Goal: Contribute content: Contribute content

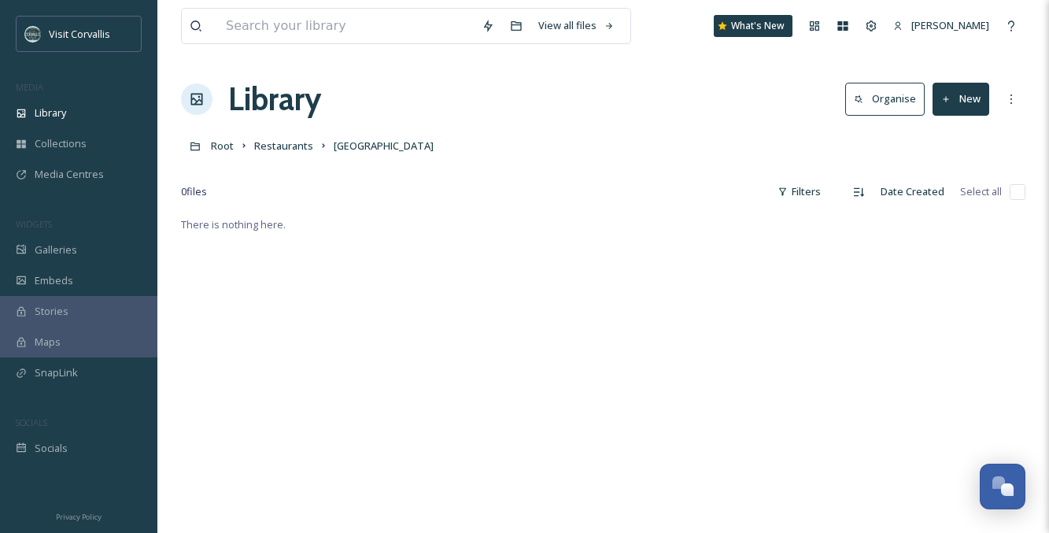
click at [281, 179] on div "0 file s Filters Date Created Select all" at bounding box center [603, 191] width 844 height 31
click at [969, 101] on button "New" at bounding box center [960, 99] width 57 height 32
click at [946, 143] on div "File Upload" at bounding box center [943, 135] width 89 height 31
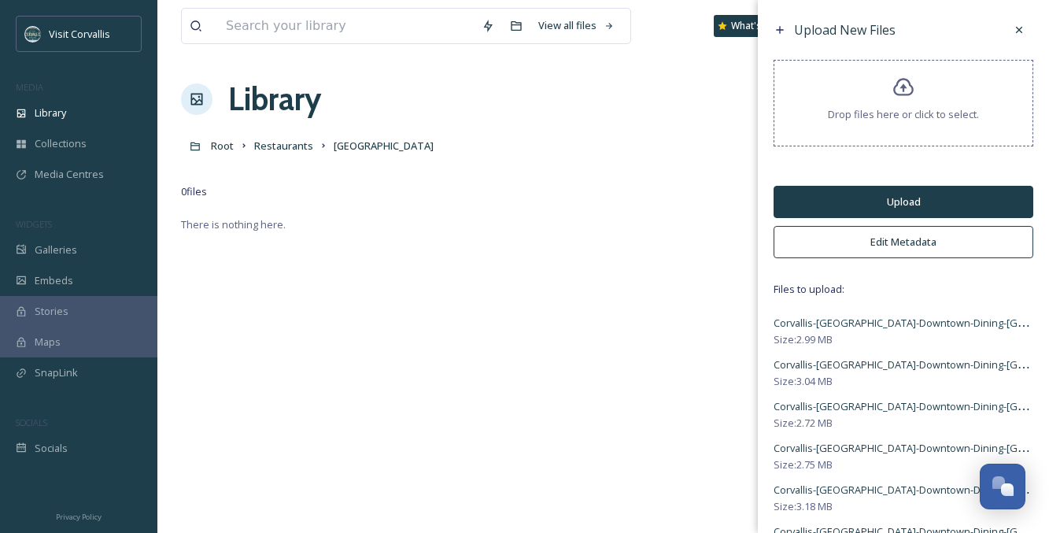
click at [879, 237] on button "Edit Metadata" at bounding box center [903, 242] width 260 height 32
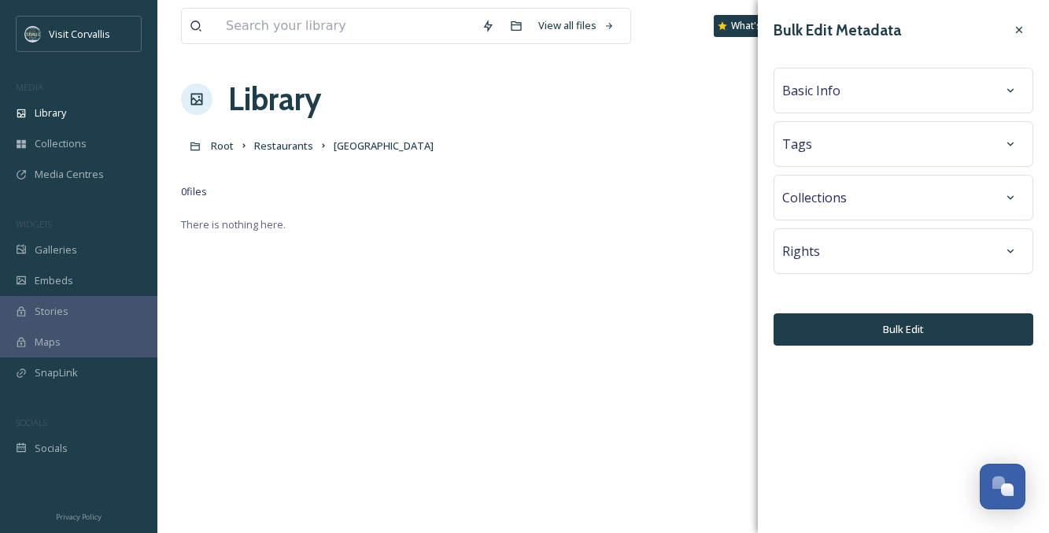
click at [909, 92] on div "Basic Info" at bounding box center [903, 90] width 242 height 28
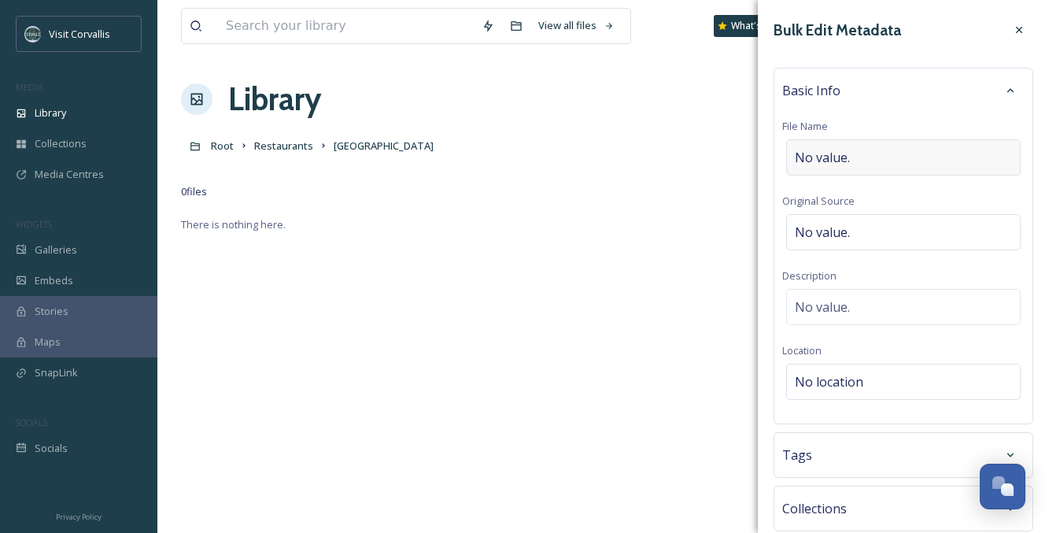
click at [880, 157] on div "No value." at bounding box center [903, 157] width 234 height 36
type input "[GEOGRAPHIC_DATA]"
click at [863, 168] on div "[GEOGRAPHIC_DATA]" at bounding box center [903, 157] width 234 height 36
drag, startPoint x: 837, startPoint y: 160, endPoint x: 772, endPoint y: 157, distance: 64.6
click at [782, 158] on input "[GEOGRAPHIC_DATA]" at bounding box center [903, 157] width 242 height 36
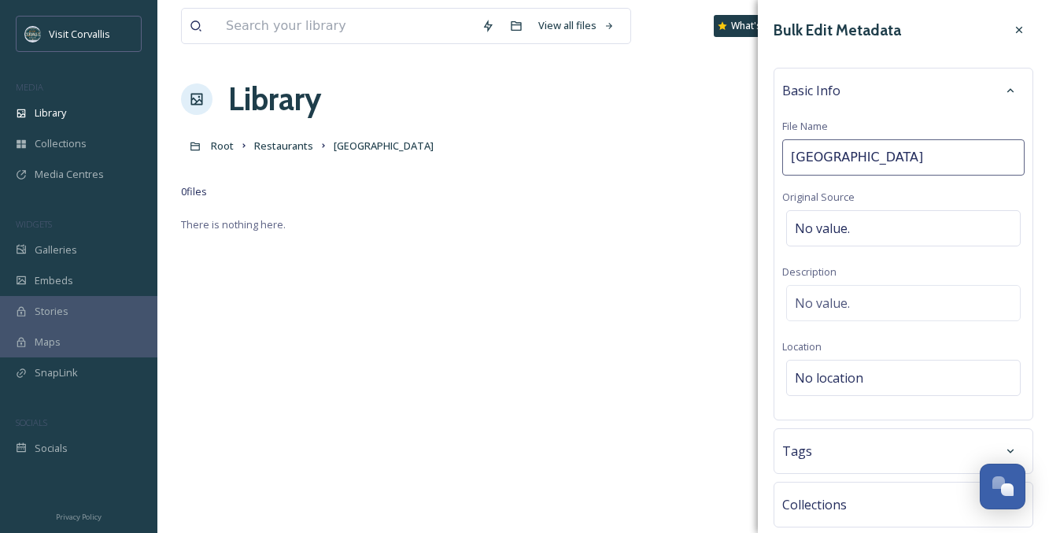
type input "Lucca Taverna serves cuisine from the [GEOGRAPHIC_DATA] while drawing inspirati…"
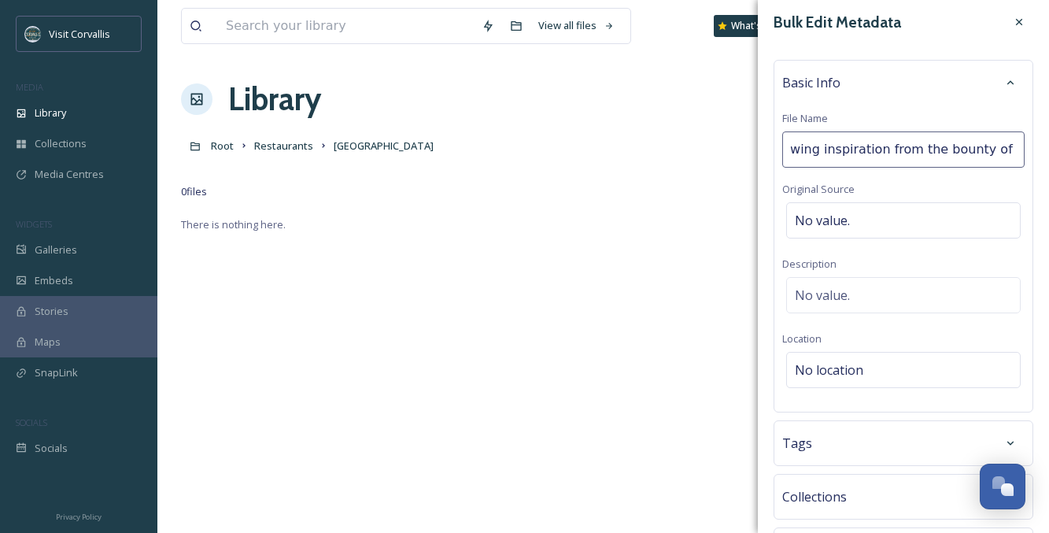
scroll to position [0, 558]
drag, startPoint x: 791, startPoint y: 149, endPoint x: 1071, endPoint y: 157, distance: 280.2
click at [1024, 157] on input "Lucca Taverna serves cuisine from the [GEOGRAPHIC_DATA] while drawing inspirati…" at bounding box center [903, 149] width 242 height 36
click at [843, 289] on span "No value." at bounding box center [822, 295] width 55 height 19
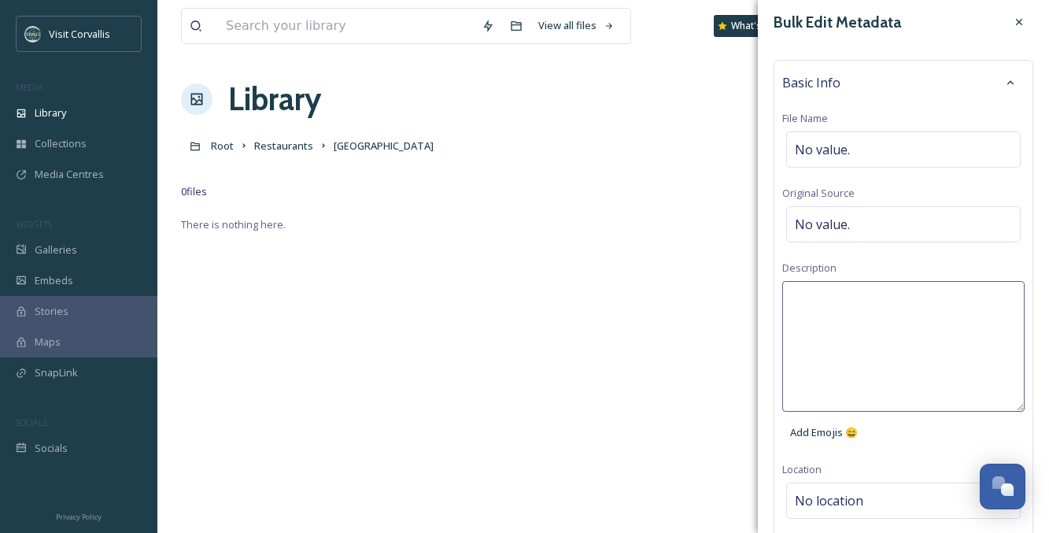
click at [841, 301] on textarea at bounding box center [903, 346] width 242 height 131
paste textarea "Lucca Taverna serves cuisine from the [GEOGRAPHIC_DATA] while drawing inspirati…"
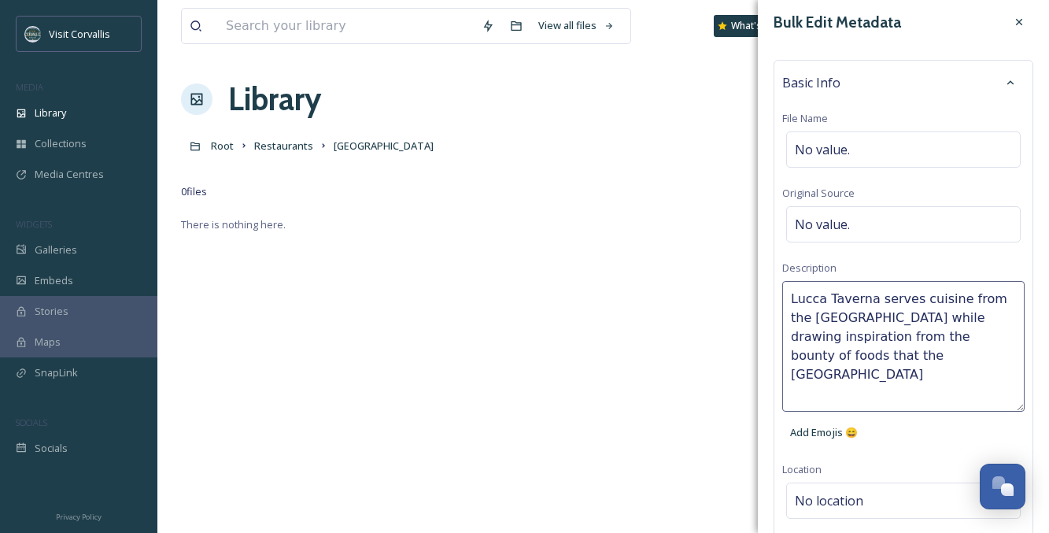
click at [876, 299] on textarea "Lucca Taverna serves cuisine from the [GEOGRAPHIC_DATA] while drawing inspirati…" at bounding box center [903, 346] width 242 height 131
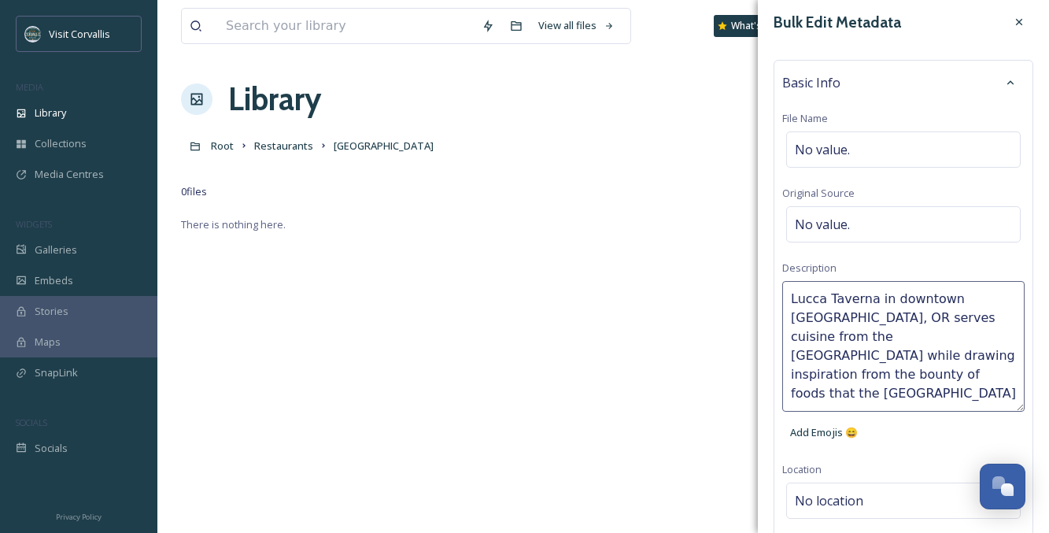
drag, startPoint x: 886, startPoint y: 356, endPoint x: 956, endPoint y: 378, distance: 73.6
click at [956, 378] on textarea "Lucca Taverna in downtown [GEOGRAPHIC_DATA], OR serves cuisine from the [GEOGRA…" at bounding box center [903, 346] width 242 height 131
click at [921, 359] on textarea "Lucca Taverna in downtown [GEOGRAPHIC_DATA], OR serves cuisine from the [GEOGRA…" at bounding box center [903, 346] width 242 height 131
click at [919, 358] on textarea "Lucca Taverna in downtown [GEOGRAPHIC_DATA], OR serves cuisine from the [GEOGRA…" at bounding box center [903, 346] width 242 height 131
click at [906, 358] on textarea "Lucca Taverna in downtown [GEOGRAPHIC_DATA], OR serves cuisine from the [GEOGRA…" at bounding box center [903, 346] width 242 height 131
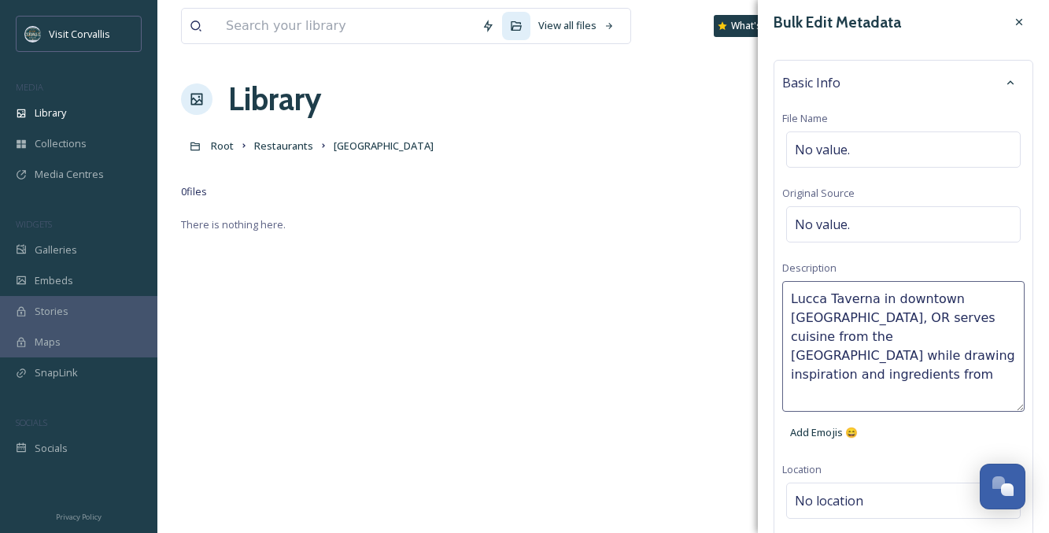
click at [979, 354] on textarea "Lucca Taverna in downtown [GEOGRAPHIC_DATA], OR serves cuisine from the [GEOGRA…" at bounding box center [903, 346] width 242 height 131
type textarea "Lucca Taverna in downtown [GEOGRAPHIC_DATA], OR serves cuisine from the [GEOGRA…"
click at [819, 144] on span "No value." at bounding box center [822, 149] width 55 height 19
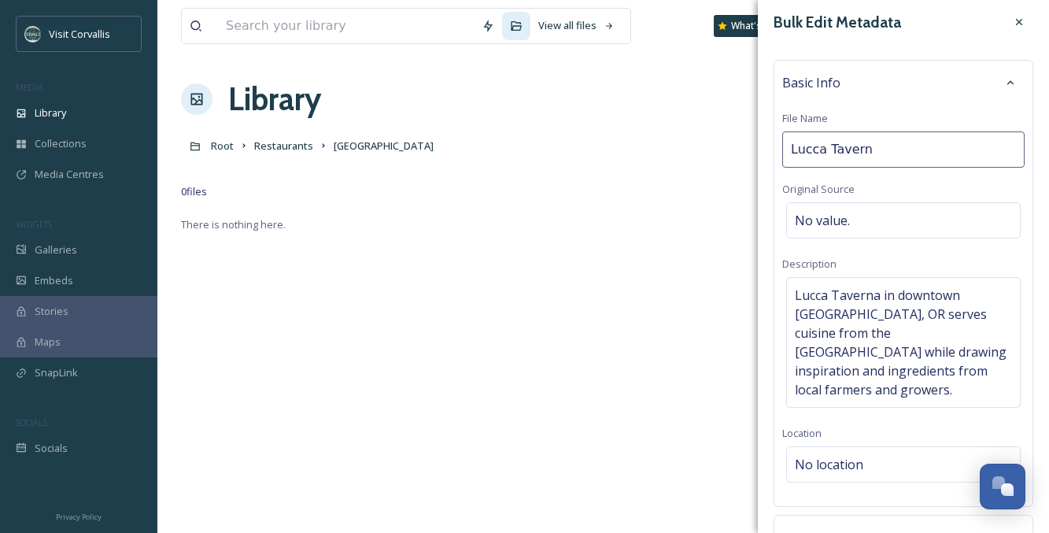
type input "[PERSON_NAME]"
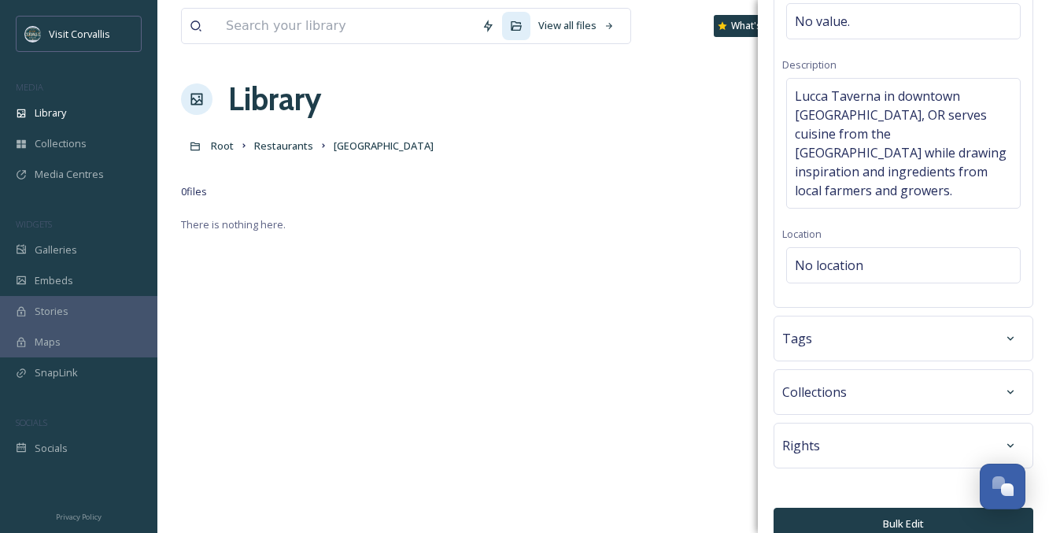
click at [857, 324] on div "Tags" at bounding box center [903, 338] width 242 height 28
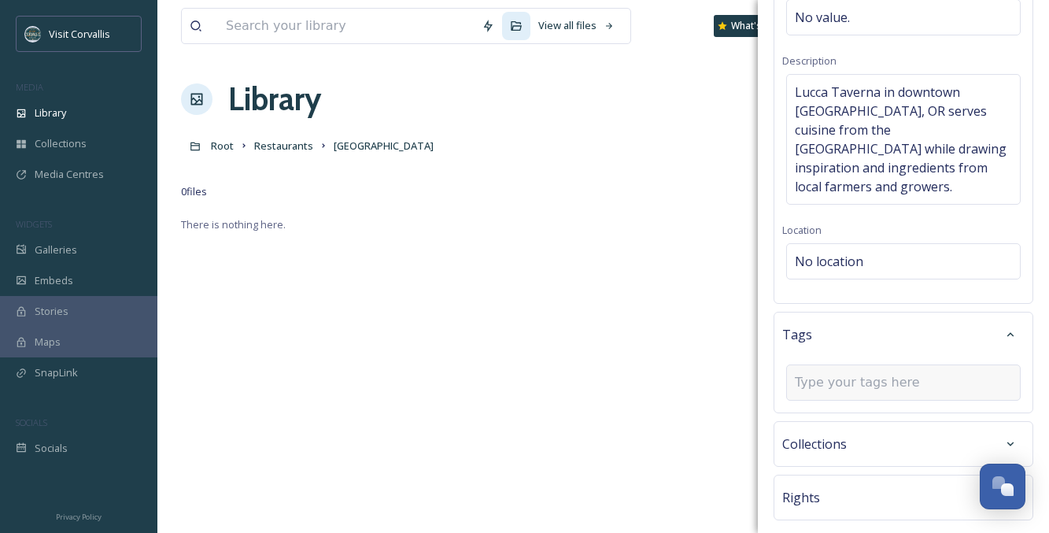
click at [842, 373] on input at bounding box center [873, 382] width 157 height 19
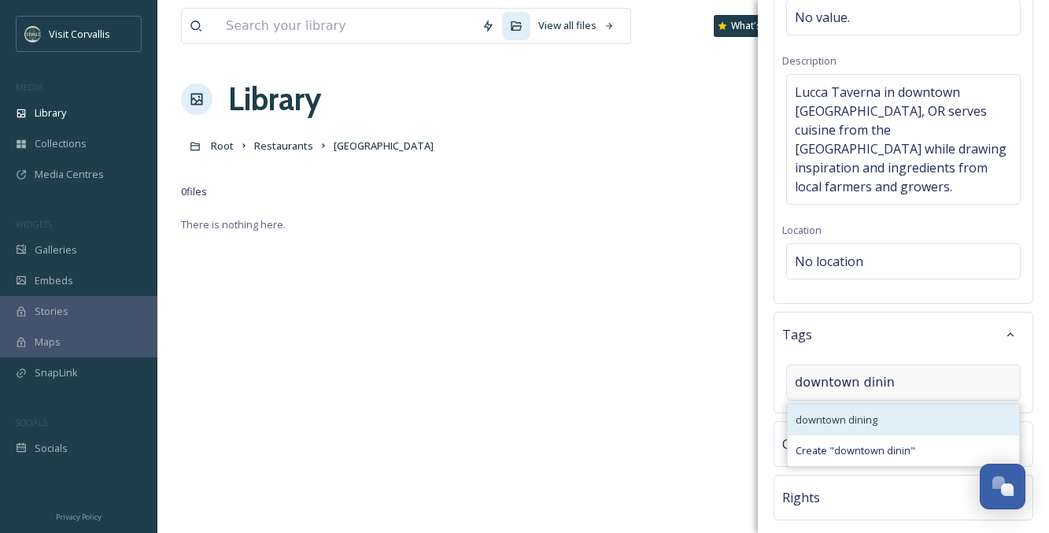
type input "downtown dinin"
click at [835, 412] on span "downtown dining" at bounding box center [836, 419] width 82 height 15
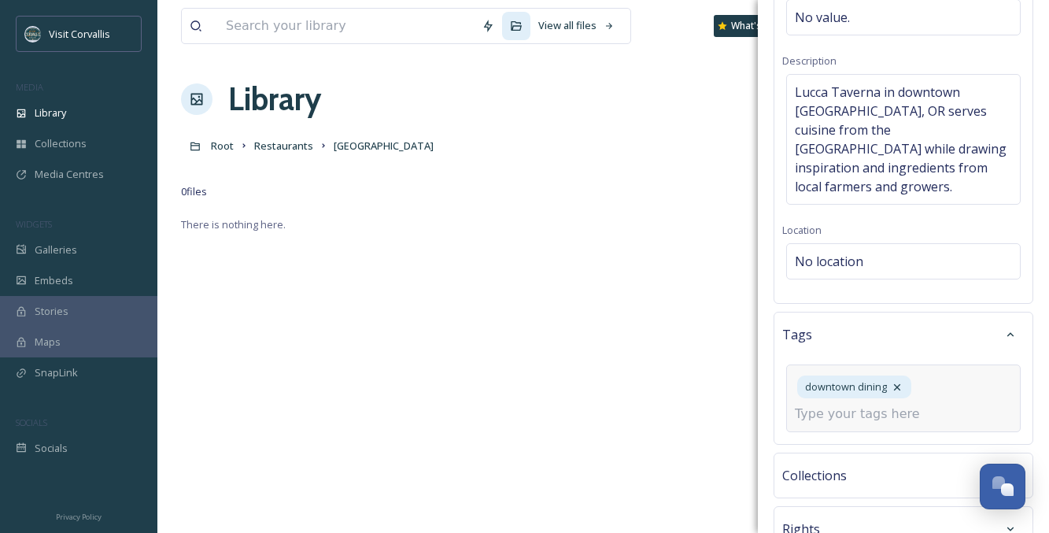
click at [858, 404] on input at bounding box center [873, 413] width 157 height 19
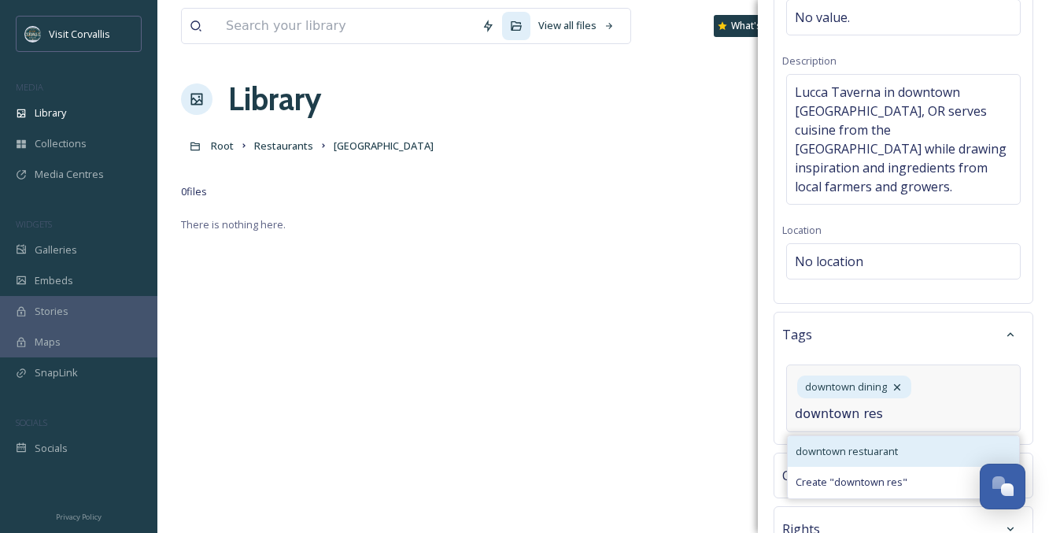
type input "downtown res"
click at [857, 444] on span "downtown restuarant" at bounding box center [846, 451] width 102 height 15
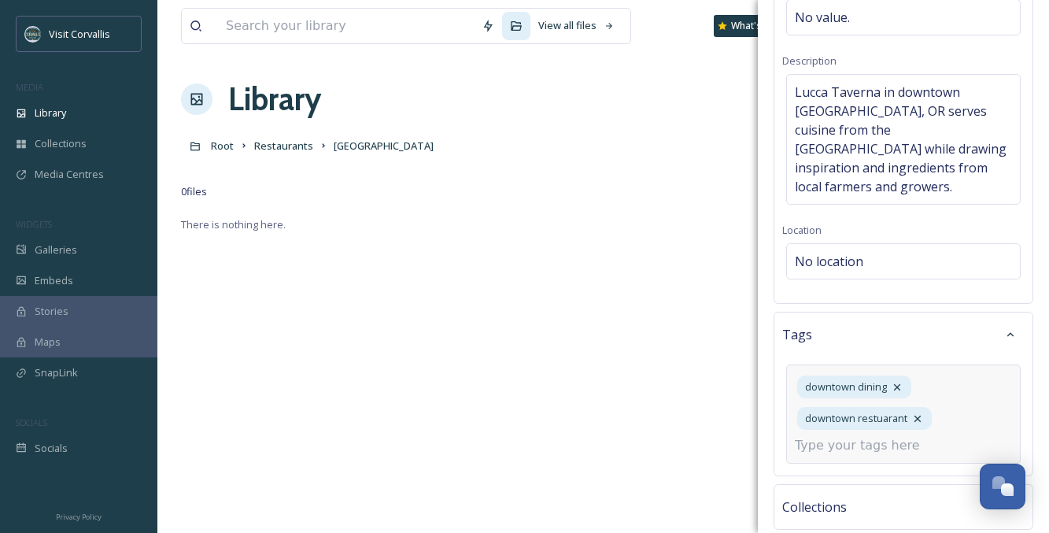
click at [891, 436] on input at bounding box center [873, 445] width 157 height 19
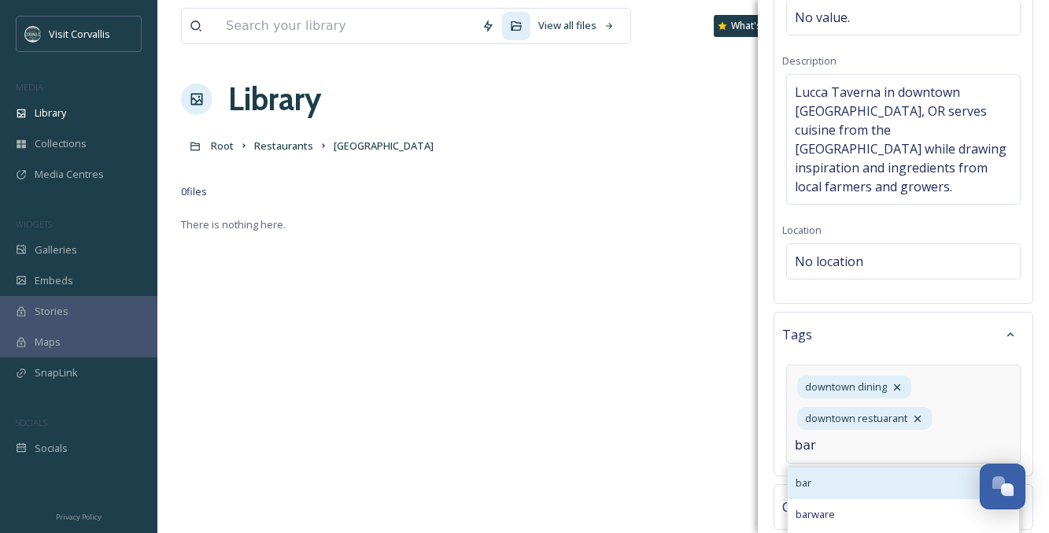
type input "bar"
click at [898, 467] on div "bar" at bounding box center [902, 482] width 231 height 31
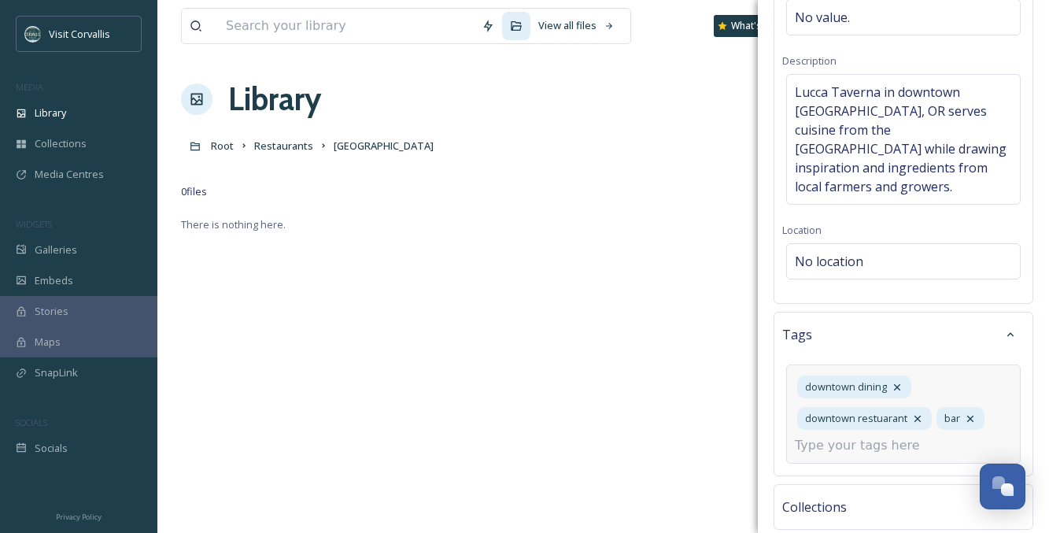
click at [857, 436] on input at bounding box center [873, 445] width 157 height 19
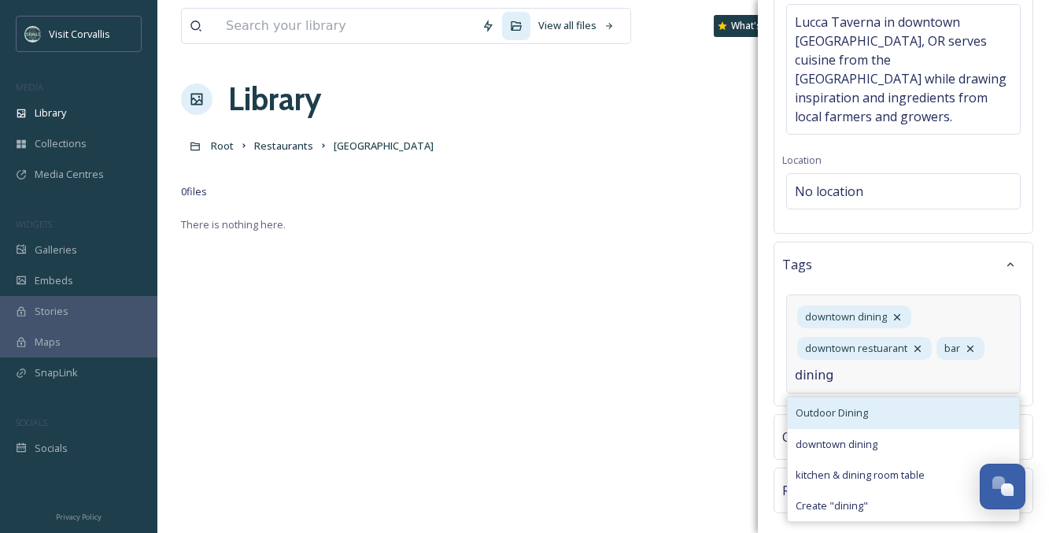
scroll to position [286, 0]
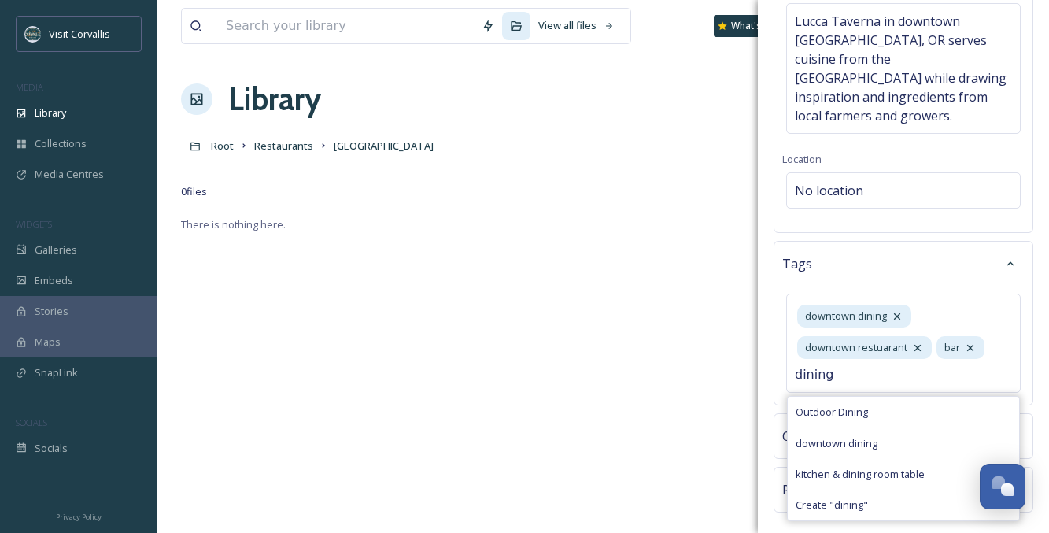
drag, startPoint x: 839, startPoint y: 349, endPoint x: 784, endPoint y: 353, distance: 54.4
click at [795, 365] on input "dining" at bounding box center [873, 374] width 157 height 19
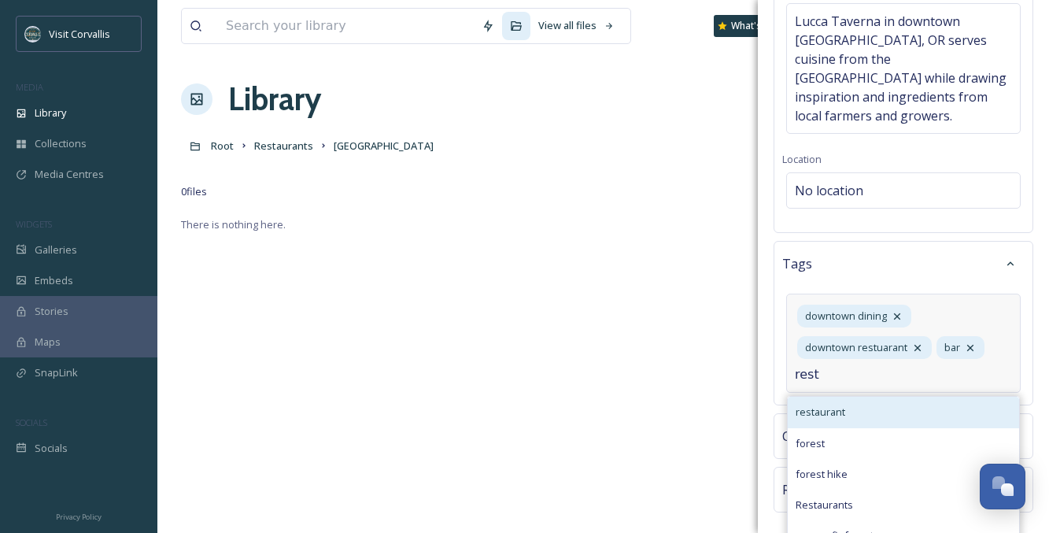
type input "rest"
click at [855, 396] on div "restaurant" at bounding box center [902, 411] width 231 height 31
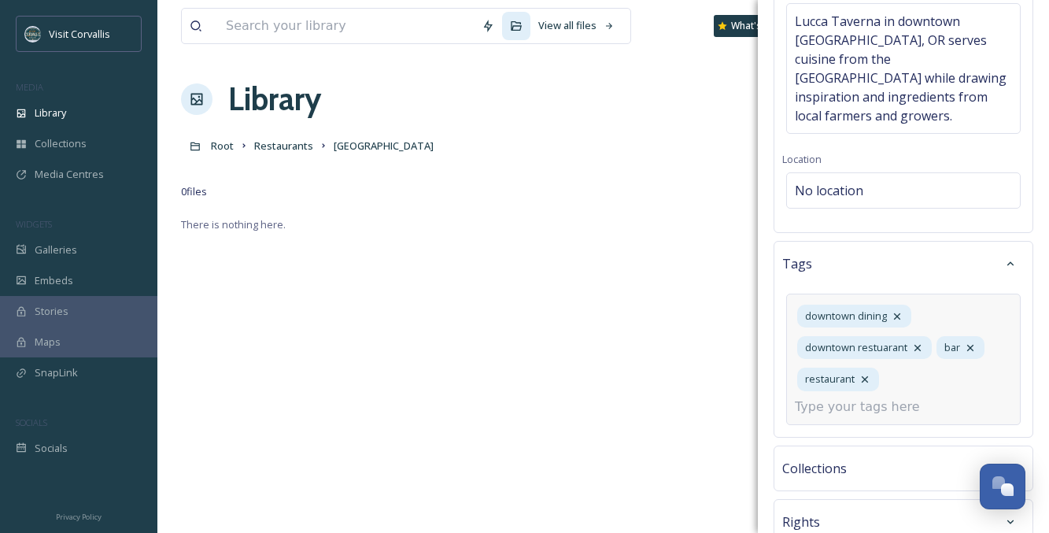
click at [870, 397] on input at bounding box center [873, 406] width 157 height 19
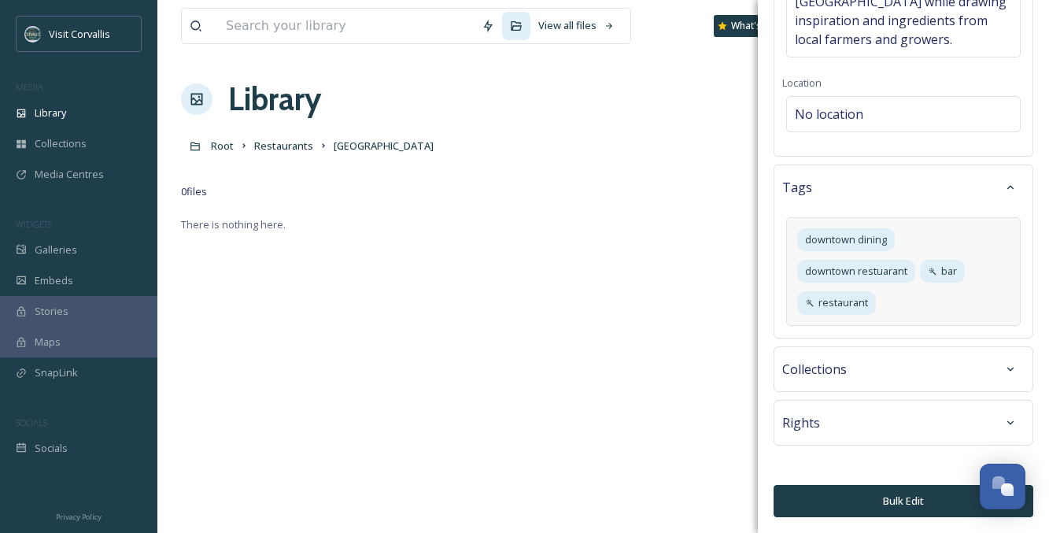
click at [876, 422] on div "Rights" at bounding box center [903, 422] width 242 height 28
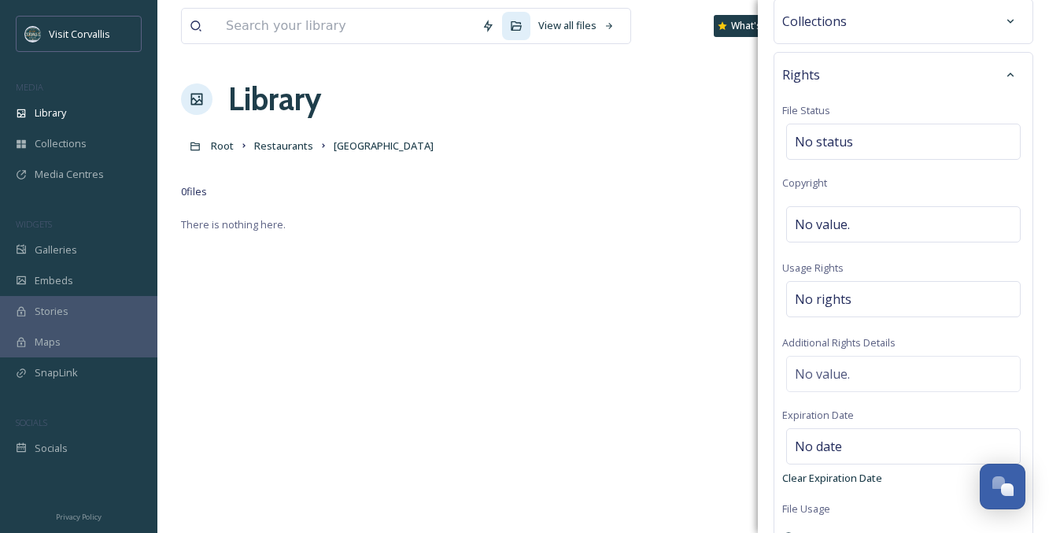
scroll to position [706, 0]
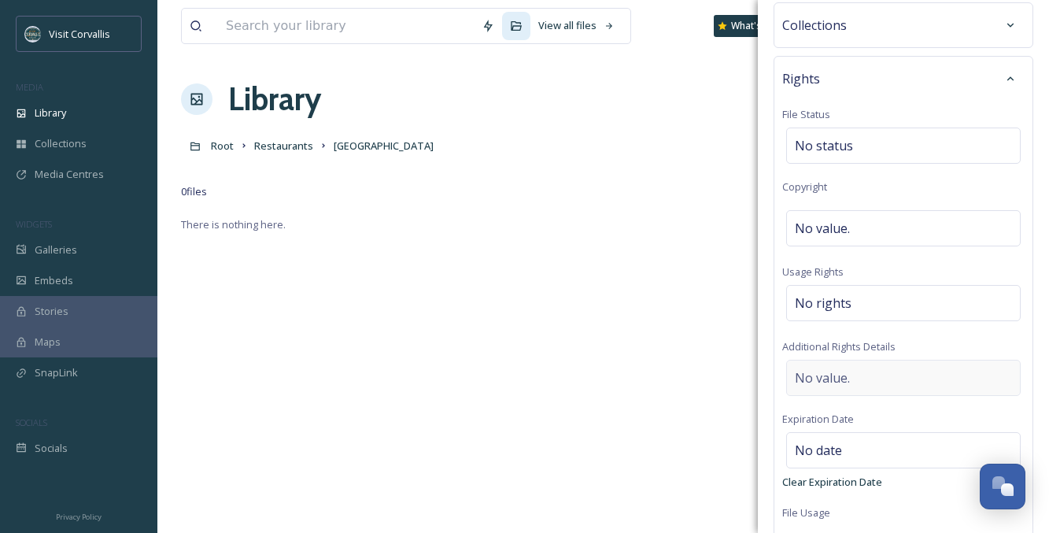
click at [849, 368] on span "No value." at bounding box center [822, 377] width 55 height 19
click at [861, 362] on textarea at bounding box center [903, 424] width 242 height 131
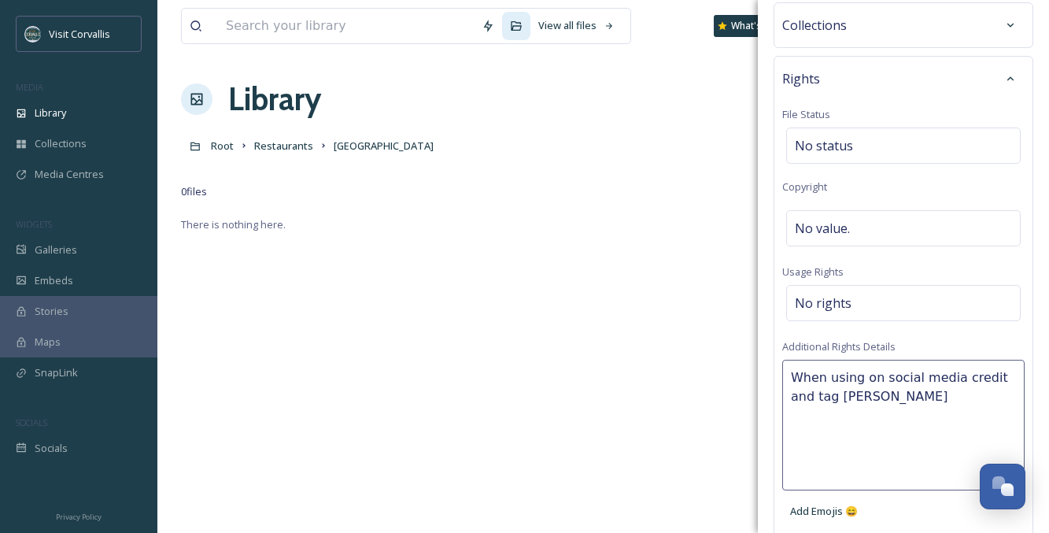
type textarea "When using on social media credit and tag [PERSON_NAME]."
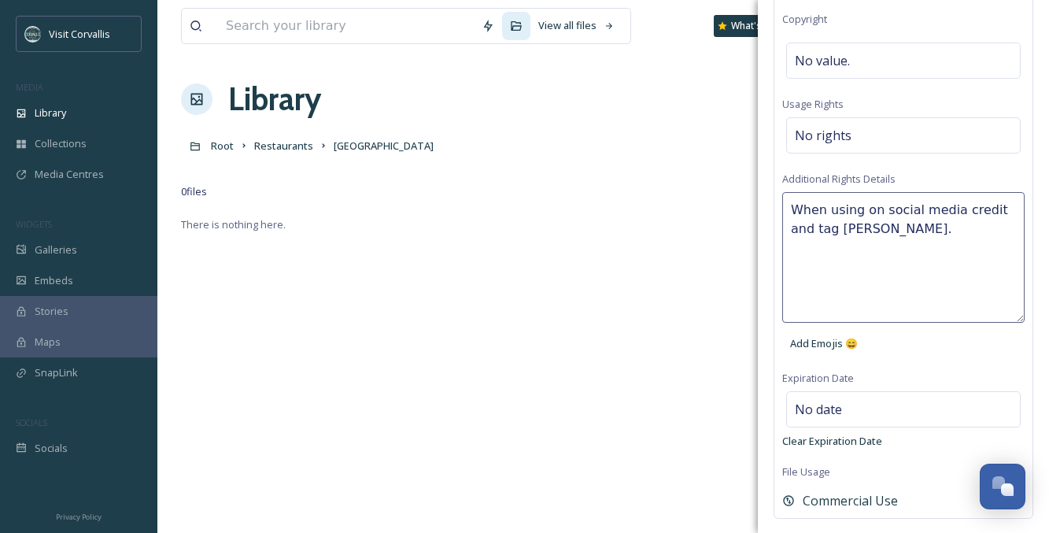
scroll to position [924, 0]
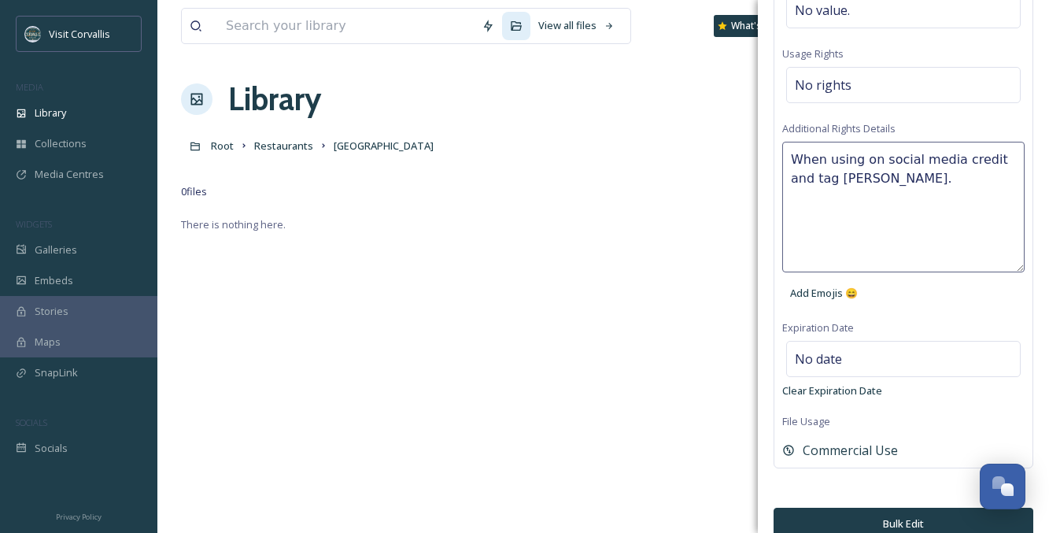
click at [894, 507] on button "Bulk Edit" at bounding box center [903, 523] width 260 height 32
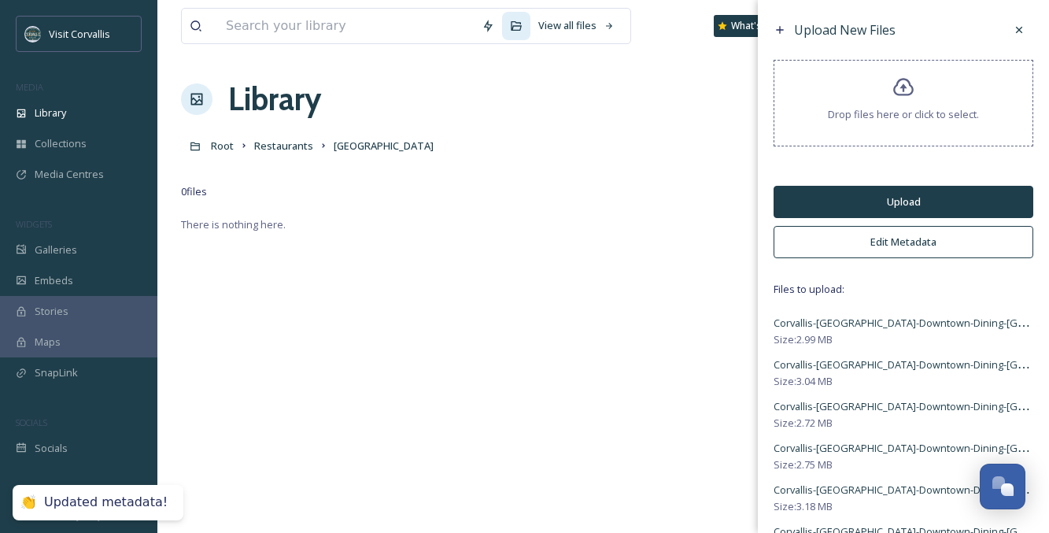
click at [889, 202] on button "Upload" at bounding box center [903, 202] width 260 height 32
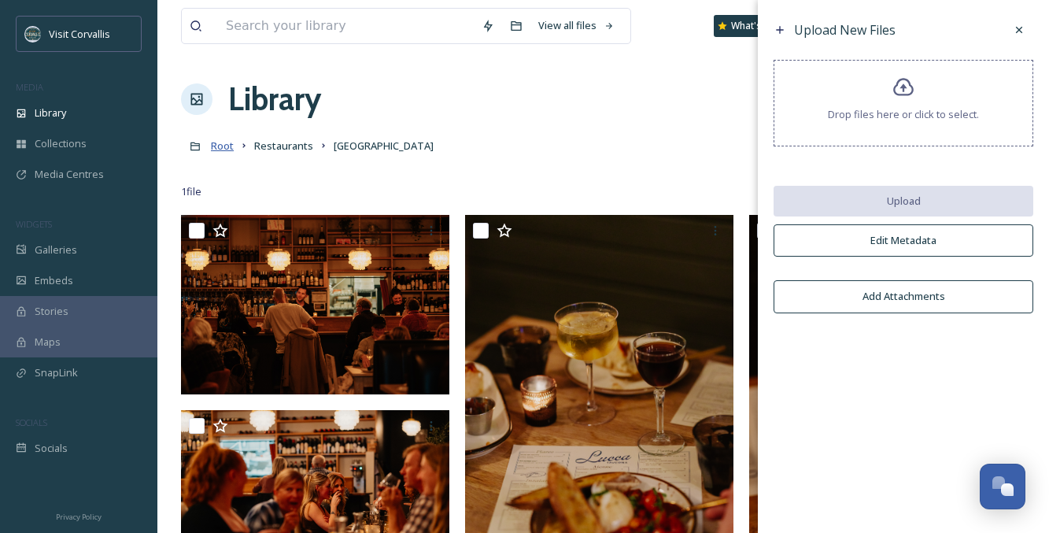
click at [227, 144] on span "Root" at bounding box center [222, 145] width 23 height 14
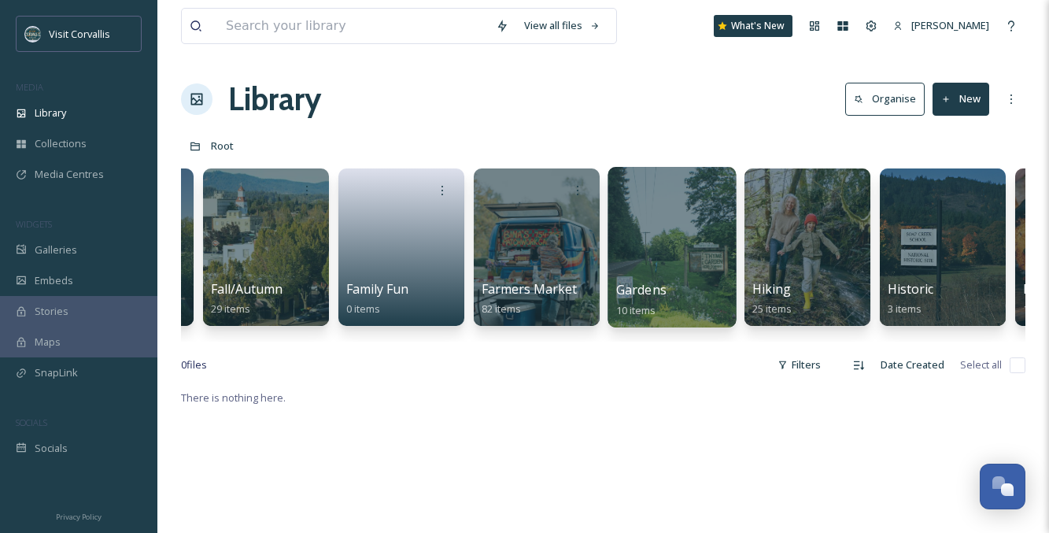
scroll to position [0, 2222]
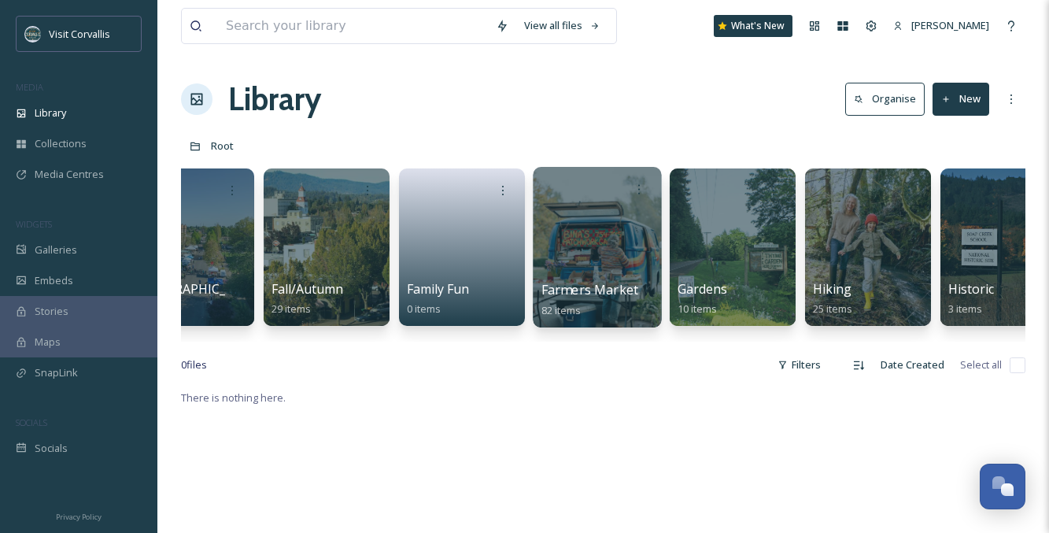
click at [579, 245] on div at bounding box center [597, 247] width 128 height 160
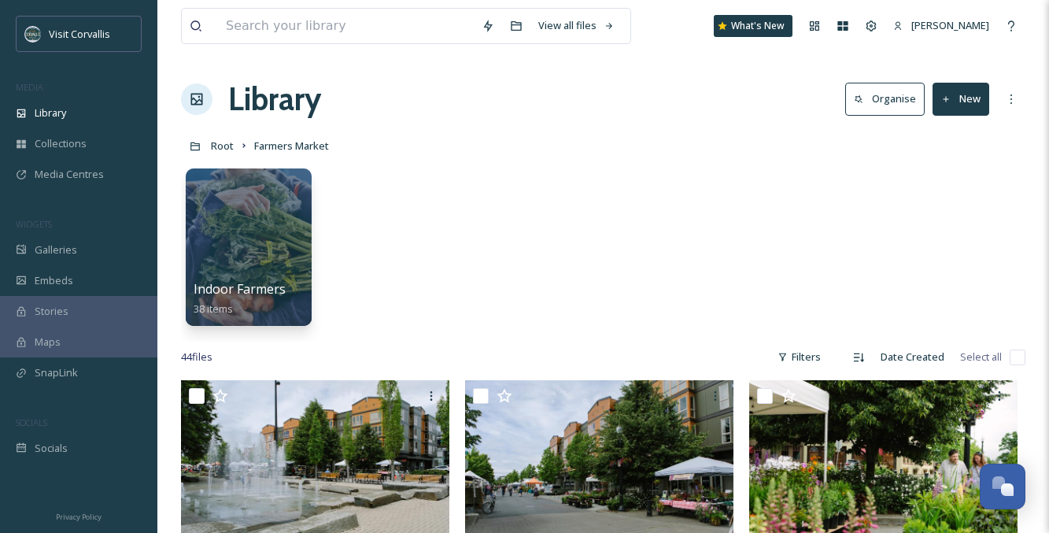
click at [966, 100] on button "New" at bounding box center [960, 99] width 57 height 32
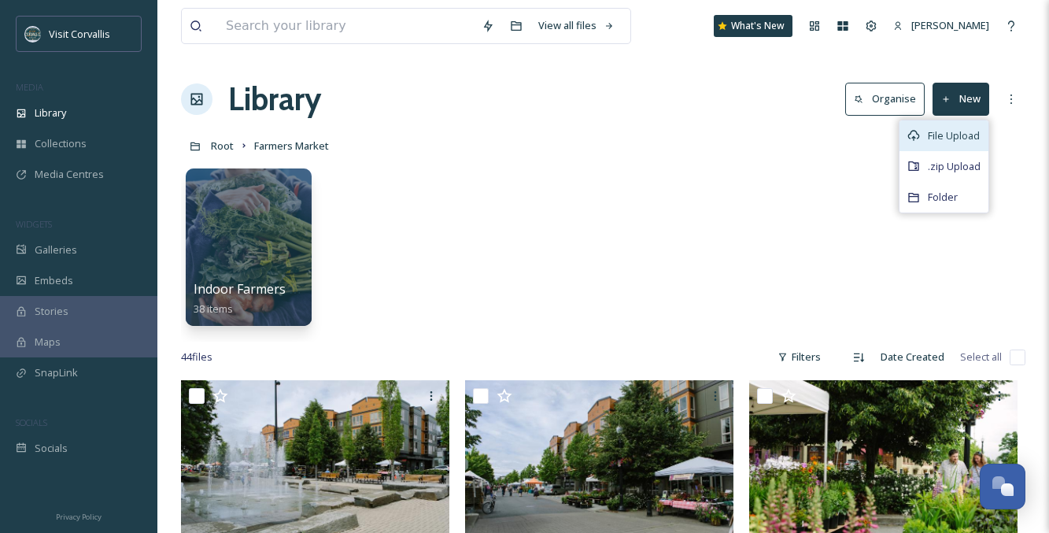
click at [938, 128] on span "File Upload" at bounding box center [953, 135] width 52 height 15
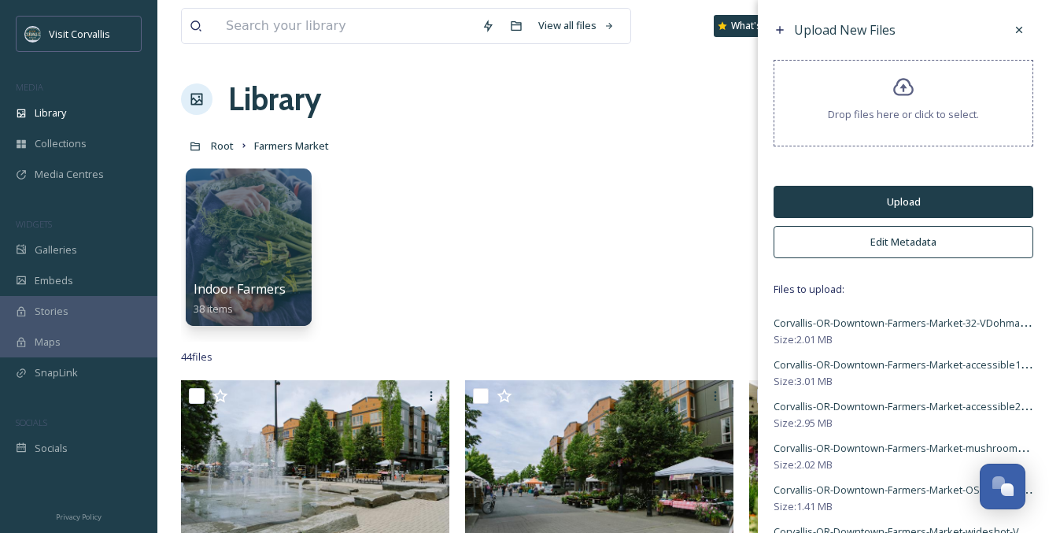
click at [899, 243] on button "Edit Metadata" at bounding box center [903, 242] width 260 height 32
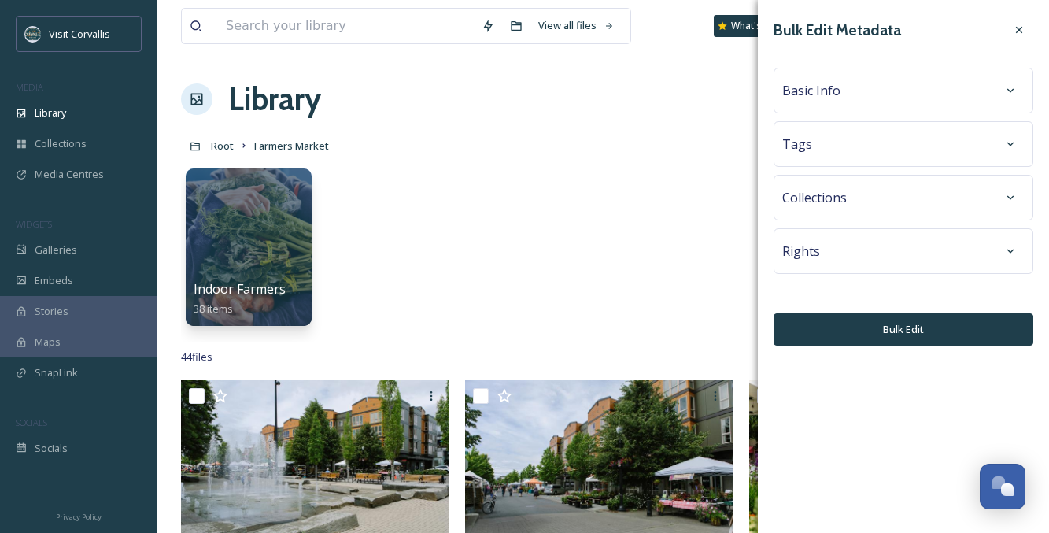
click at [861, 147] on div "Tags" at bounding box center [903, 144] width 242 height 28
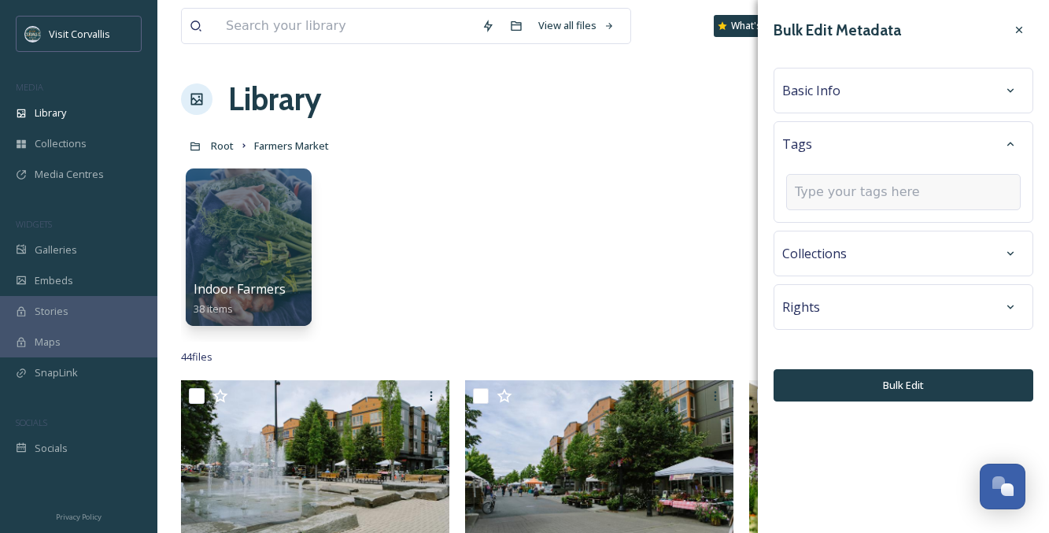
click at [829, 198] on input at bounding box center [873, 192] width 157 height 19
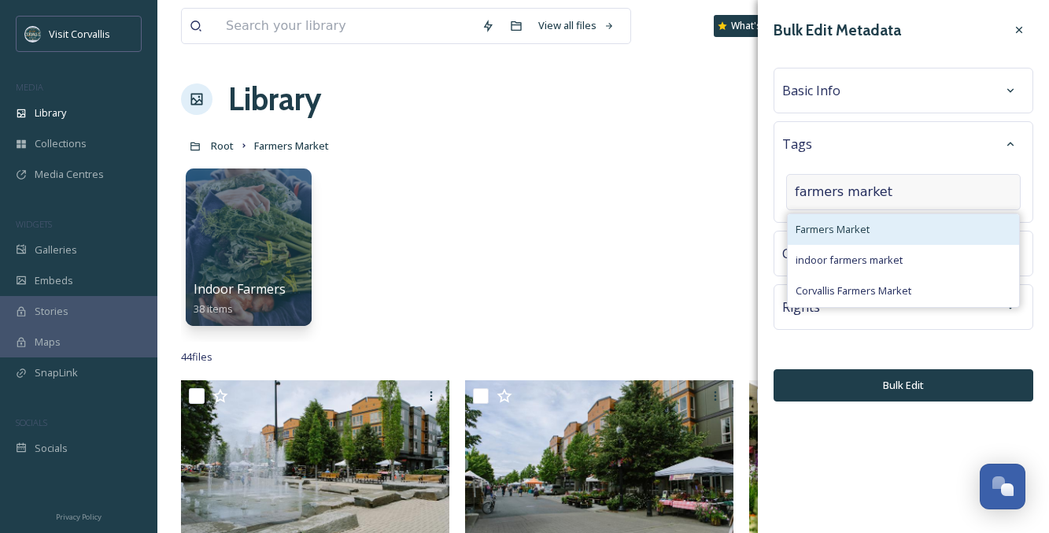
type input "farmers market"
click at [823, 227] on span "Farmers Market" at bounding box center [832, 229] width 74 height 15
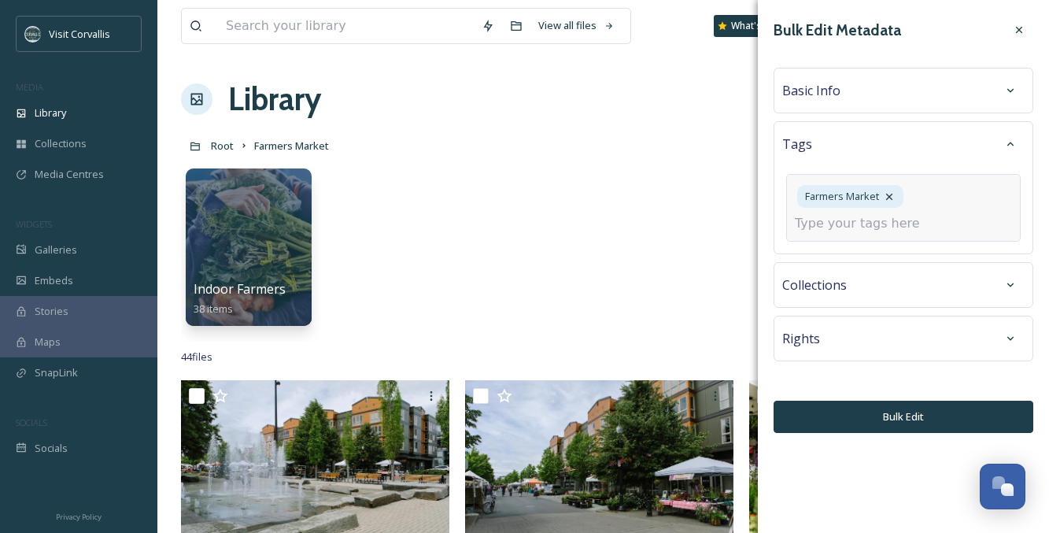
click at [834, 220] on input at bounding box center [873, 223] width 157 height 19
type input "fall farmers market"
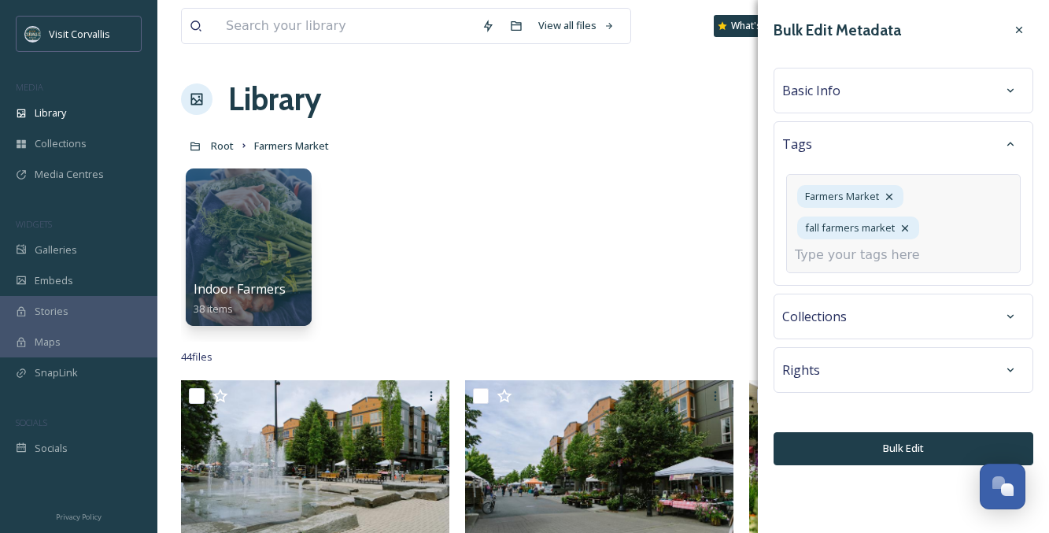
click at [812, 254] on input at bounding box center [873, 254] width 157 height 19
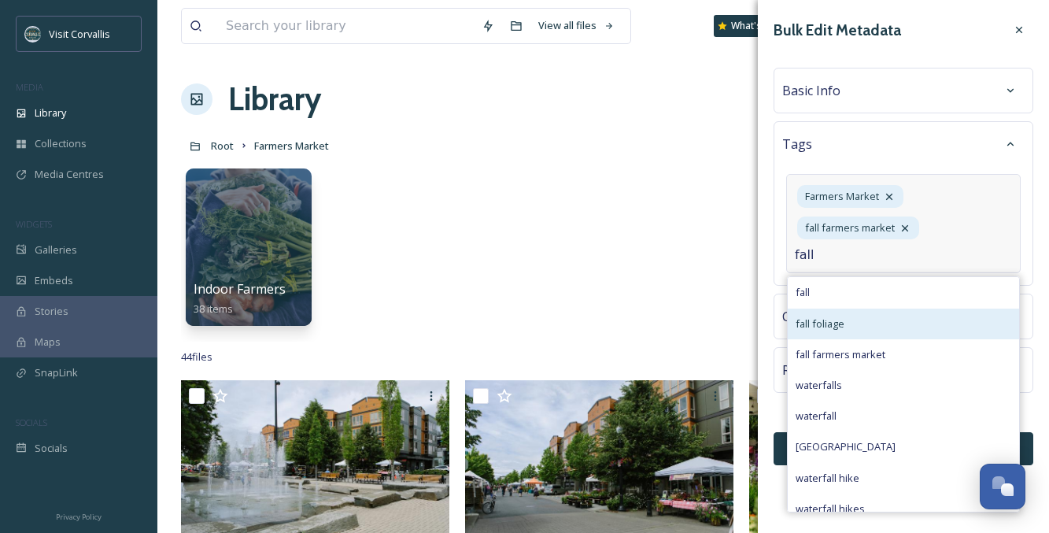
type input "fall"
click at [820, 322] on span "fall foliage" at bounding box center [819, 323] width 49 height 15
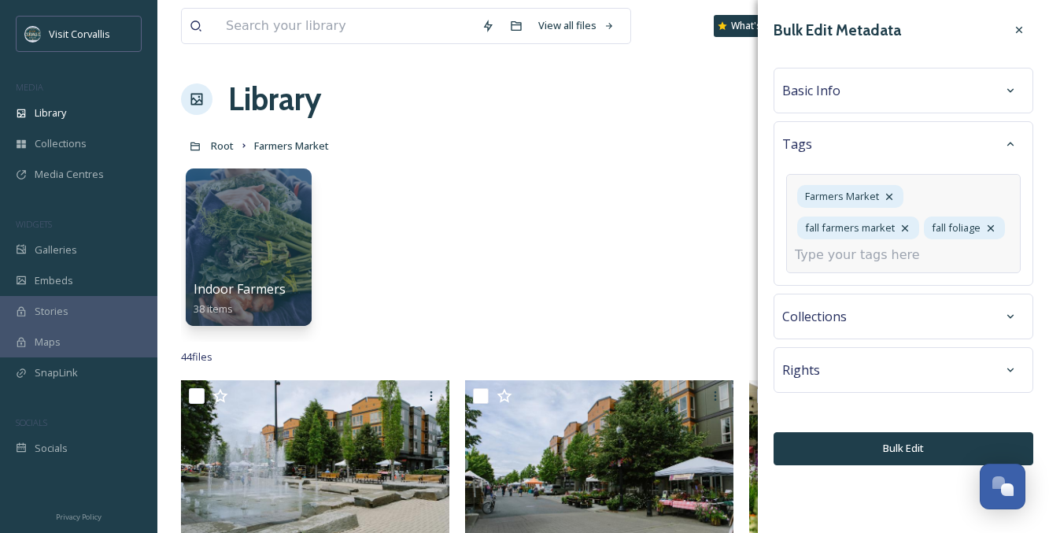
click at [827, 256] on input at bounding box center [873, 254] width 157 height 19
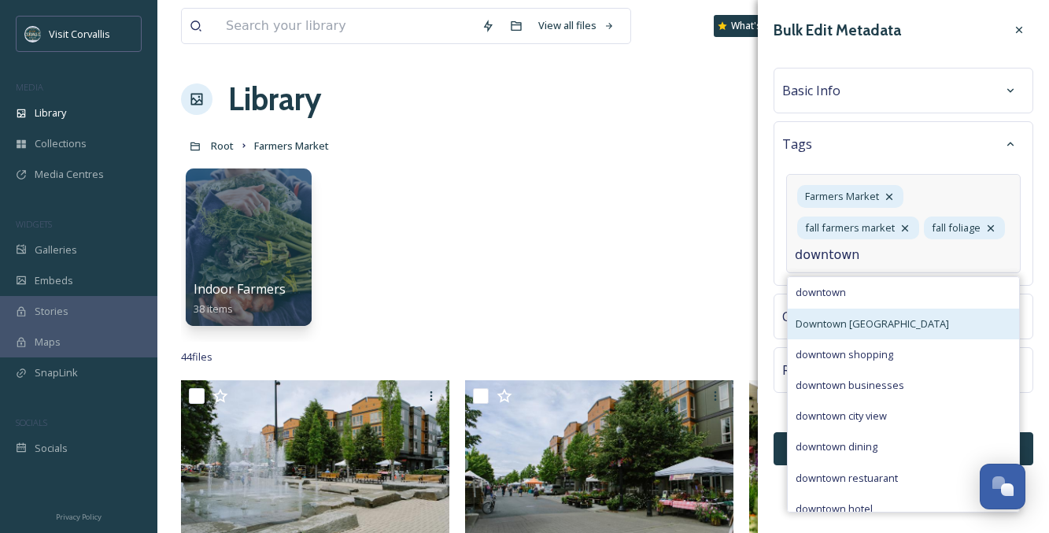
type input "downtown"
click at [820, 324] on span "Downtown [GEOGRAPHIC_DATA]" at bounding box center [871, 323] width 153 height 15
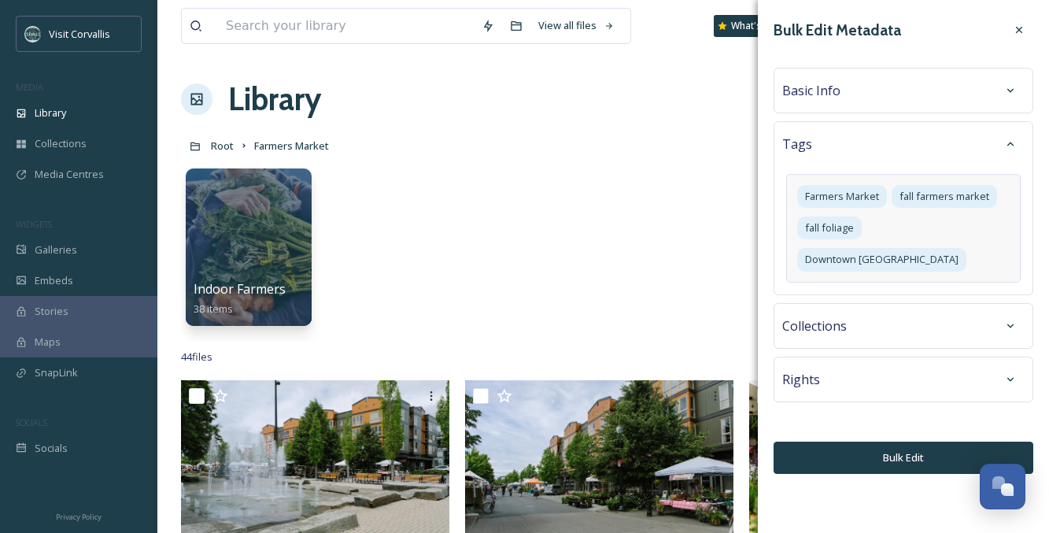
click at [827, 85] on span "Basic Info" at bounding box center [811, 90] width 58 height 19
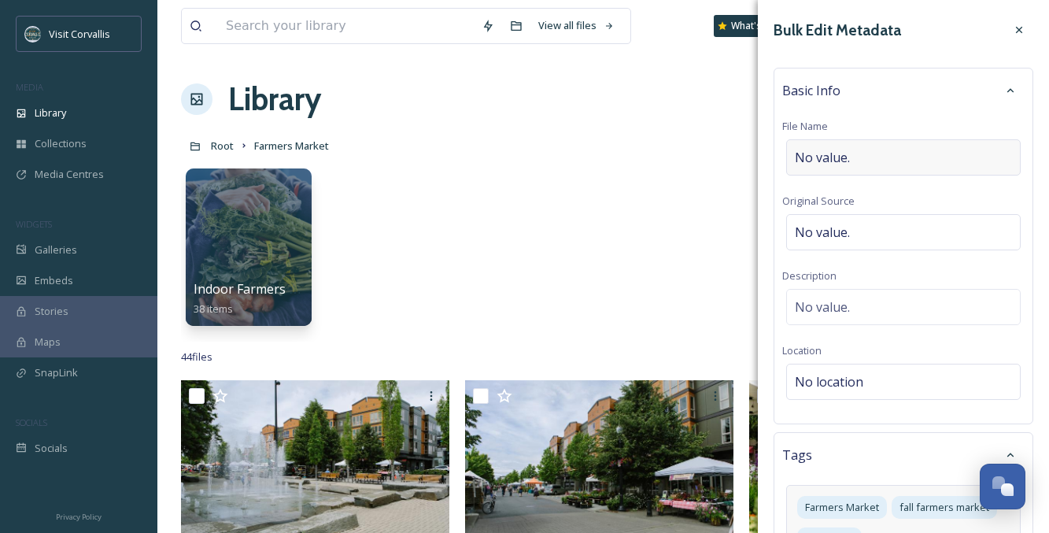
click at [828, 153] on span "No value." at bounding box center [822, 157] width 55 height 19
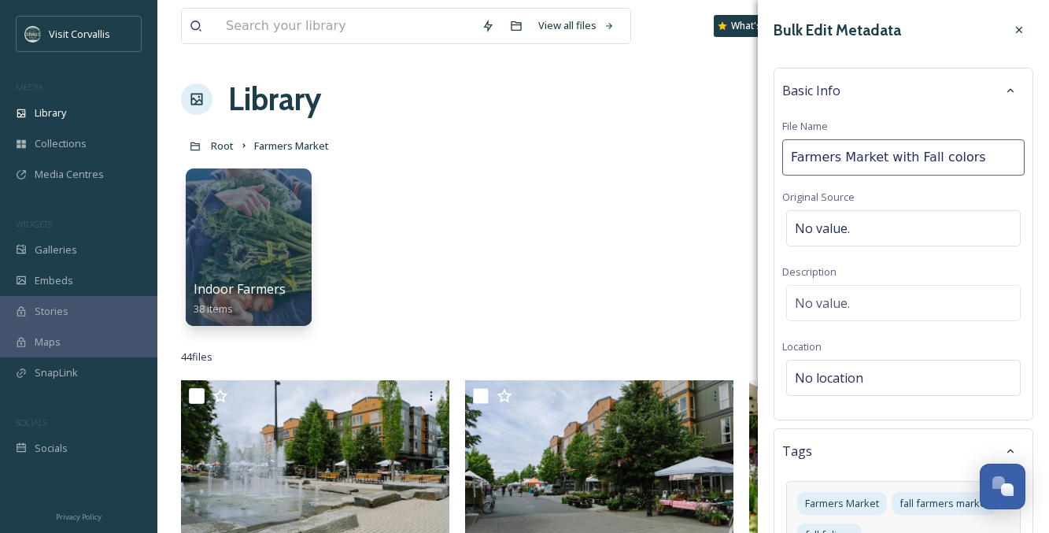
click at [916, 153] on input "Farmers Market with Fall colors" at bounding box center [903, 157] width 242 height 36
type input "Farmers Market with fall colors"
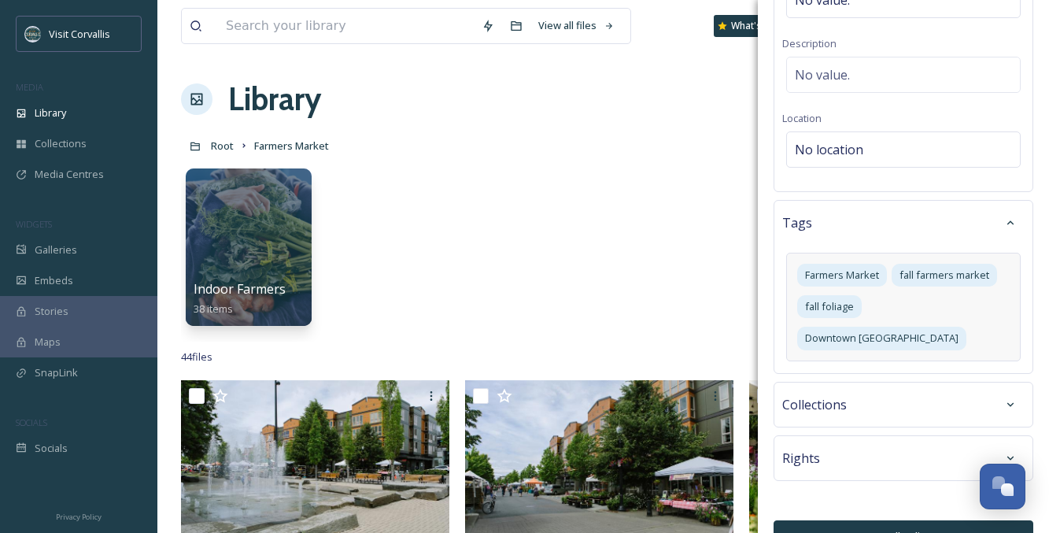
click at [828, 444] on div "Rights" at bounding box center [903, 458] width 242 height 28
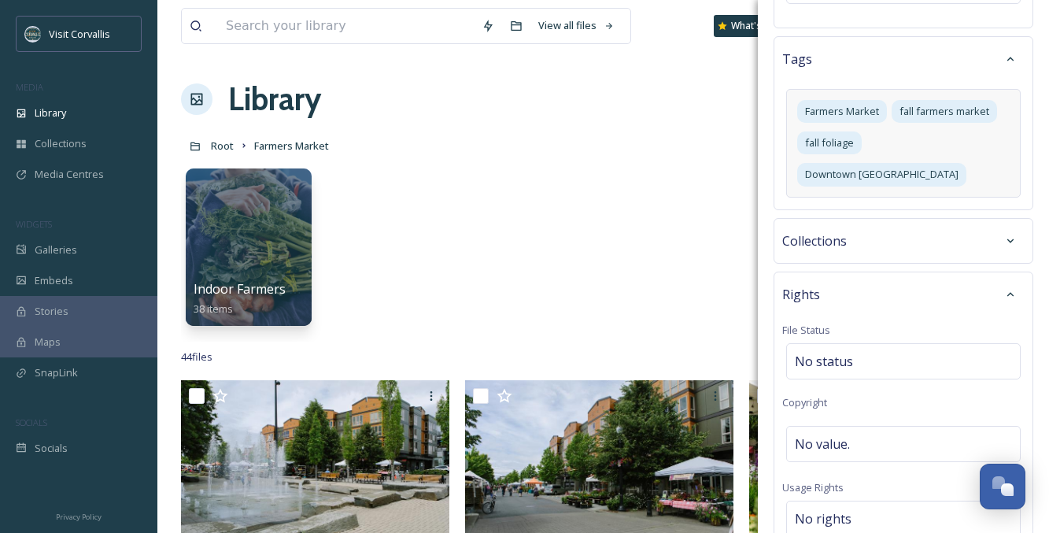
scroll to position [585, 0]
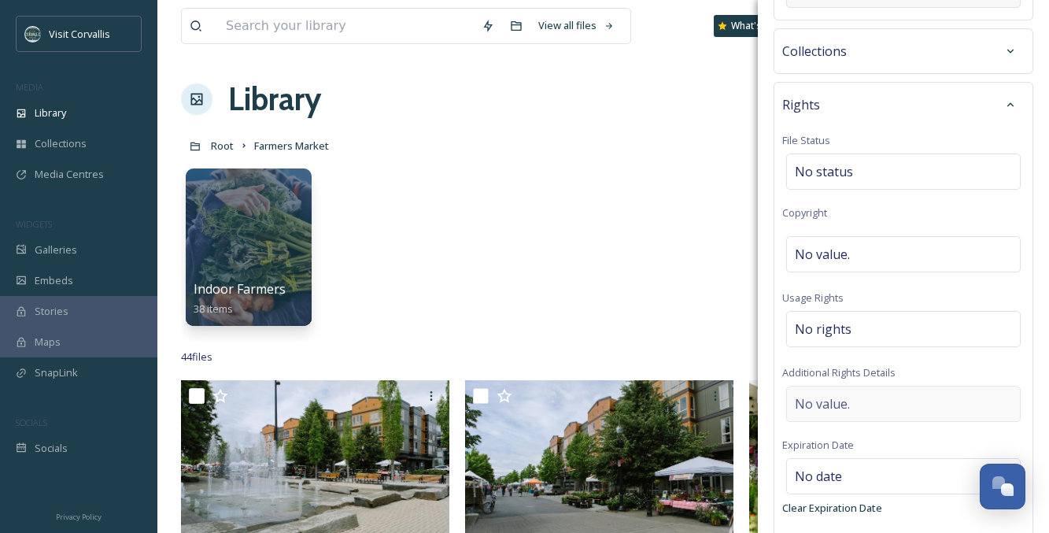
click at [842, 394] on span "No value." at bounding box center [822, 403] width 55 height 19
click at [822, 385] on textarea at bounding box center [903, 450] width 242 height 131
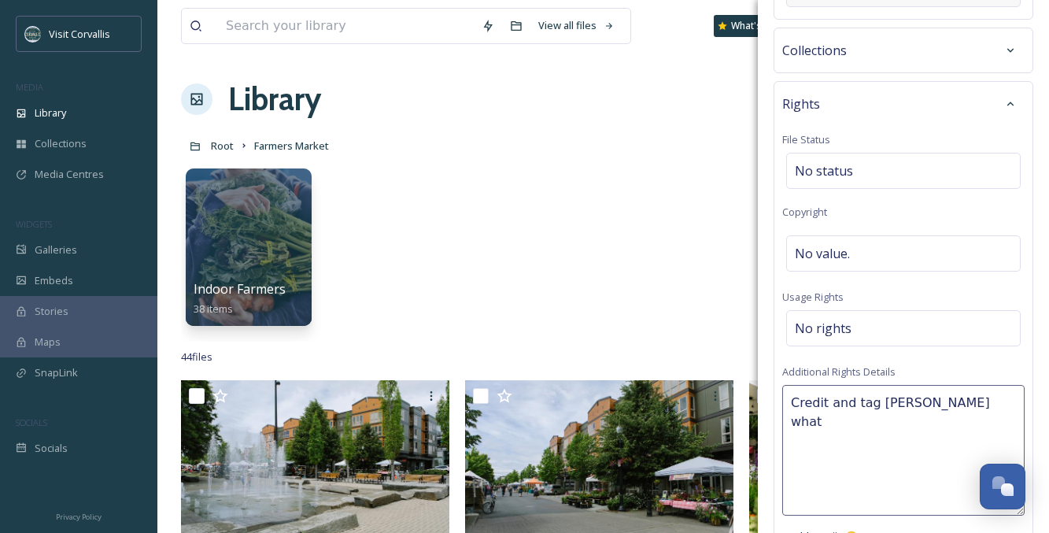
click at [894, 385] on textarea "Credit and tag [PERSON_NAME] what" at bounding box center [903, 450] width 242 height 131
click at [1010, 387] on textarea "Credit and tag [PERSON_NAME] what" at bounding box center [903, 452] width 242 height 131
type textarea "Credit and tag [PERSON_NAME] when using on social media."
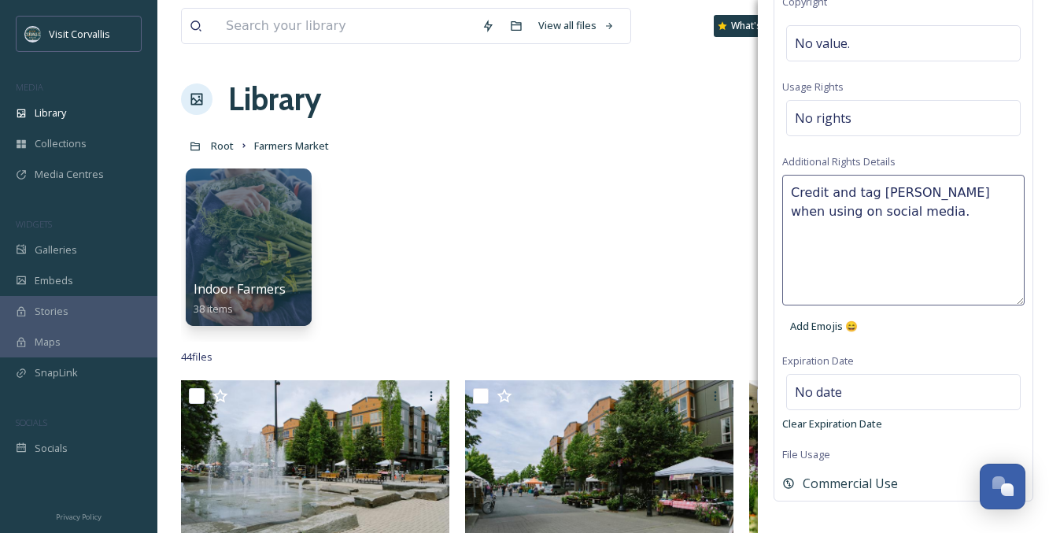
scroll to position [817, 0]
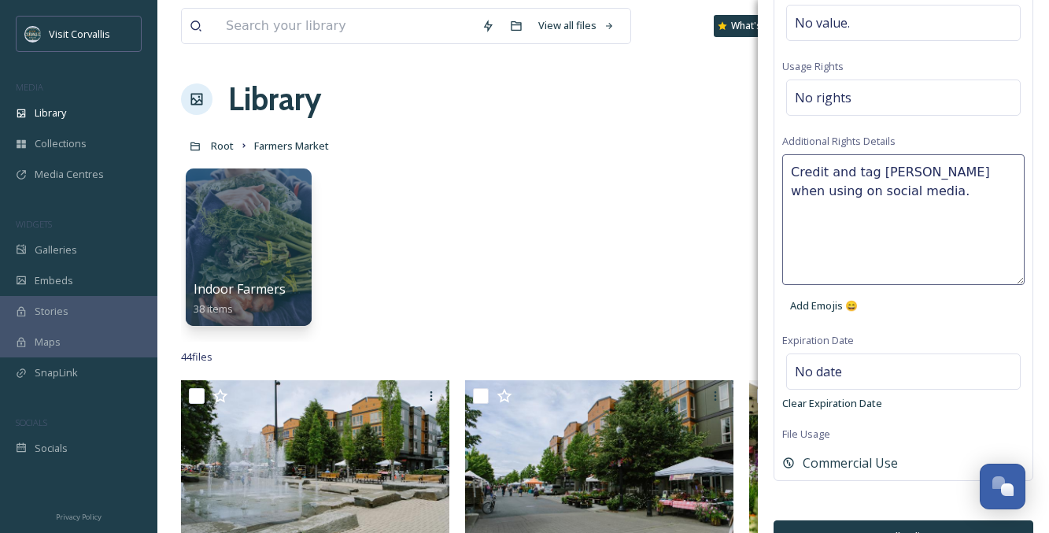
click at [897, 520] on button "Bulk Edit" at bounding box center [903, 536] width 260 height 32
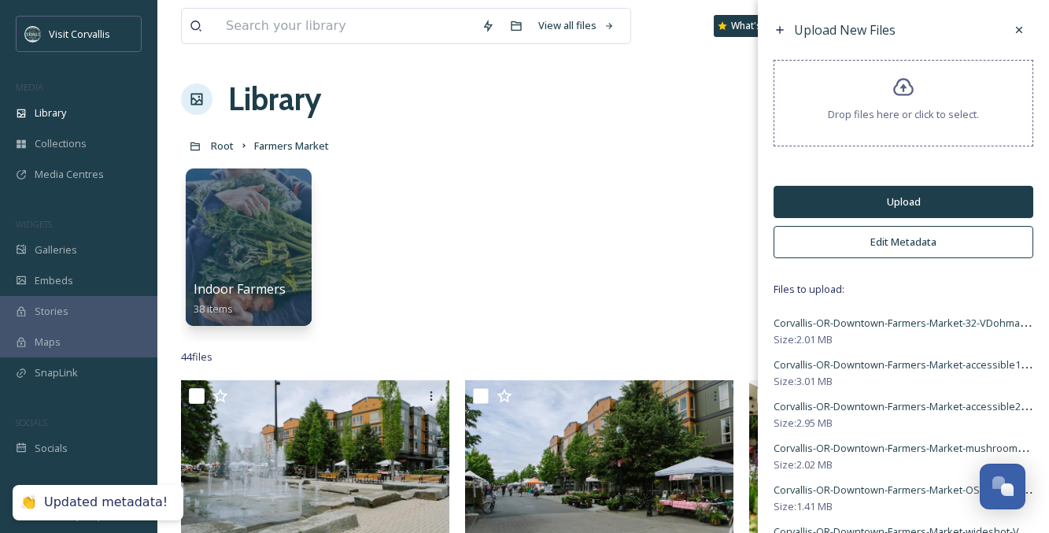
click at [868, 197] on button "Upload" at bounding box center [903, 202] width 260 height 32
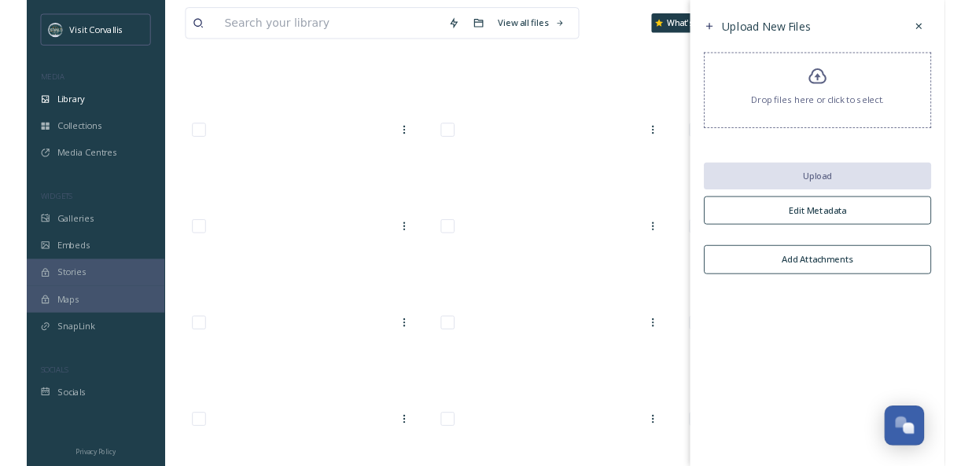
scroll to position [301, 0]
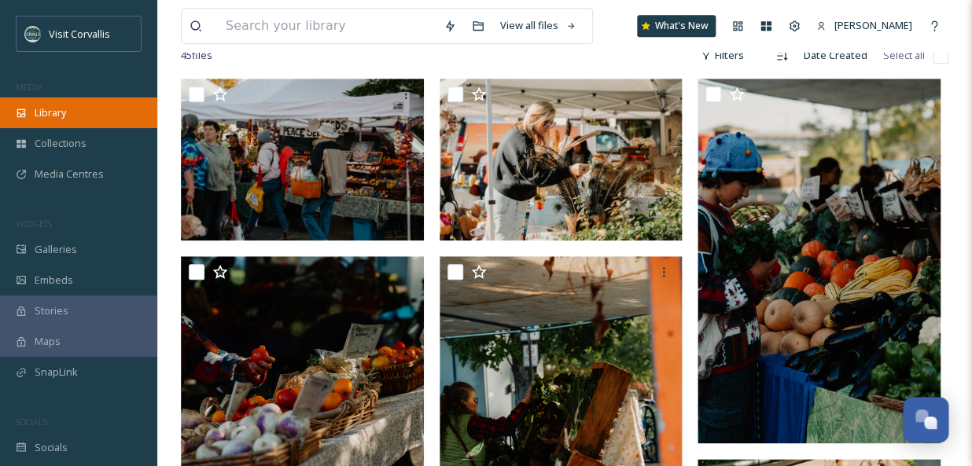
click at [66, 111] on span "Library" at bounding box center [50, 112] width 31 height 15
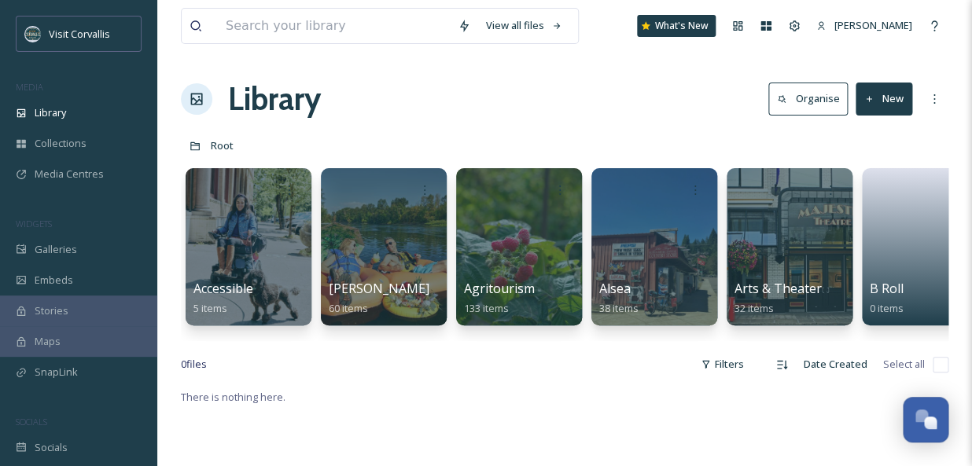
click at [699, 129] on div "View all files What's New [PERSON_NAME] Library Organise New Root Your Selectio…" at bounding box center [564, 427] width 815 height 854
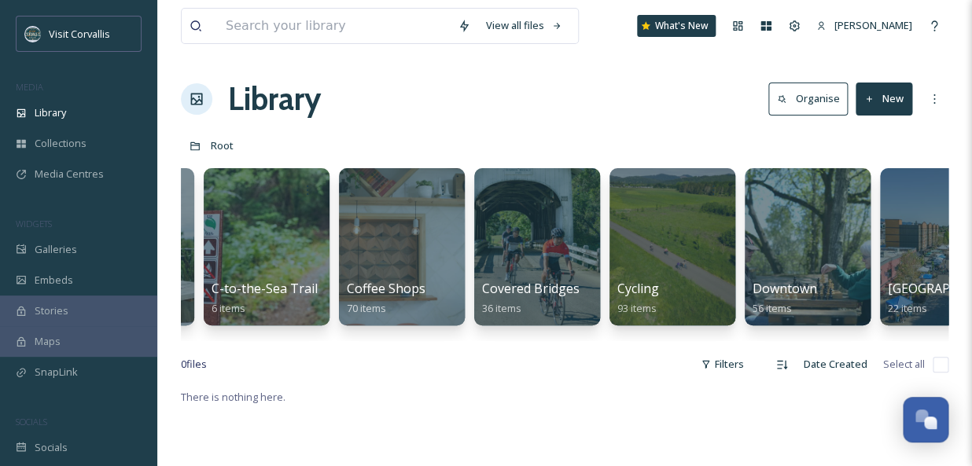
scroll to position [0, 1476]
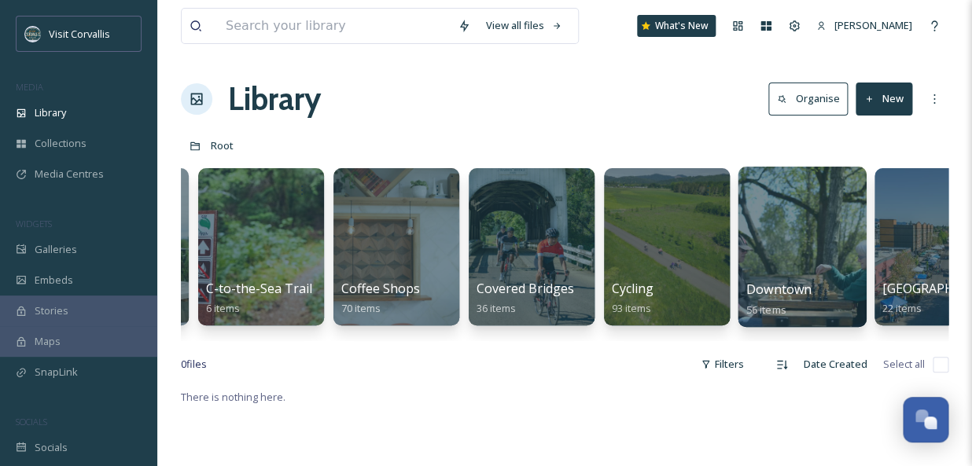
click at [806, 248] on div at bounding box center [802, 247] width 128 height 160
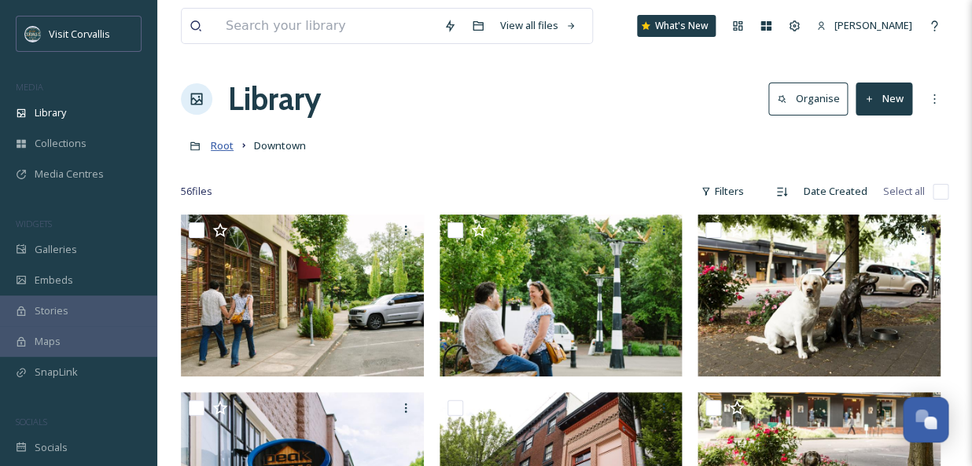
click at [228, 153] on span "Root" at bounding box center [222, 145] width 23 height 14
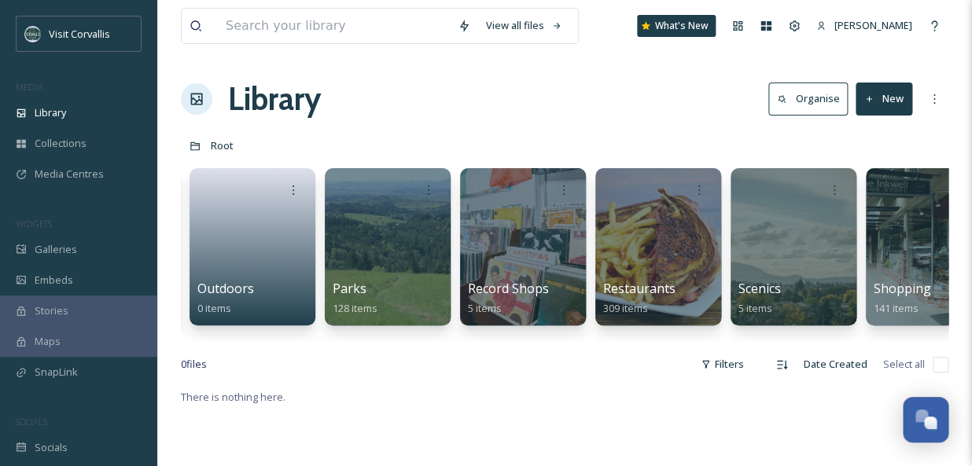
scroll to position [0, 4205]
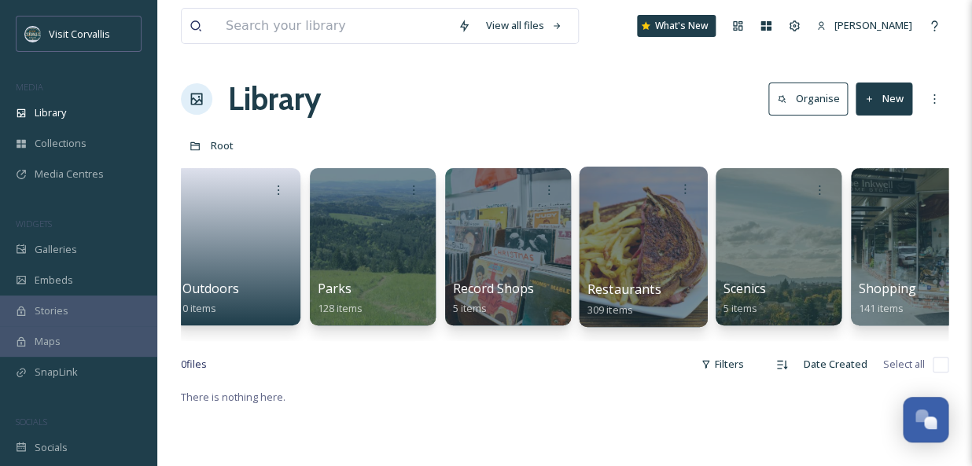
click at [617, 244] on div at bounding box center [643, 247] width 128 height 160
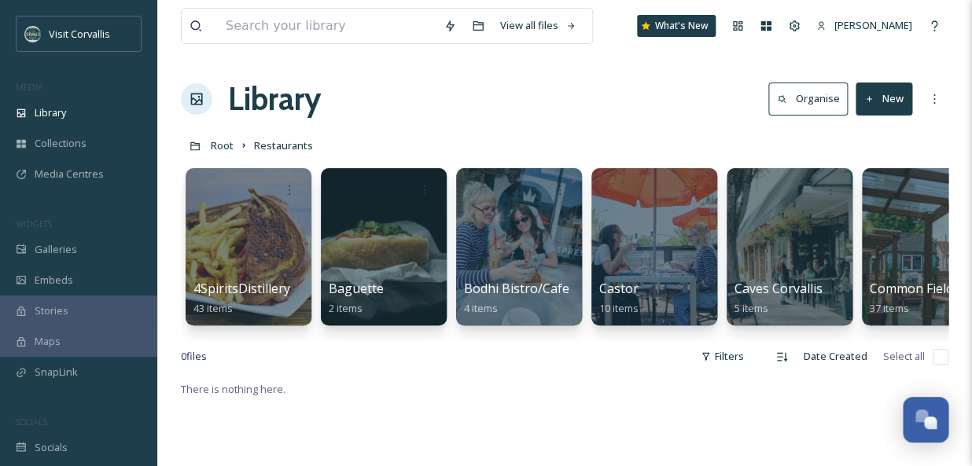
click at [865, 101] on icon at bounding box center [870, 99] width 10 height 10
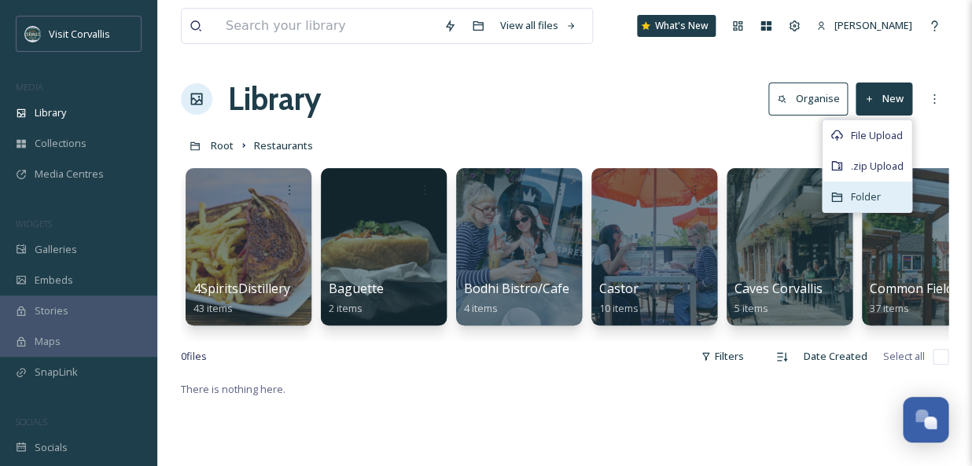
click at [865, 186] on div "Folder" at bounding box center [867, 197] width 89 height 31
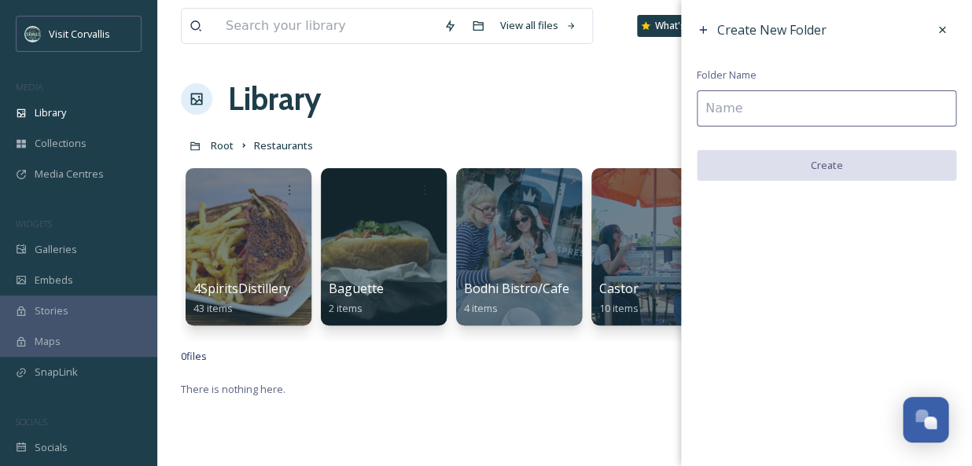
click at [749, 109] on input at bounding box center [827, 108] width 260 height 36
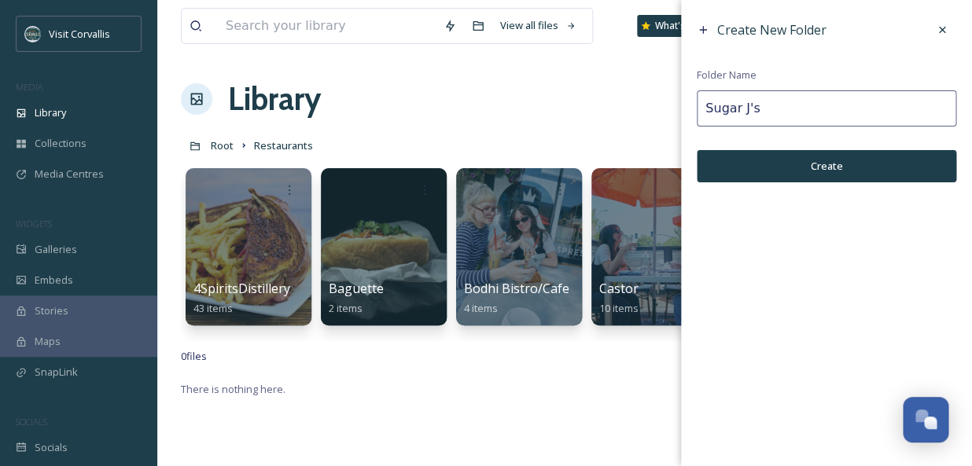
type input "Sugar J's"
click at [758, 167] on button "Create" at bounding box center [827, 166] width 260 height 32
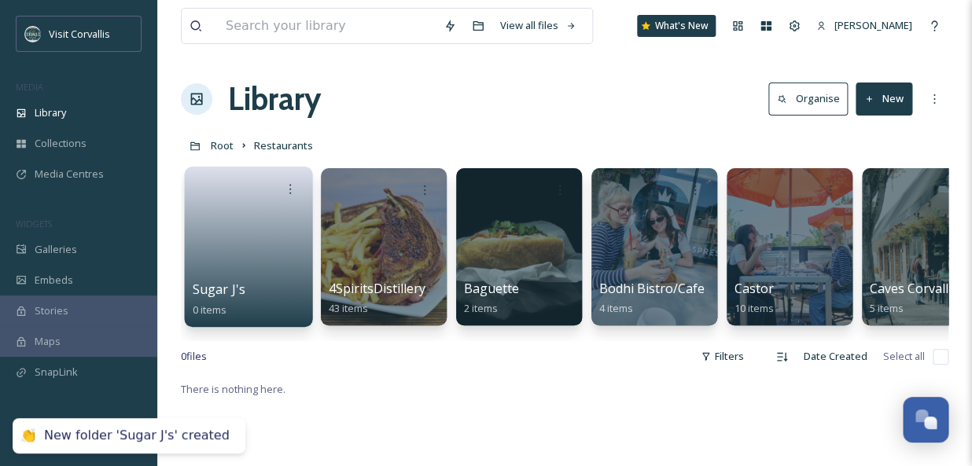
click at [228, 238] on link at bounding box center [249, 242] width 112 height 76
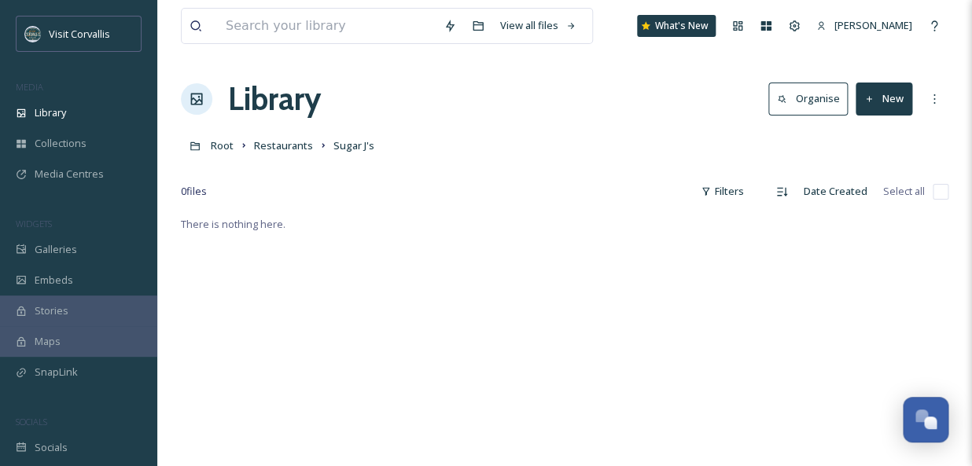
click at [875, 110] on button "New" at bounding box center [884, 99] width 57 height 32
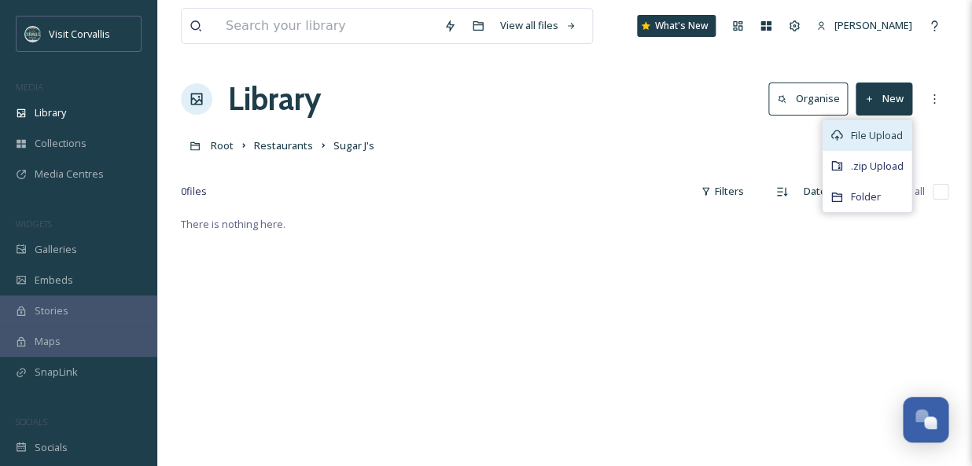
click at [890, 139] on span "File Upload" at bounding box center [877, 135] width 52 height 15
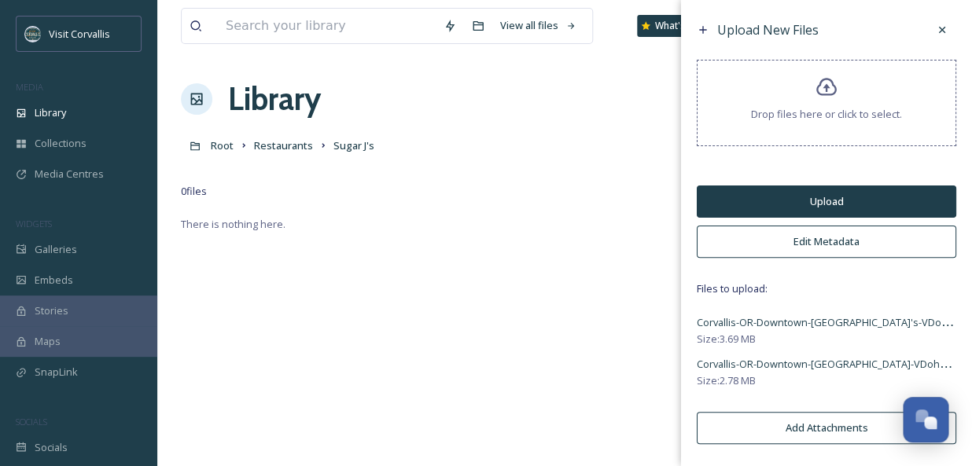
click at [846, 242] on button "Edit Metadata" at bounding box center [827, 242] width 260 height 32
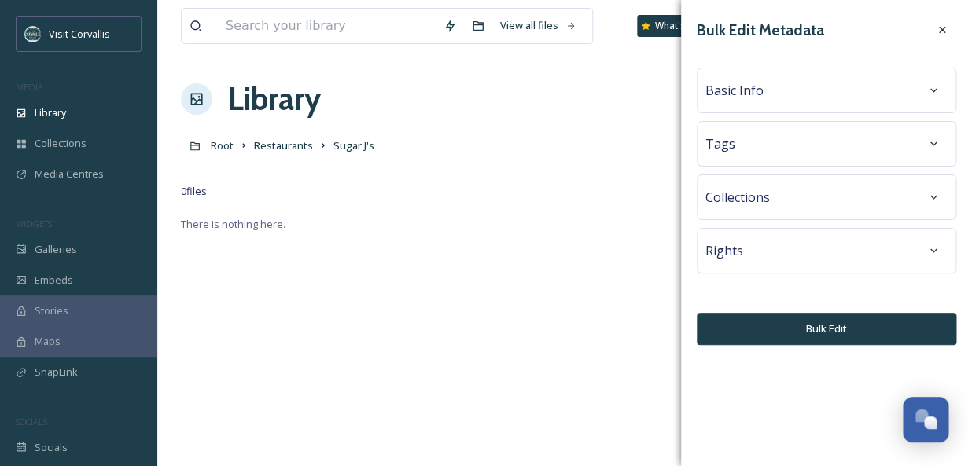
click at [765, 87] on div "Basic Info" at bounding box center [827, 90] width 242 height 28
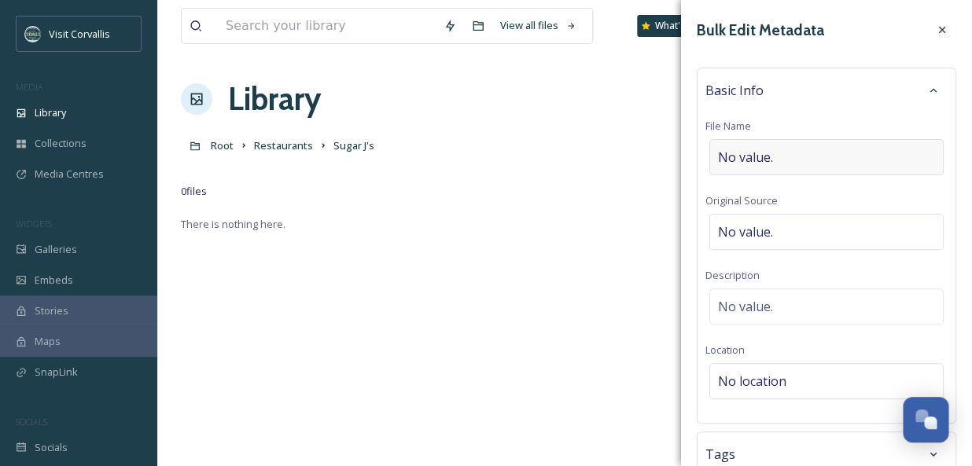
click at [783, 152] on div "No value." at bounding box center [827, 157] width 234 height 36
type input "Sugar J's Ice Cream"
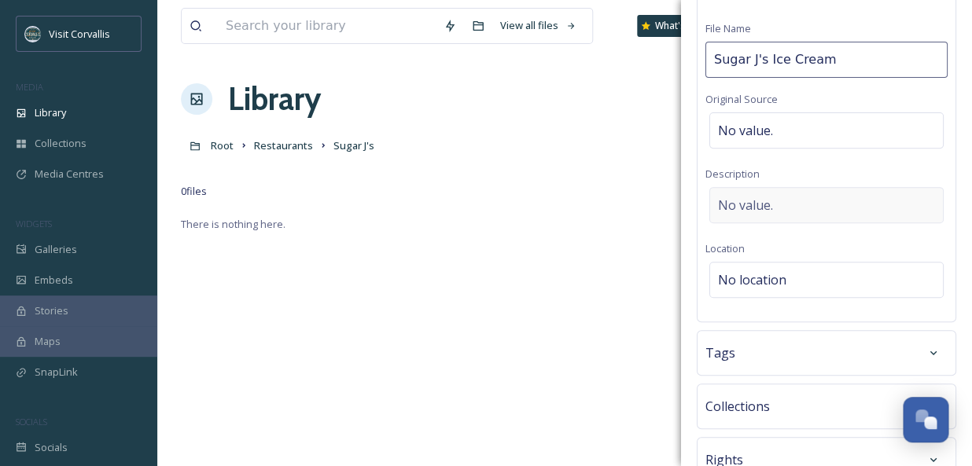
scroll to position [99, 0]
click at [773, 203] on div "No value." at bounding box center [827, 204] width 234 height 36
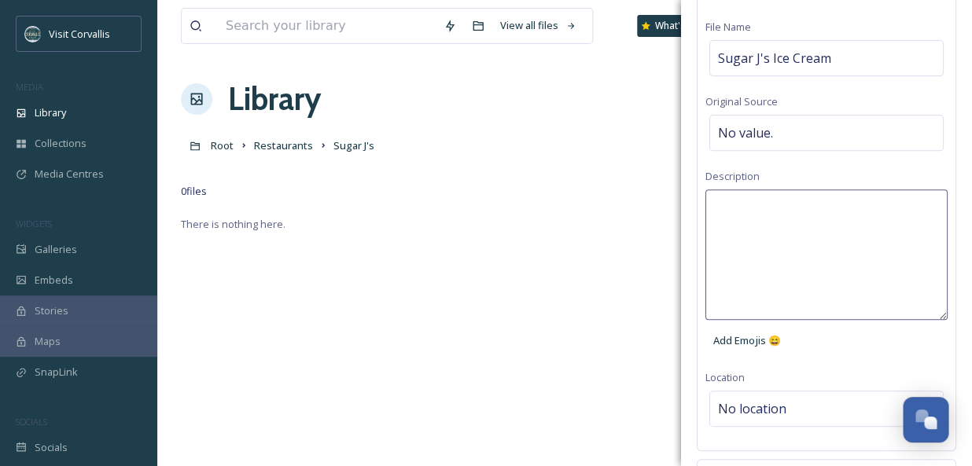
click at [773, 203] on textarea at bounding box center [827, 255] width 242 height 131
click at [720, 207] on textarea "Cones at Sugar J's" at bounding box center [827, 255] width 242 height 131
click at [923, 211] on textarea "Cusomize your cones at Sugar J's" at bounding box center [827, 255] width 242 height 131
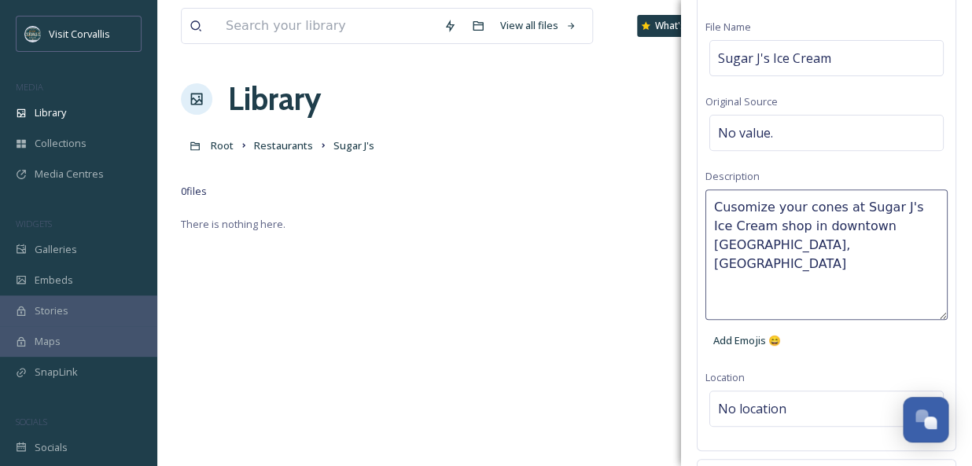
type textarea "Cusomize your cones at Sugar J's Ice Cream shop in downtown [GEOGRAPHIC_DATA], …"
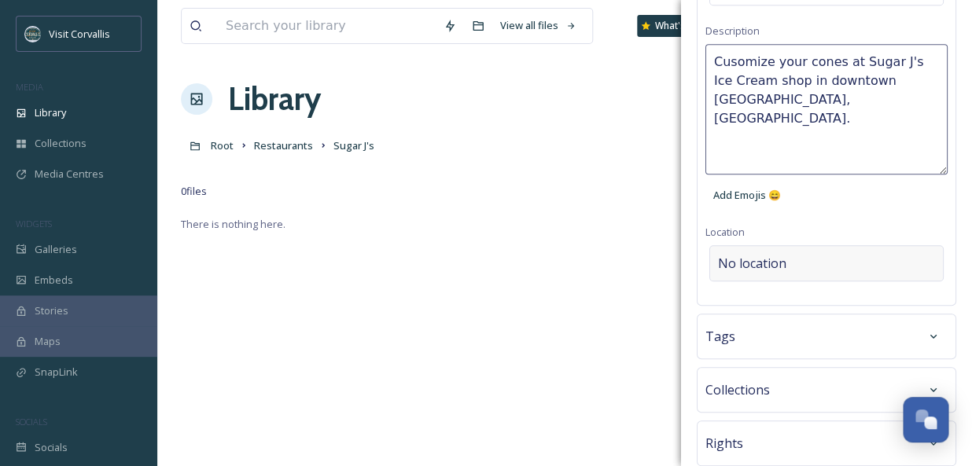
click at [811, 245] on div "Bulk Edit Metadata Basic Info File Name Sugar J's Ice Cream Original Source No …" at bounding box center [826, 154] width 291 height 798
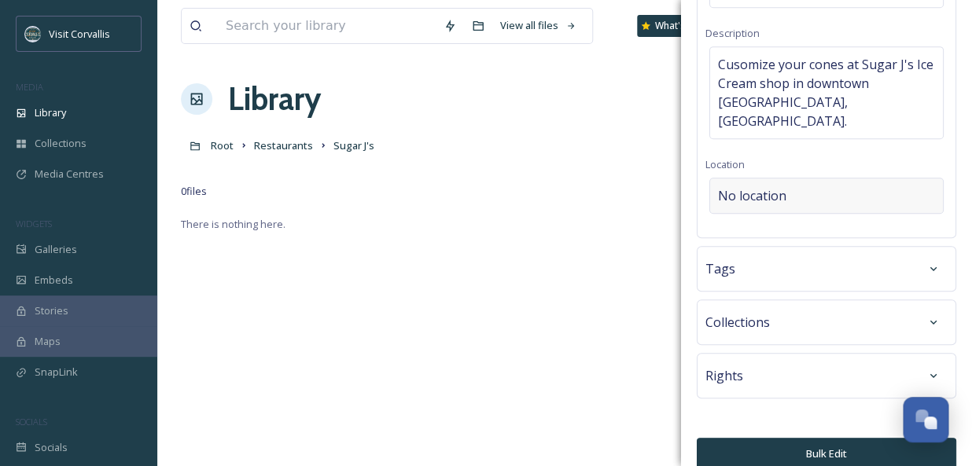
click at [750, 186] on span "No location" at bounding box center [752, 195] width 68 height 19
click at [761, 184] on input at bounding box center [826, 196] width 233 height 35
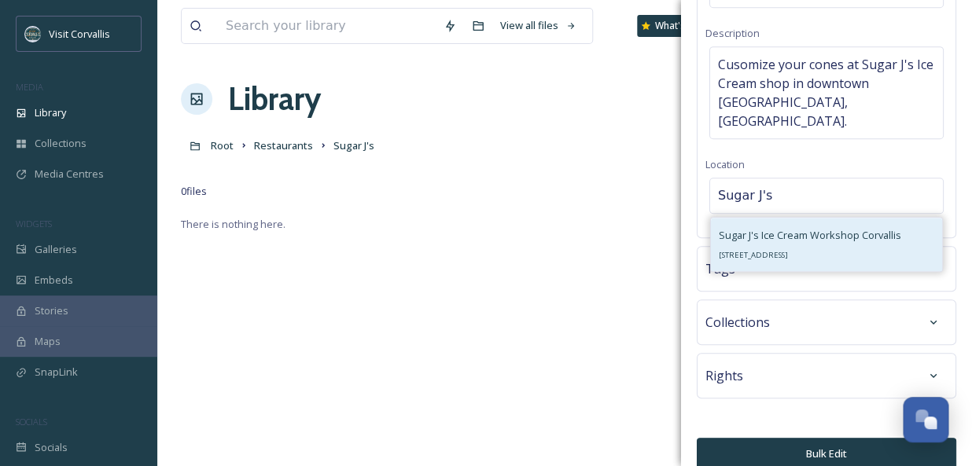
type input "Sugar J's"
click at [788, 250] on span "[STREET_ADDRESS]" at bounding box center [753, 255] width 69 height 10
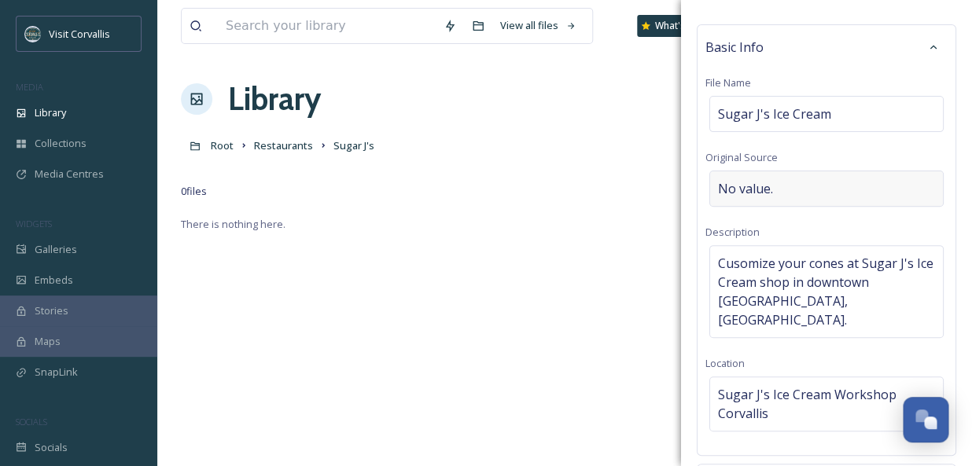
scroll to position [0, 0]
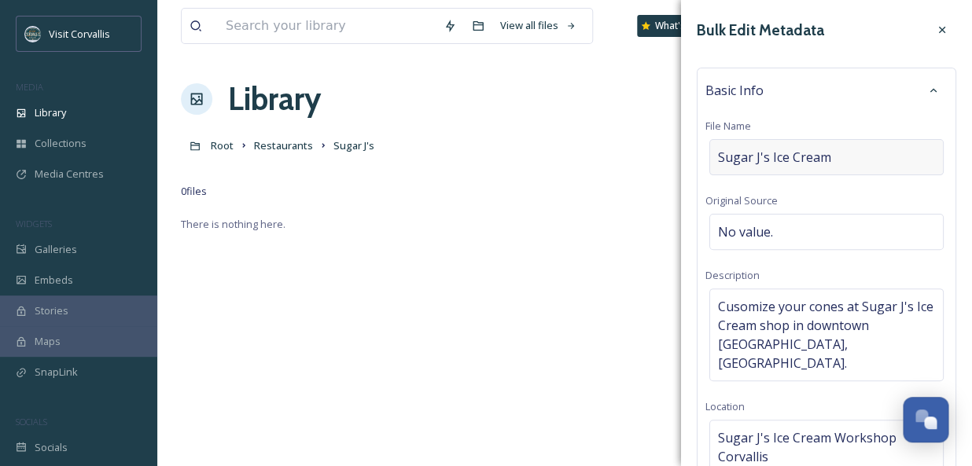
click at [813, 159] on span "Sugar J's Ice Cream" at bounding box center [774, 157] width 113 height 19
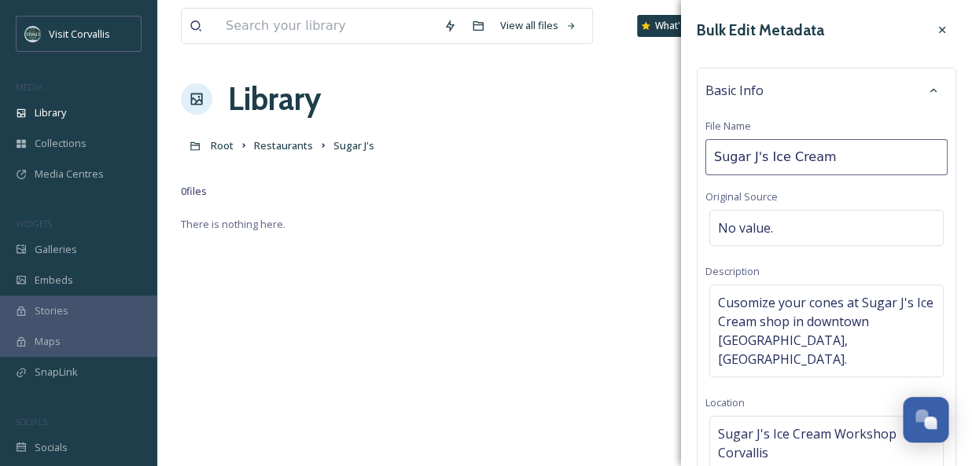
click at [844, 157] on input "Sugar J's Ice Cream" at bounding box center [827, 157] width 242 height 36
type input "Sugar J's Ice Cream Workshop"
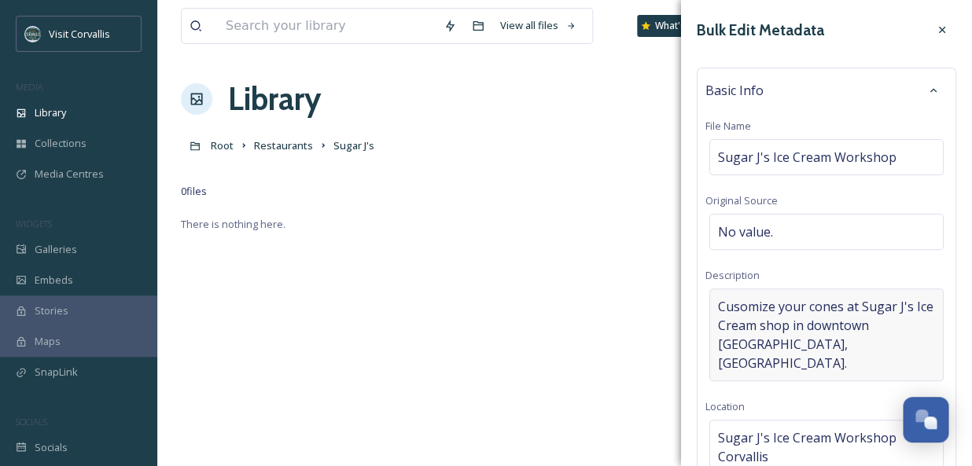
click at [782, 323] on span "Cusomize your cones at Sugar J's Ice Cream shop in downtown [GEOGRAPHIC_DATA], …" at bounding box center [826, 335] width 217 height 76
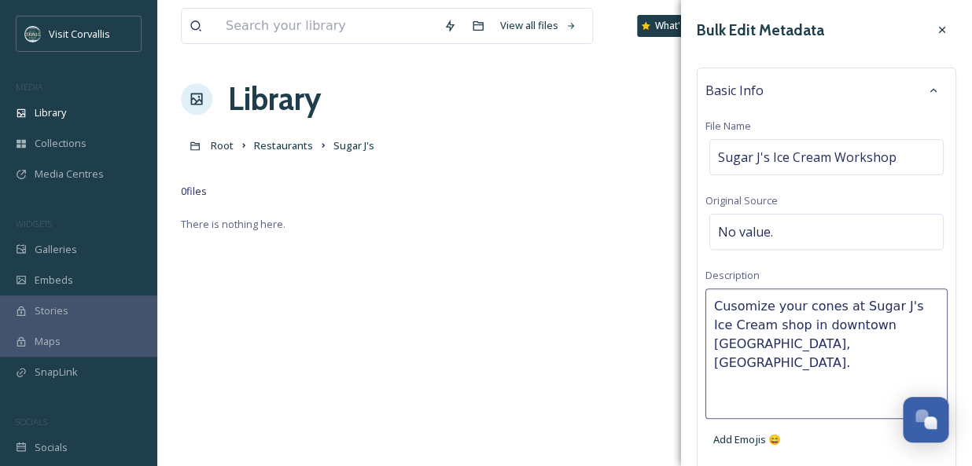
click at [758, 324] on textarea "Cusomize your cones at Sugar J's Ice Cream shop in downtown [GEOGRAPHIC_DATA], …" at bounding box center [827, 354] width 242 height 131
type textarea "Cusomize your cones at Sugar J's Ice Cream Workshop in downtown [GEOGRAPHIC_DAT…"
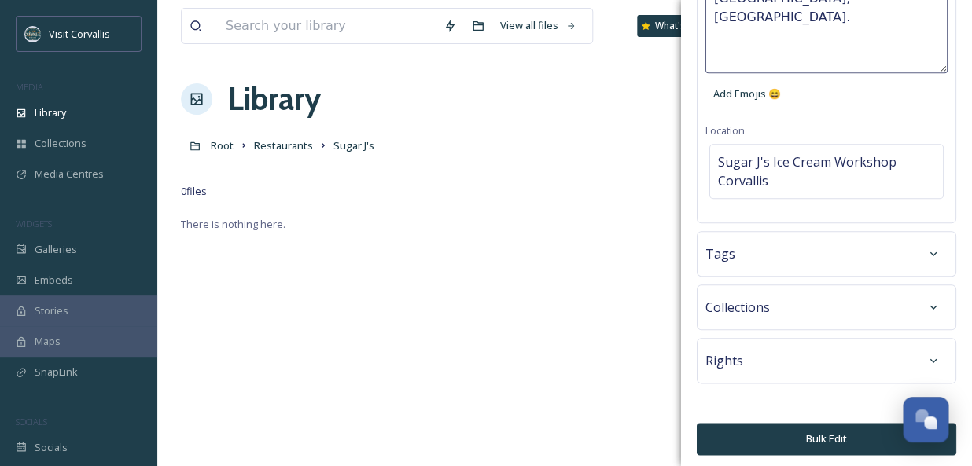
click at [772, 308] on div "Collections" at bounding box center [827, 307] width 242 height 28
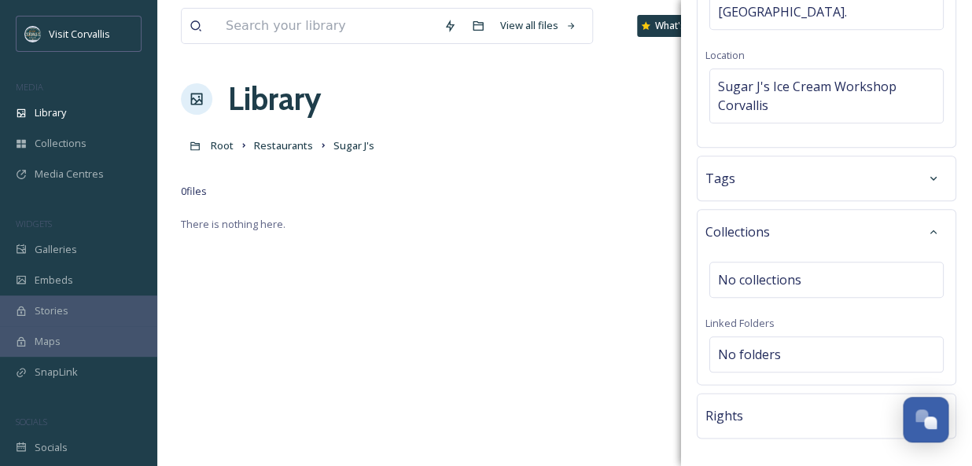
scroll to position [392, 0]
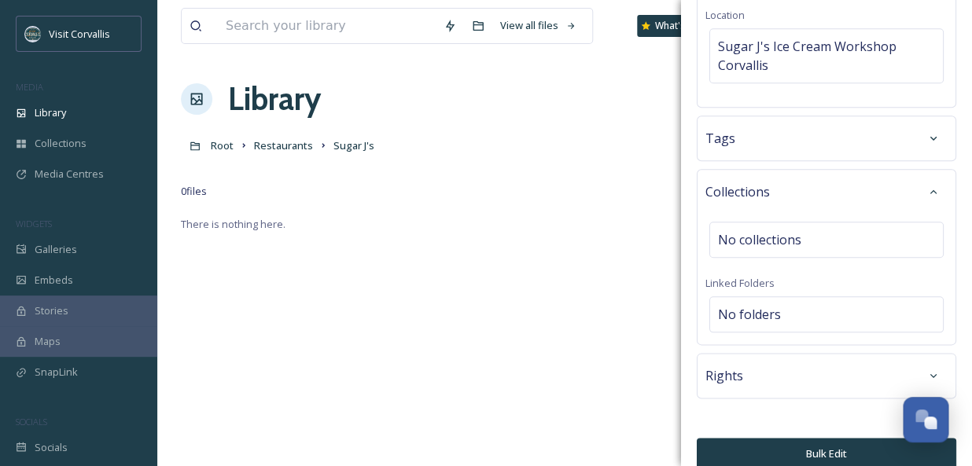
click at [769, 363] on div "Rights" at bounding box center [827, 376] width 242 height 28
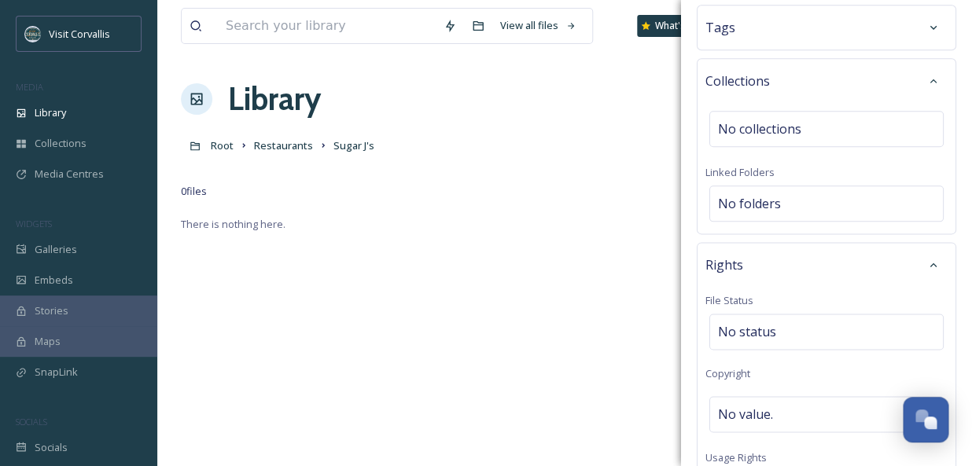
scroll to position [643, 0]
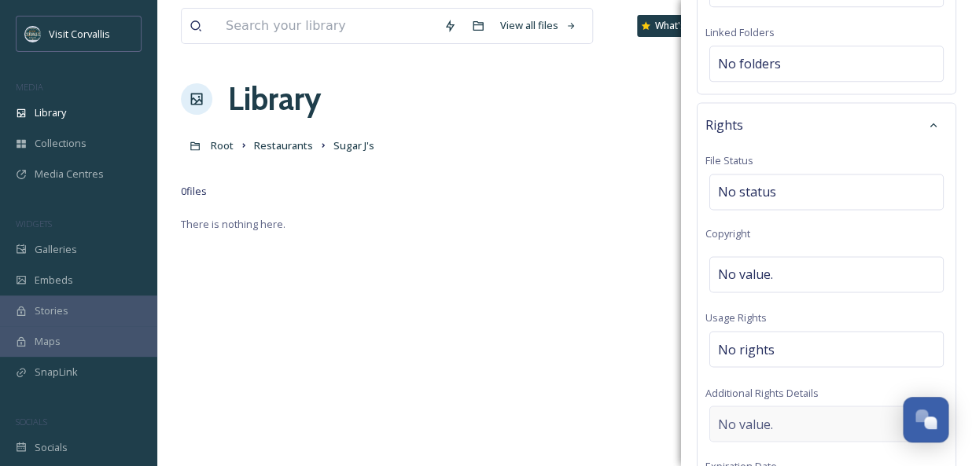
click at [796, 410] on div "No value." at bounding box center [827, 424] width 234 height 36
click at [786, 406] on textarea at bounding box center [827, 471] width 242 height 131
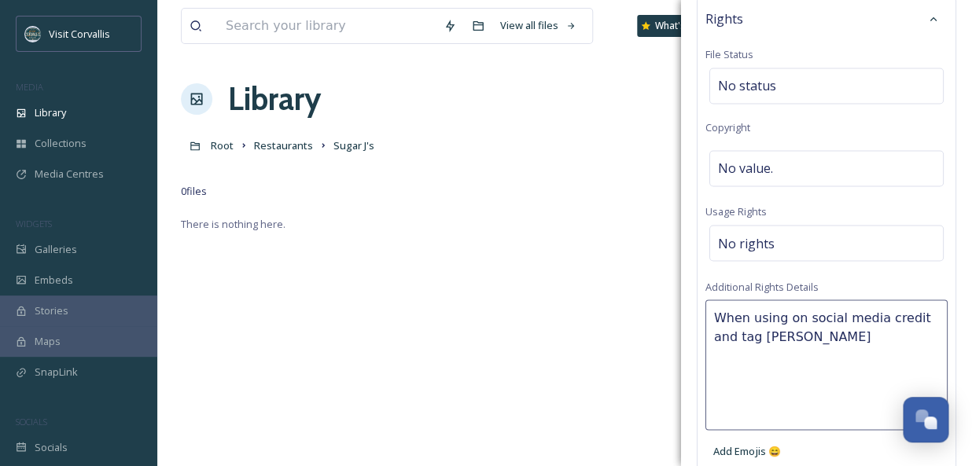
scroll to position [868, 0]
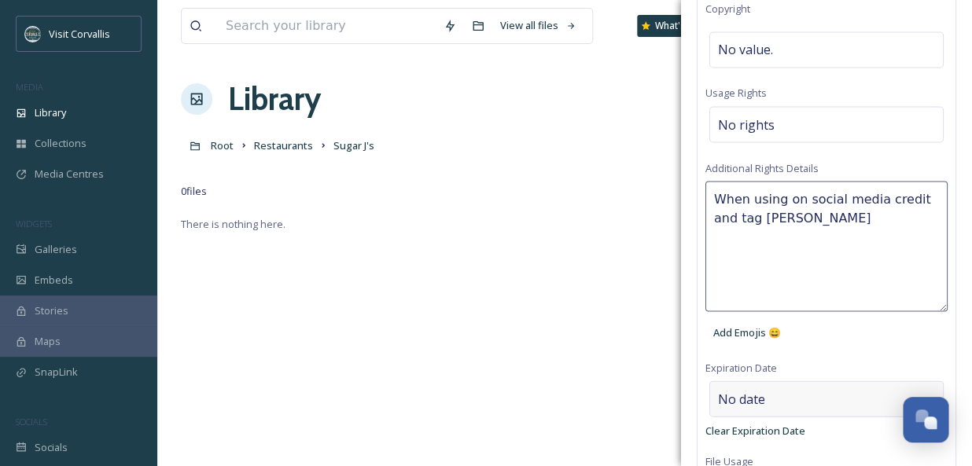
type textarea "When using on social media credit and tag [PERSON_NAME]."
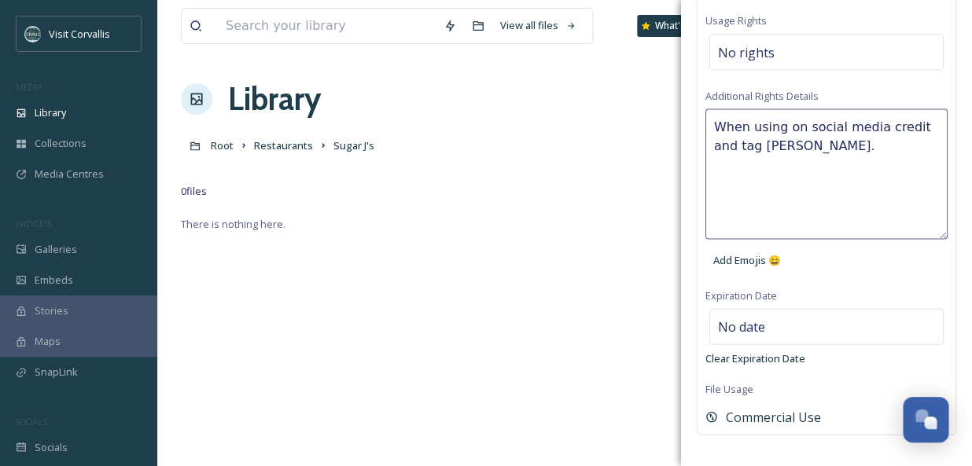
scroll to position [972, 0]
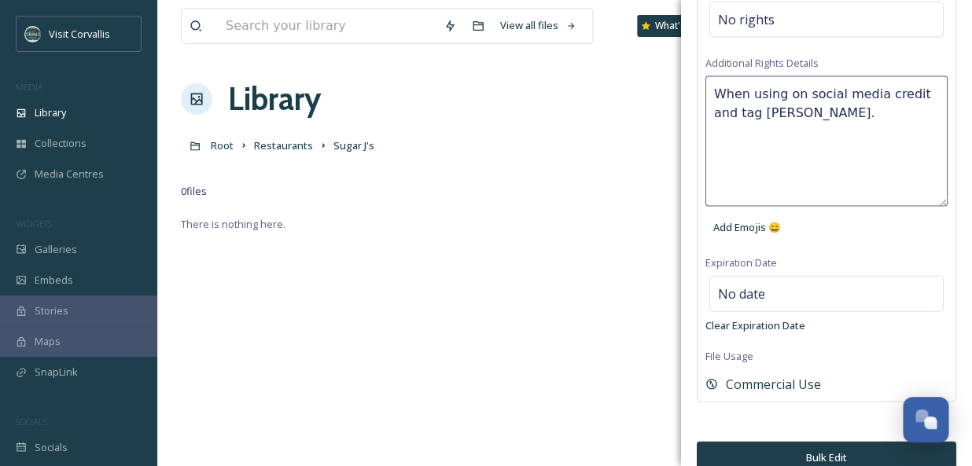
click at [813, 442] on button "Bulk Edit" at bounding box center [827, 458] width 260 height 32
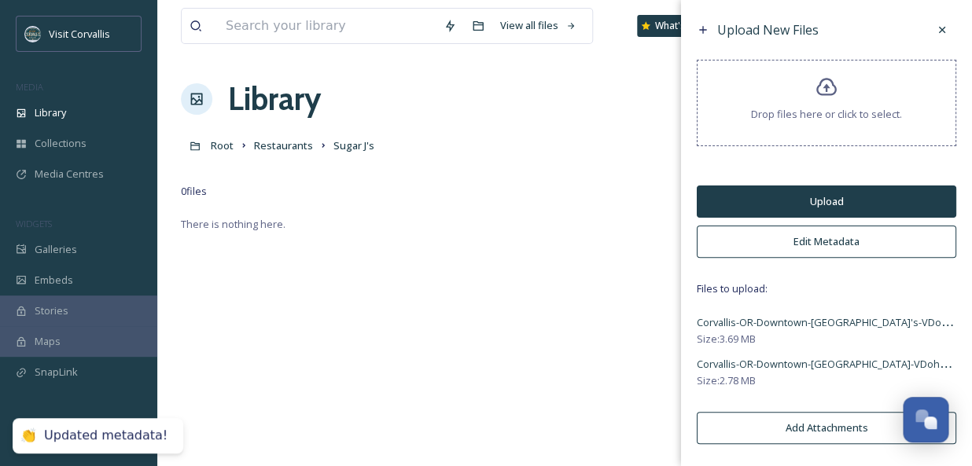
click at [814, 198] on button "Upload" at bounding box center [827, 202] width 260 height 32
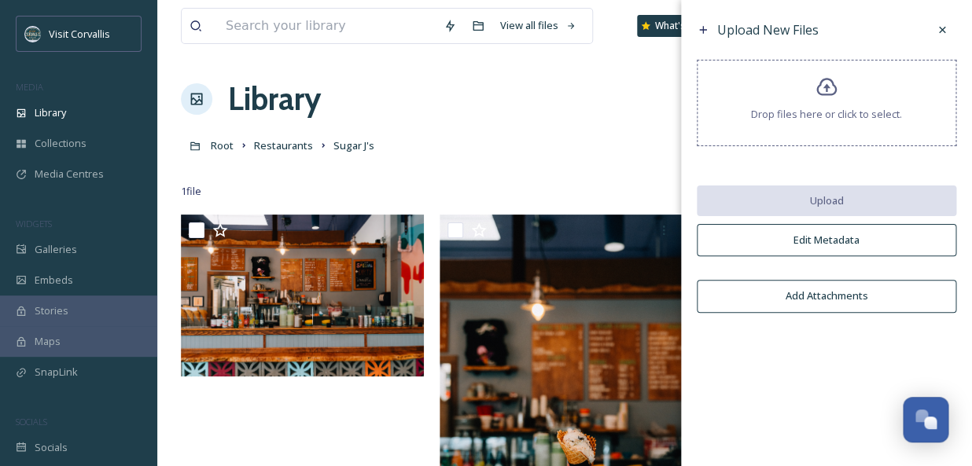
click at [939, 29] on icon at bounding box center [942, 30] width 13 height 13
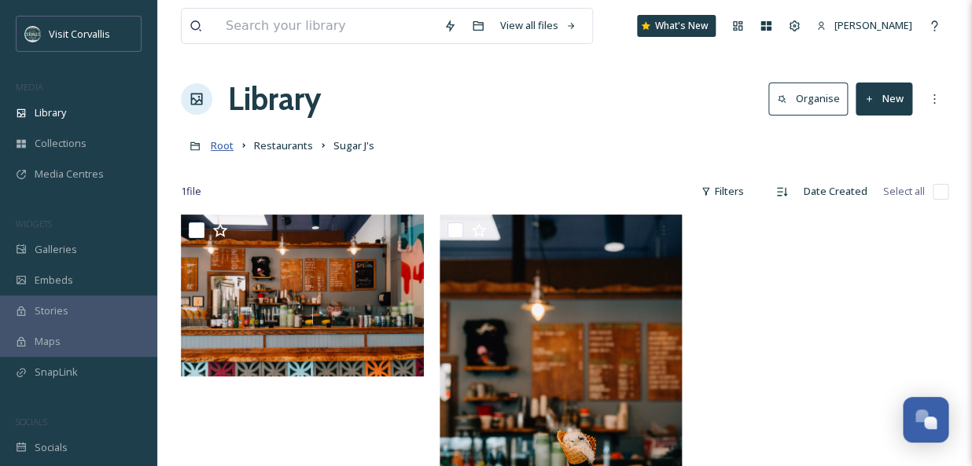
click at [226, 150] on span "Root" at bounding box center [222, 145] width 23 height 14
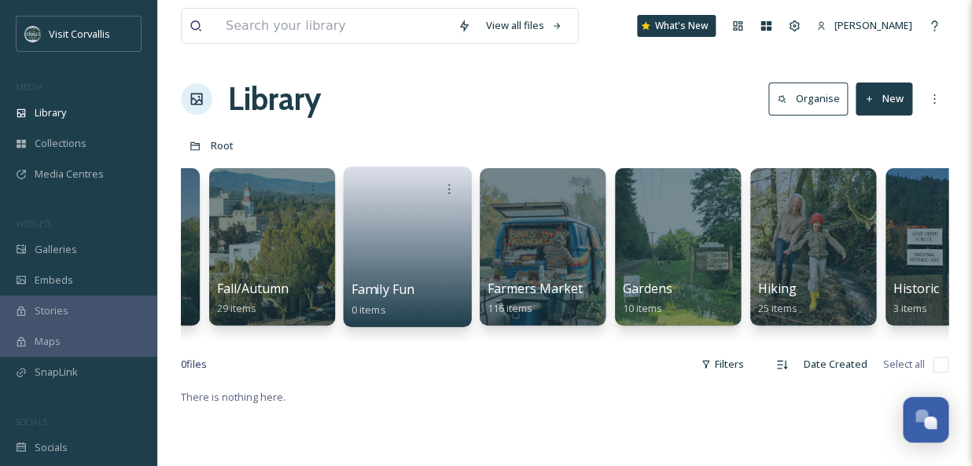
scroll to position [0, 2276]
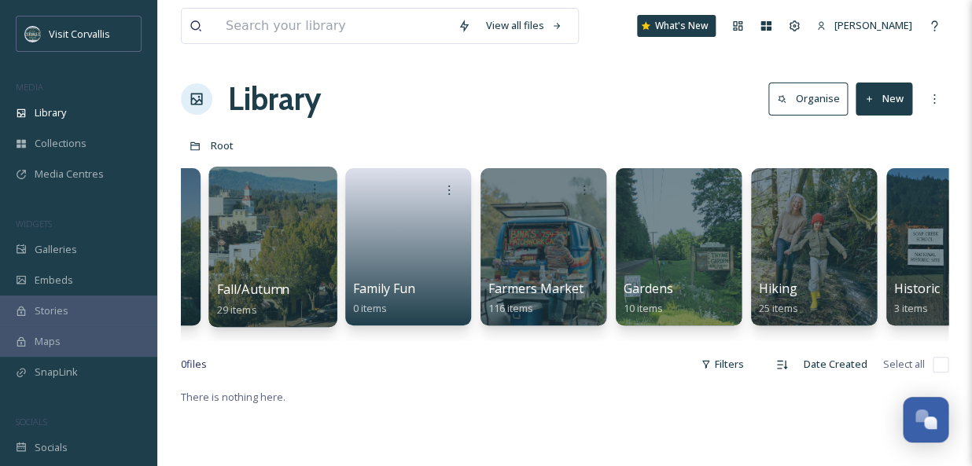
click at [278, 250] on div at bounding box center [272, 247] width 128 height 160
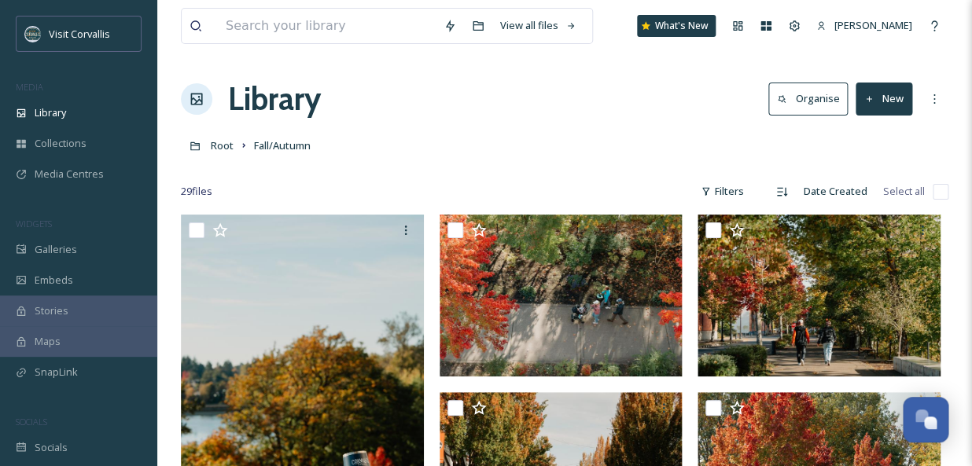
click at [892, 103] on button "New" at bounding box center [884, 99] width 57 height 32
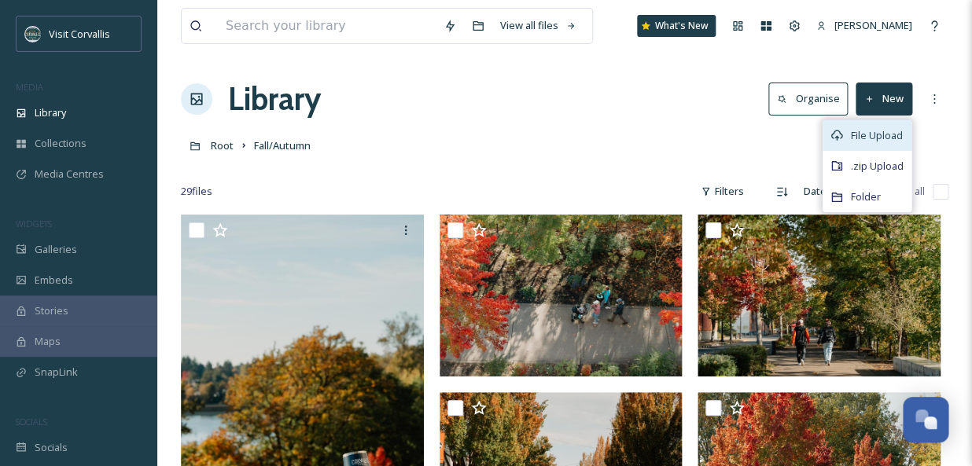
click at [877, 142] on span "File Upload" at bounding box center [877, 135] width 52 height 15
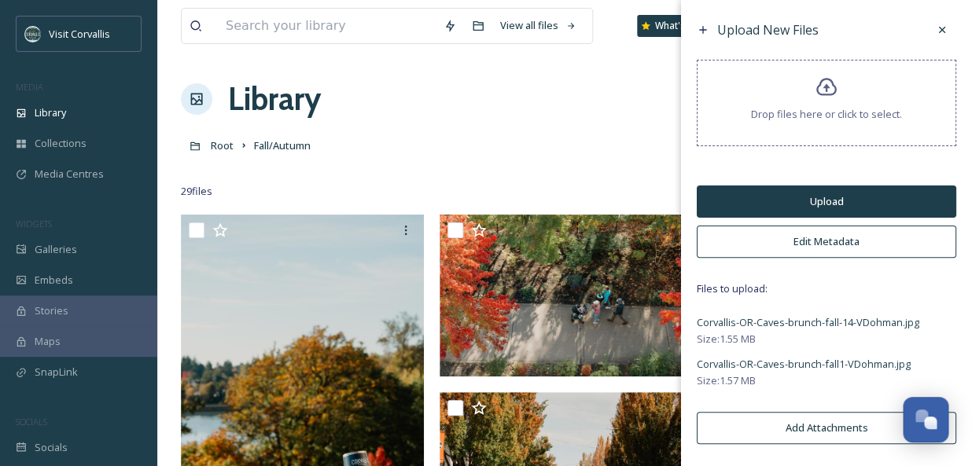
click at [799, 241] on button "Edit Metadata" at bounding box center [827, 242] width 260 height 32
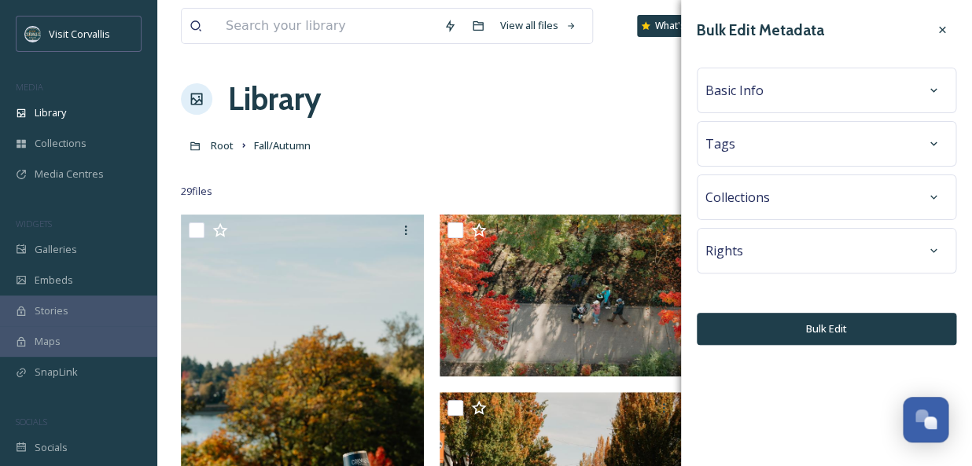
click at [769, 101] on div "Basic Info" at bounding box center [827, 90] width 242 height 28
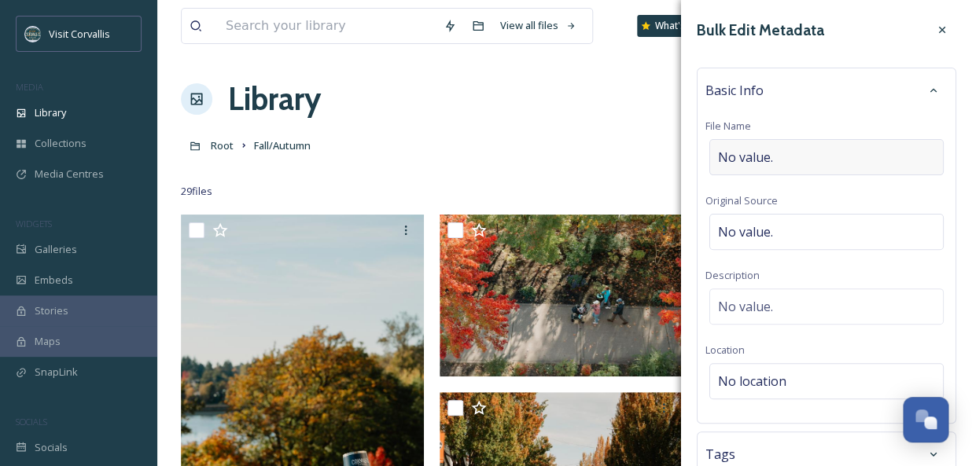
click at [765, 151] on span "No value." at bounding box center [745, 157] width 55 height 19
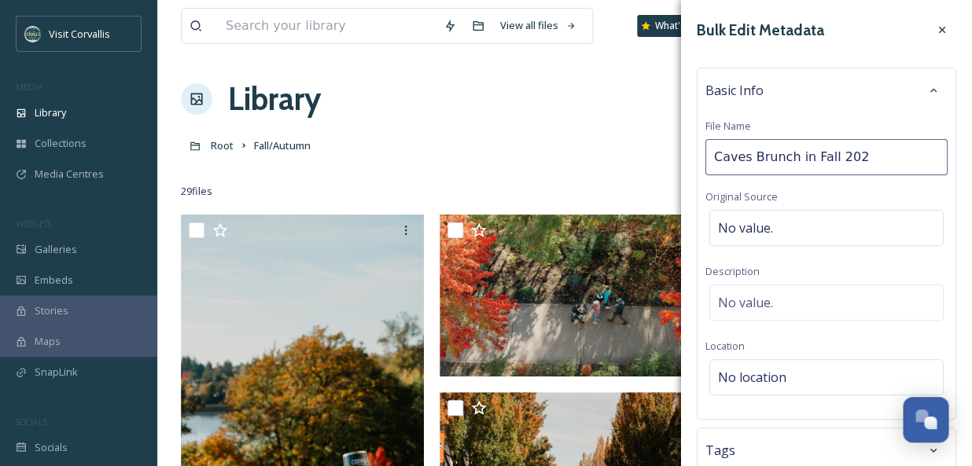
type input "Caves Brunch in Fall 2025"
drag, startPoint x: 872, startPoint y: 157, endPoint x: 717, endPoint y: 146, distance: 155.4
click at [717, 146] on input "Caves Brunch in Fall 2025" at bounding box center [827, 157] width 242 height 36
click at [768, 299] on span "No value." at bounding box center [745, 302] width 55 height 19
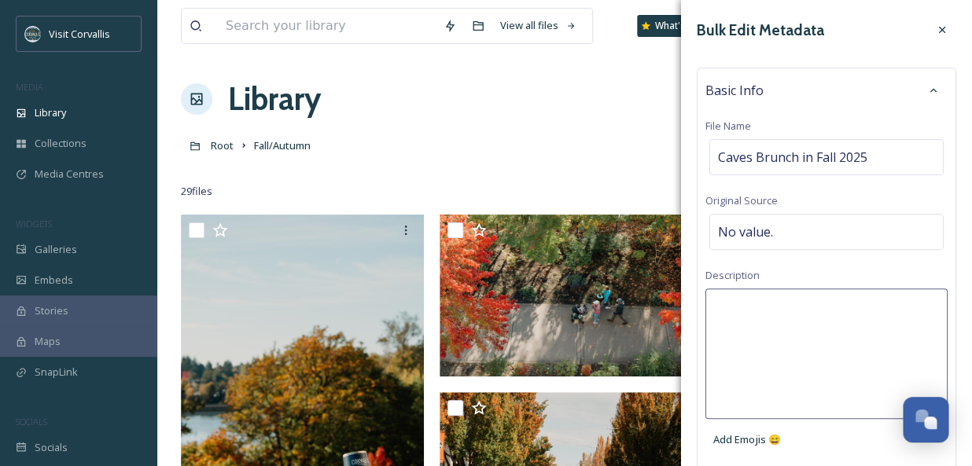
click at [771, 307] on textarea at bounding box center [827, 354] width 242 height 131
paste textarea "Caves Brunch in Fall 2025"
type textarea "Caves Brunch in Fall 2025"
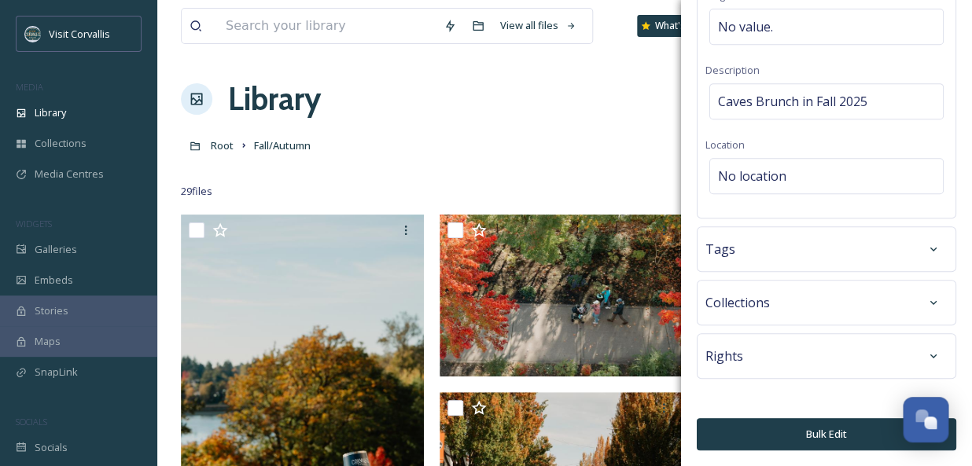
click at [755, 241] on div "Tags" at bounding box center [827, 249] width 242 height 28
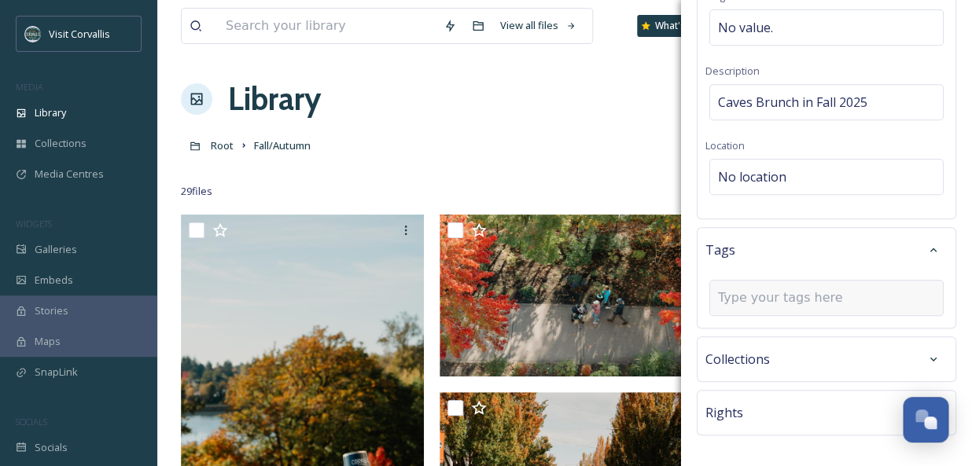
click at [765, 292] on input at bounding box center [796, 298] width 157 height 19
type input "brunch"
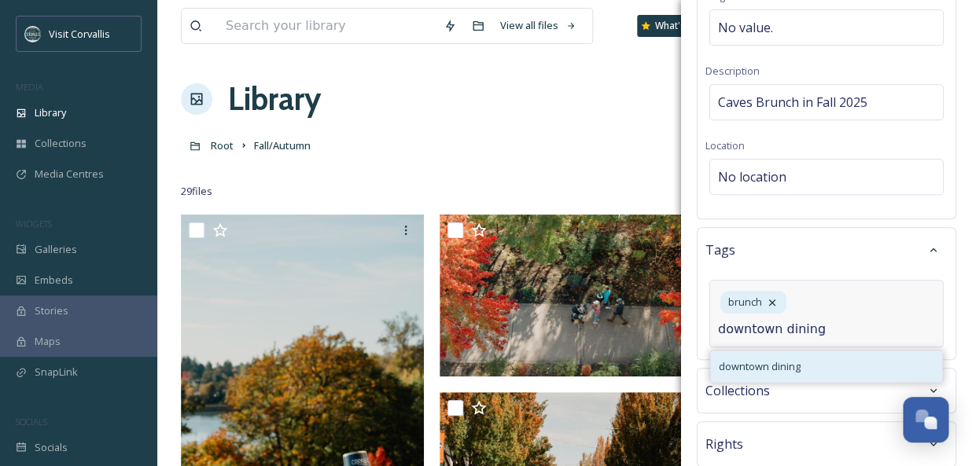
type input "downtown dining"
click at [782, 361] on span "downtown dining" at bounding box center [760, 366] width 82 height 15
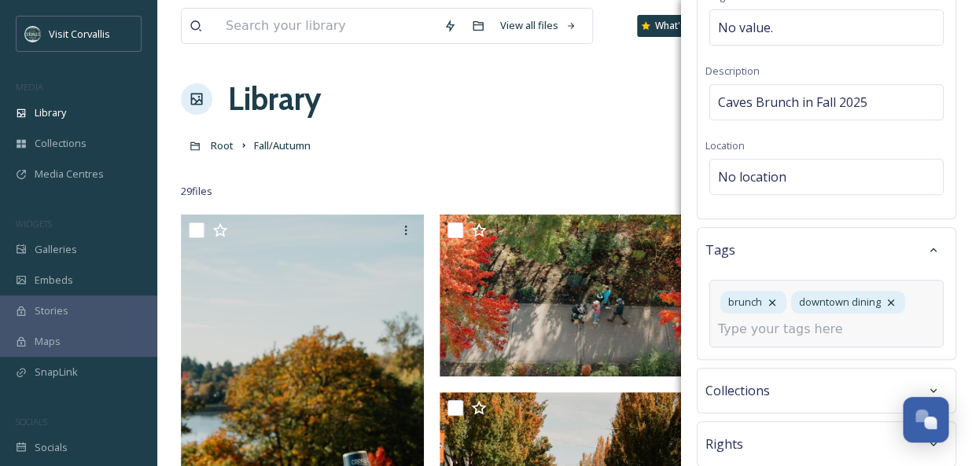
click at [785, 339] on div "brunch downtown dining" at bounding box center [827, 314] width 234 height 68
click at [780, 330] on input at bounding box center [796, 329] width 157 height 19
type input "C"
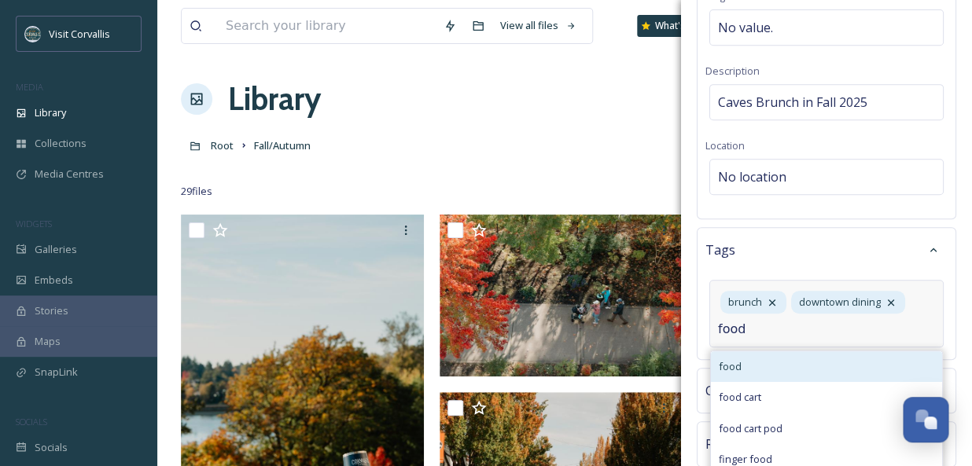
type input "food"
click at [775, 367] on div "food" at bounding box center [826, 367] width 231 height 31
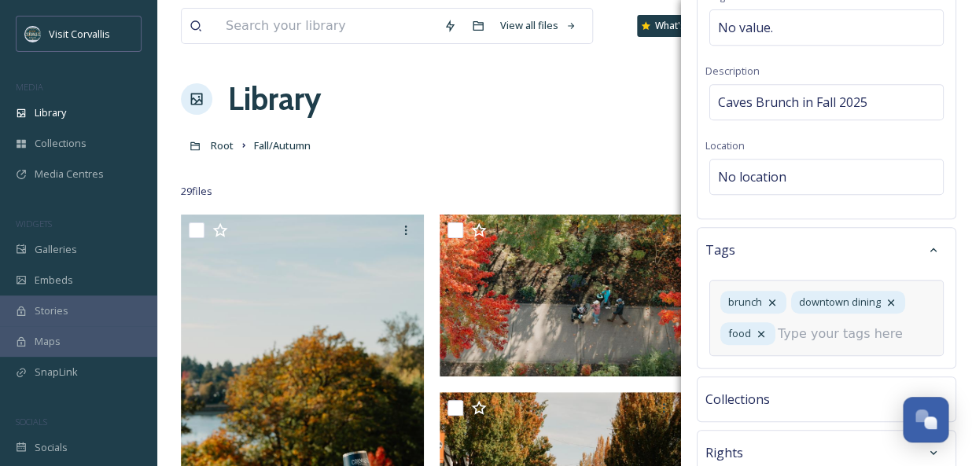
scroll to position [324, 0]
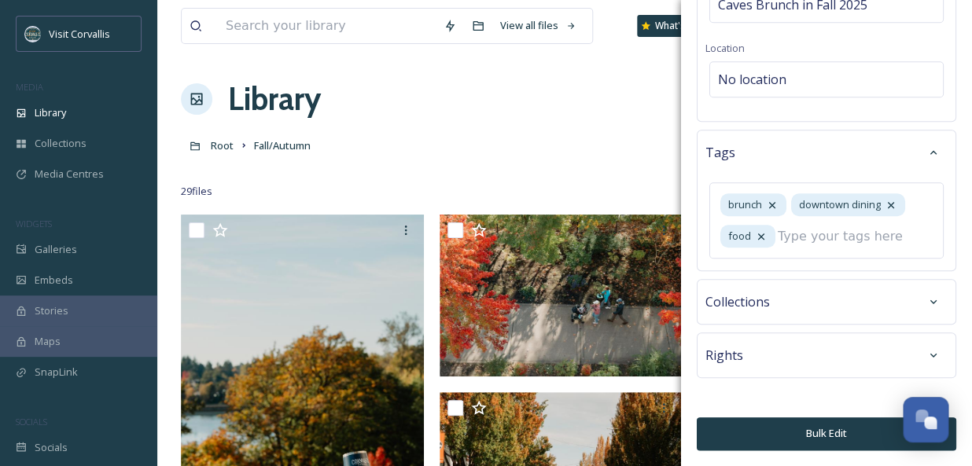
click at [791, 353] on div "Rights" at bounding box center [827, 355] width 242 height 28
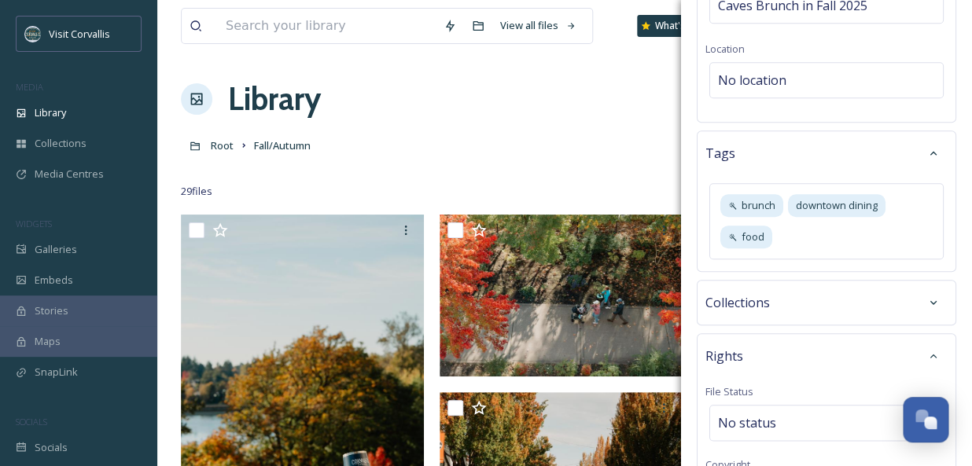
scroll to position [551, 0]
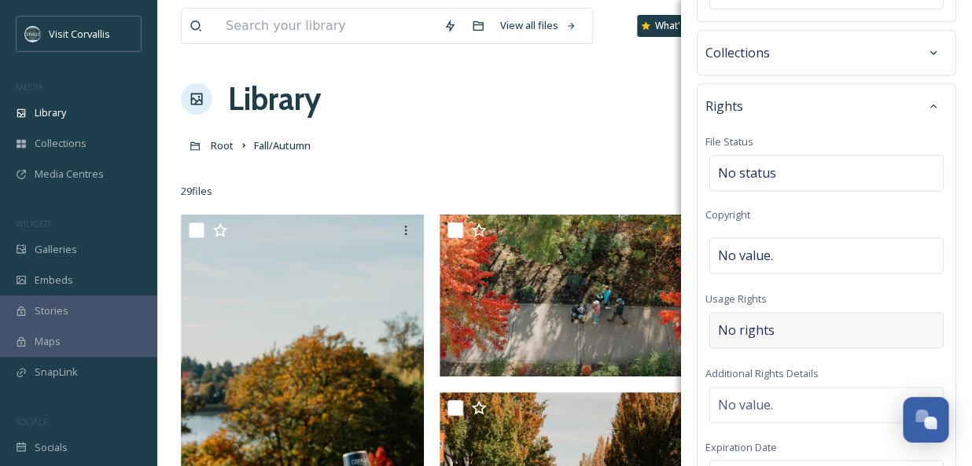
click at [773, 330] on div "No rights" at bounding box center [827, 330] width 234 height 36
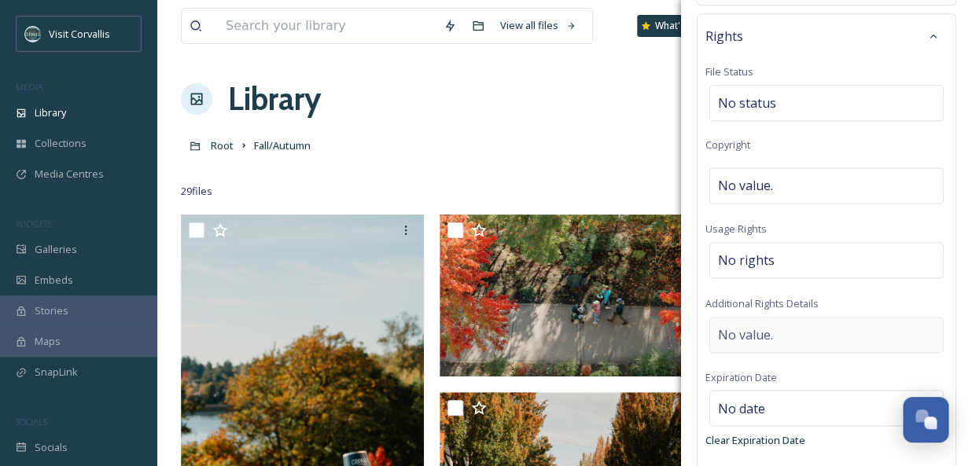
click at [783, 349] on div "No value." at bounding box center [827, 335] width 234 height 36
click at [765, 345] on textarea at bounding box center [827, 382] width 242 height 131
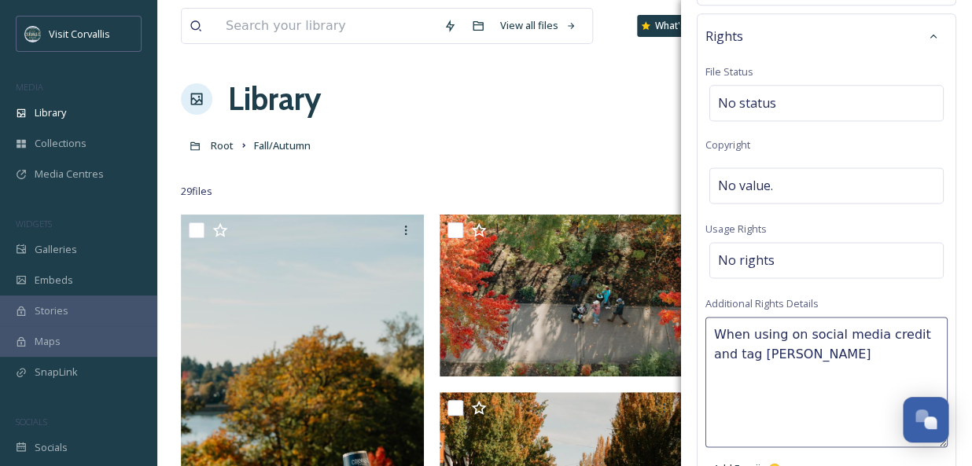
type textarea "When using on social media credit and tag [PERSON_NAME]."
drag, startPoint x: 824, startPoint y: 361, endPoint x: 710, endPoint y: 339, distance: 116.2
click at [710, 339] on textarea "When using on social media credit and tag [PERSON_NAME]." at bounding box center [827, 382] width 242 height 131
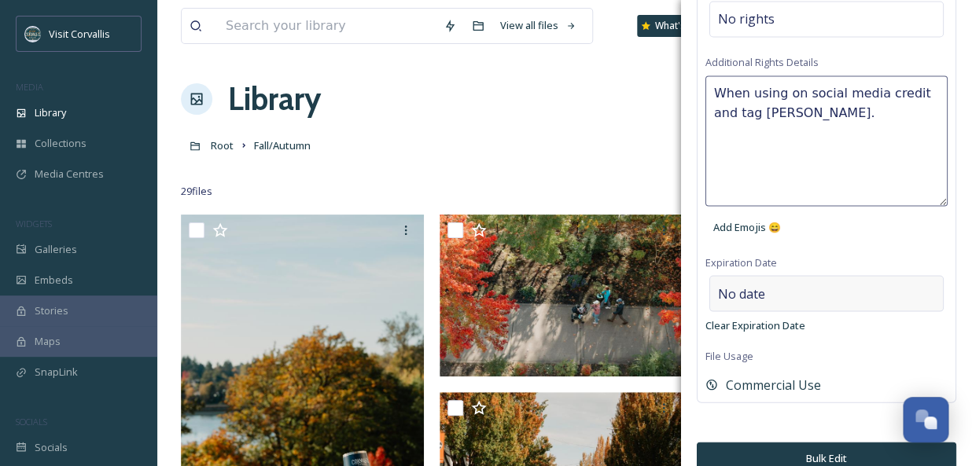
scroll to position [882, 0]
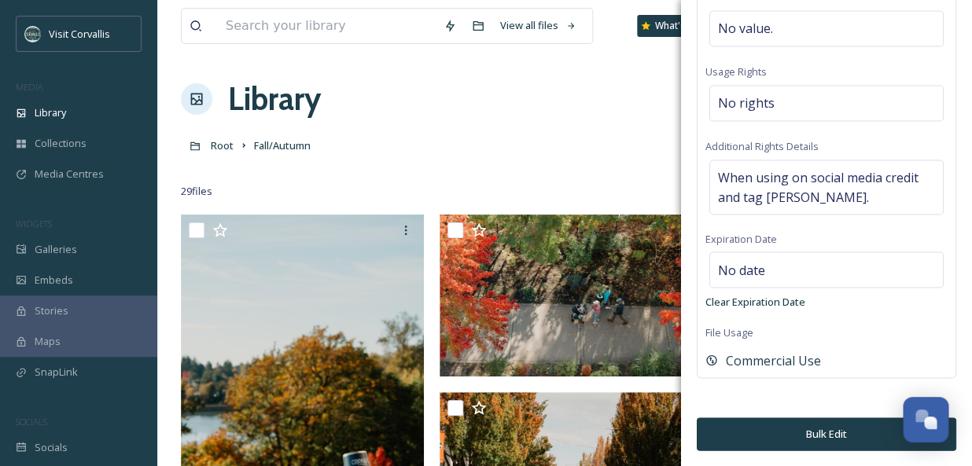
click at [823, 433] on button "Bulk Edit" at bounding box center [827, 434] width 260 height 32
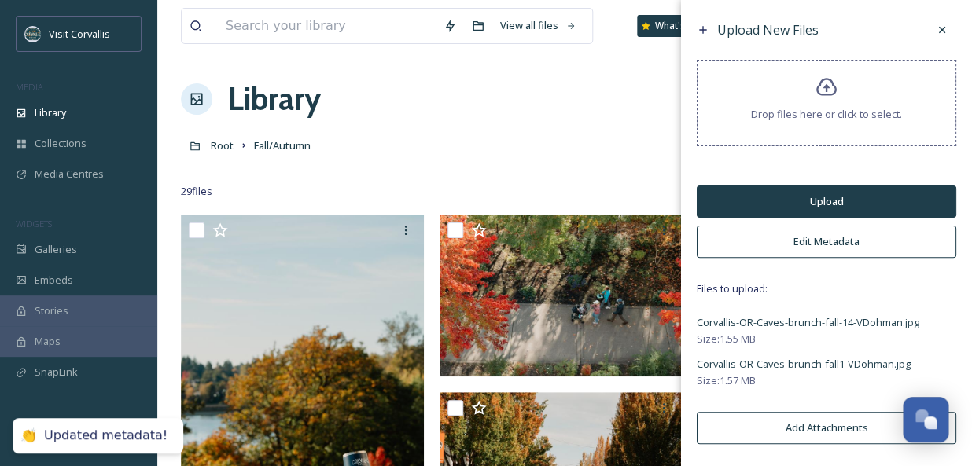
click at [810, 198] on button "Upload" at bounding box center [827, 202] width 260 height 32
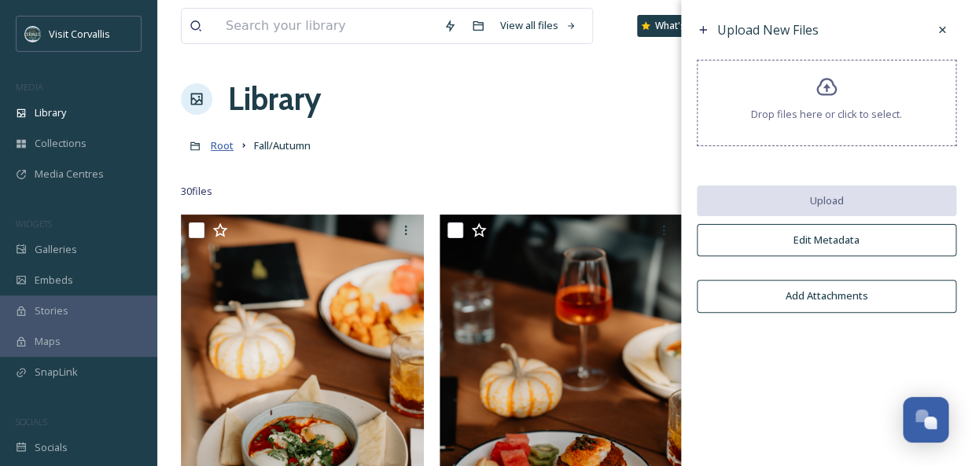
click at [227, 152] on span "Root" at bounding box center [222, 145] width 23 height 14
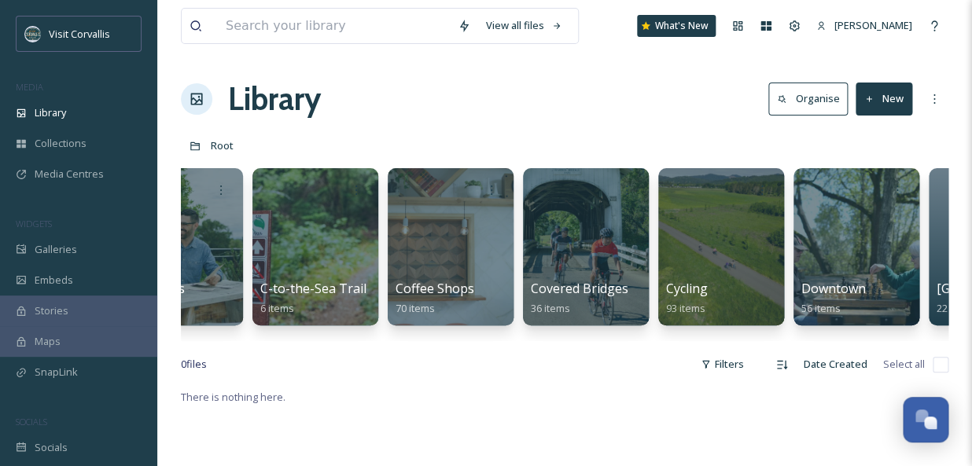
scroll to position [0, 1510]
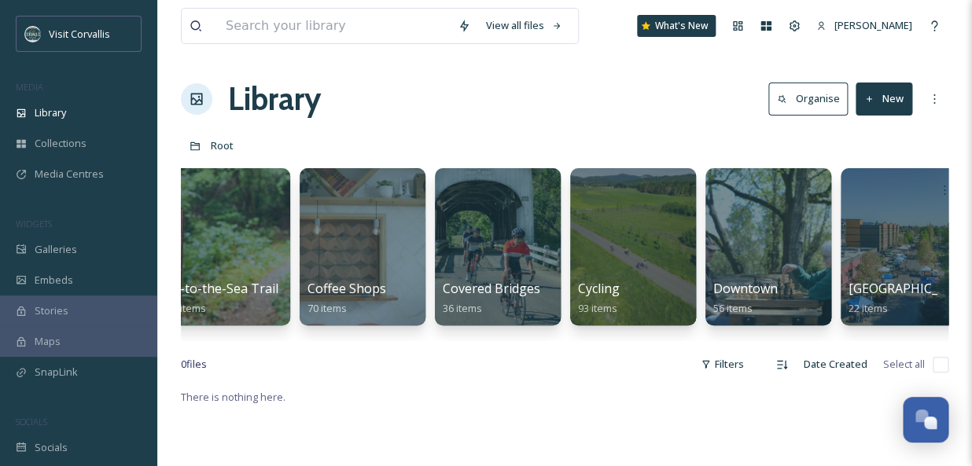
click at [755, 249] on div at bounding box center [769, 246] width 126 height 157
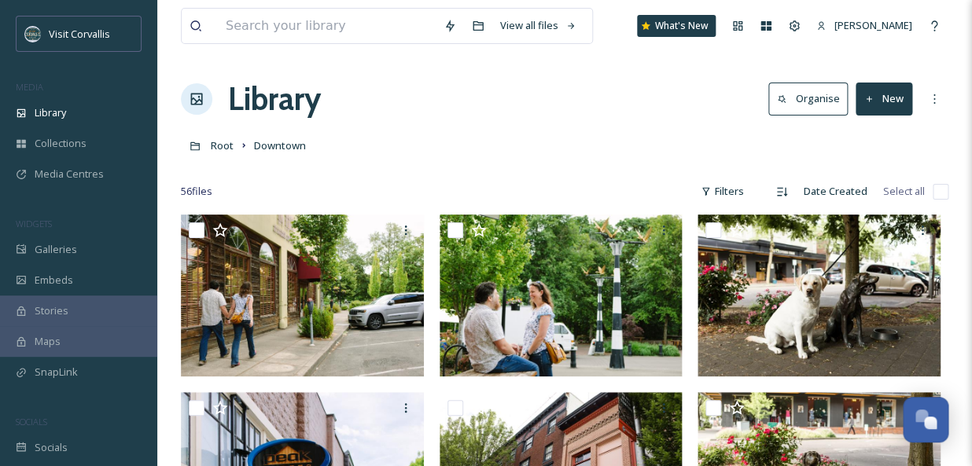
click at [881, 105] on button "New" at bounding box center [884, 99] width 57 height 32
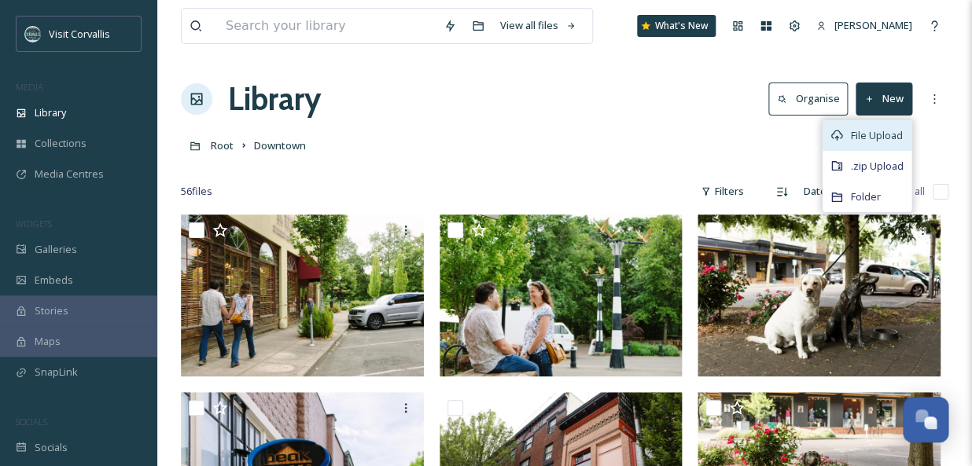
click at [862, 137] on span "File Upload" at bounding box center [877, 135] width 52 height 15
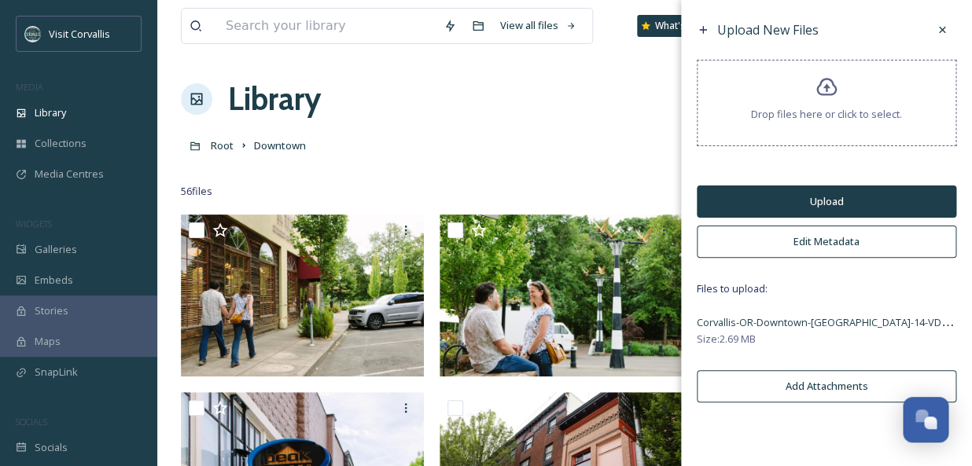
click at [857, 238] on button "Edit Metadata" at bounding box center [827, 242] width 260 height 32
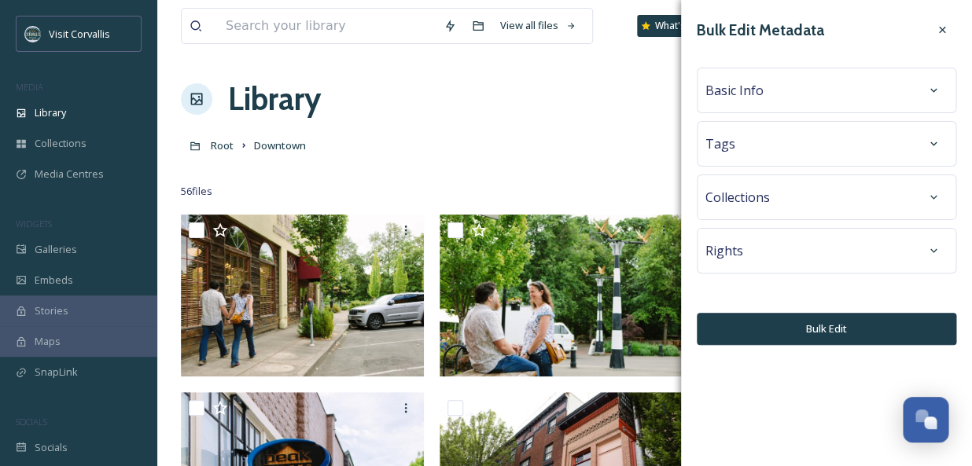
click at [745, 143] on div "Tags" at bounding box center [827, 144] width 242 height 28
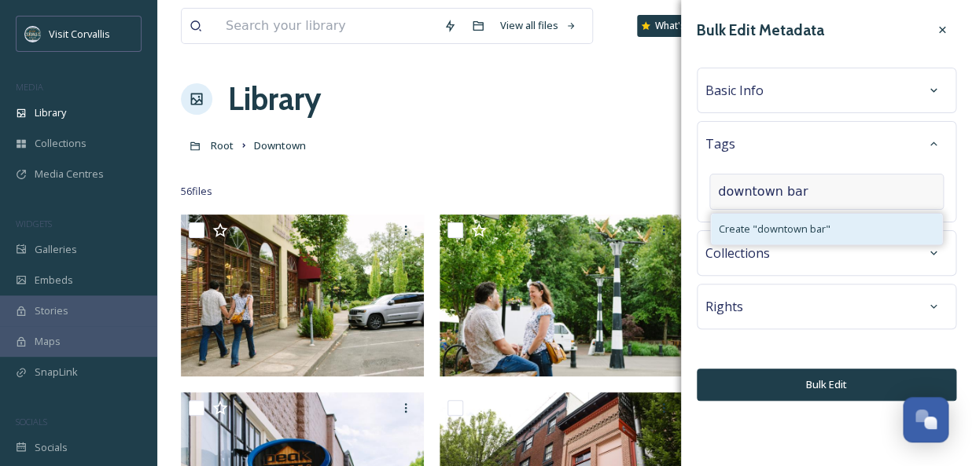
type input "downtown bar"
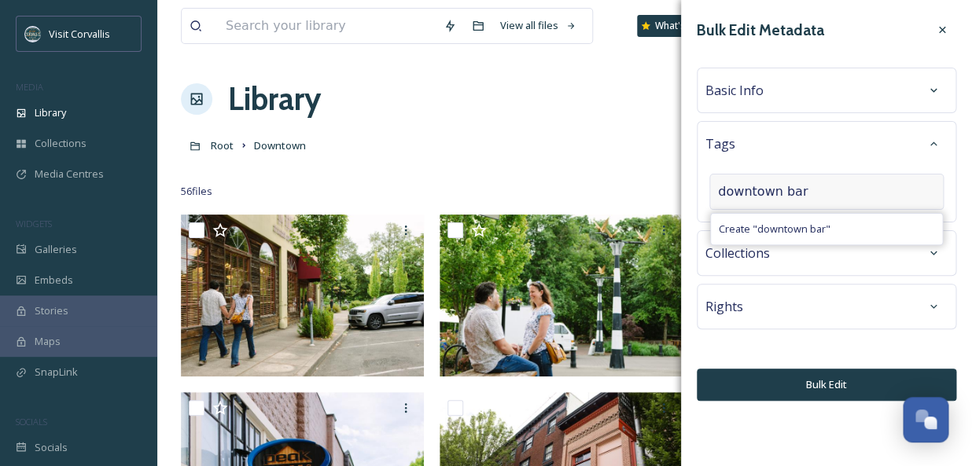
drag, startPoint x: 771, startPoint y: 233, endPoint x: 771, endPoint y: 206, distance: 26.7
click at [771, 232] on span "Create " downtown bar "" at bounding box center [775, 229] width 112 height 15
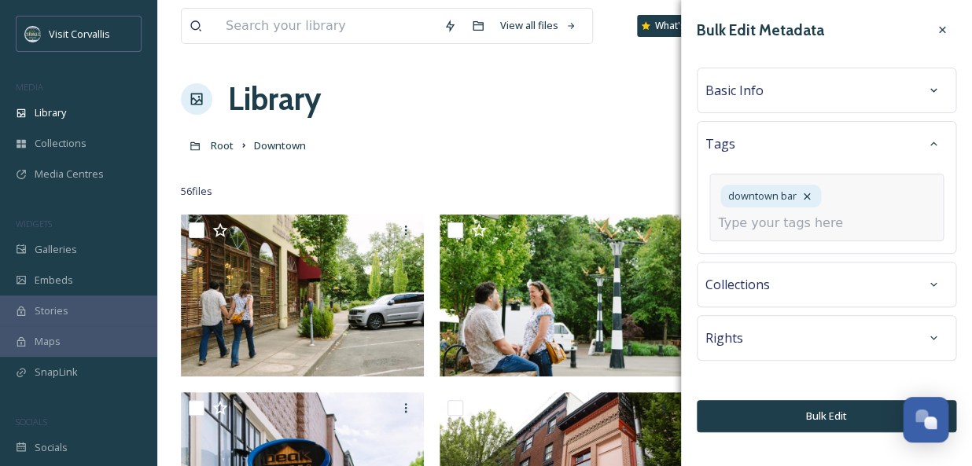
click at [761, 225] on input at bounding box center [796, 223] width 157 height 19
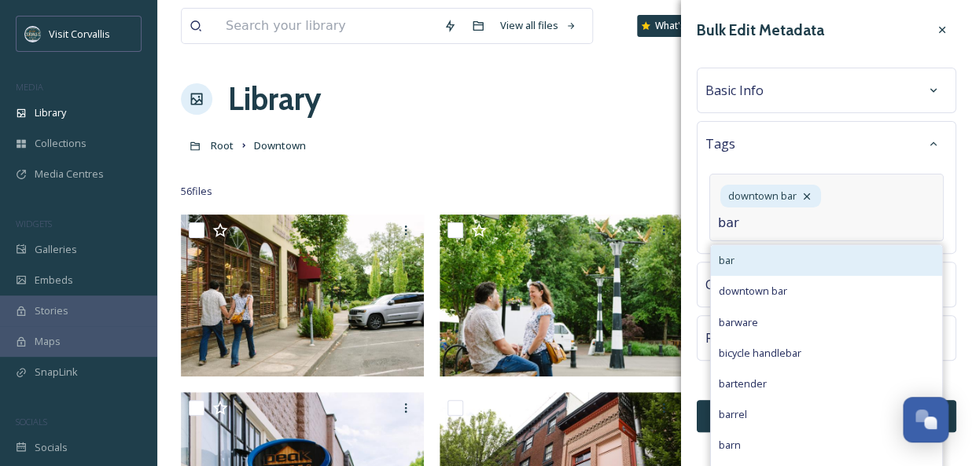
type input "bar"
click at [761, 263] on div "bar" at bounding box center [826, 260] width 231 height 31
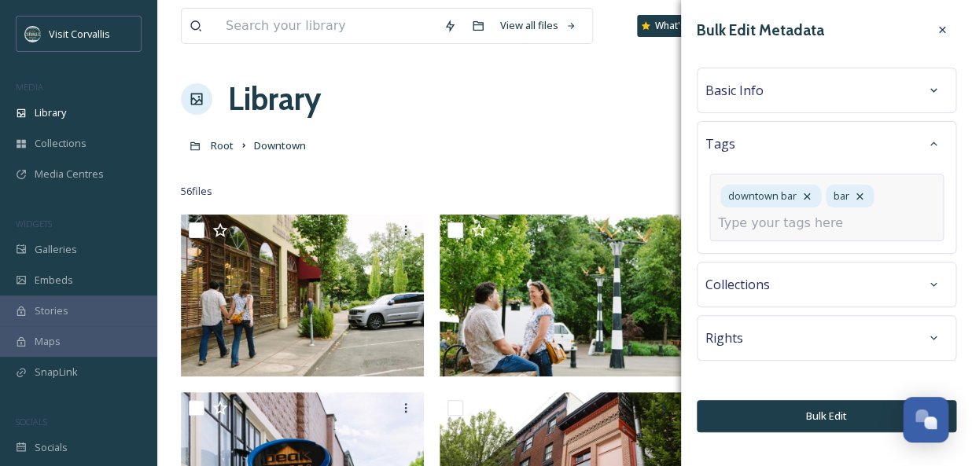
click at [782, 345] on div "Bulk Edit Metadata Basic Info Tags downtown bar bar Collections Rights Bulk Edit" at bounding box center [826, 224] width 291 height 448
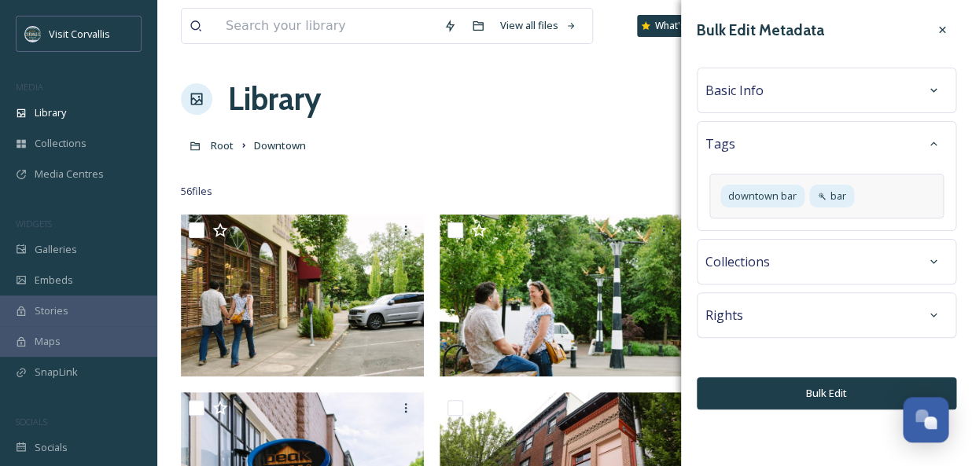
click at [743, 314] on div "Rights" at bounding box center [827, 315] width 242 height 28
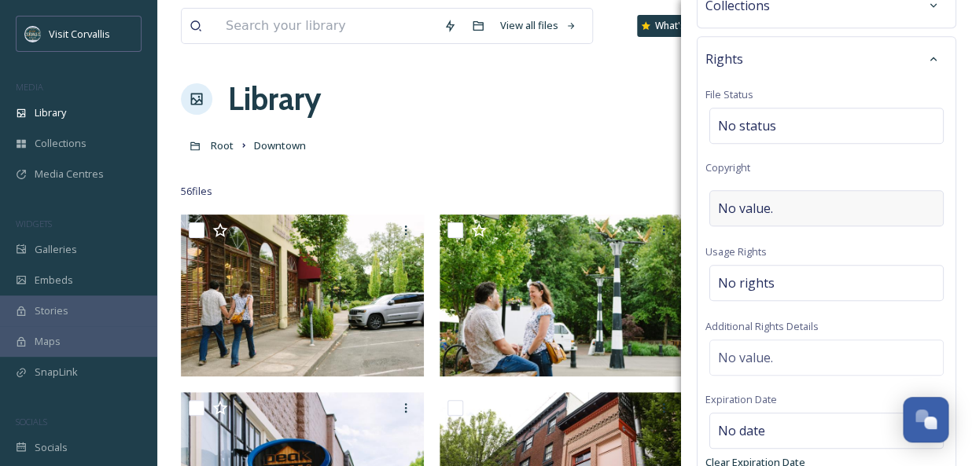
scroll to position [312, 0]
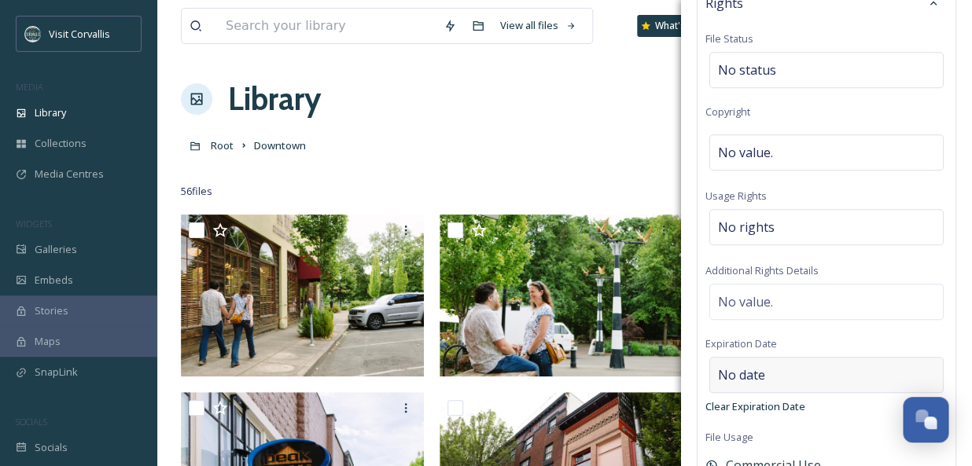
click at [763, 376] on span "No date" at bounding box center [741, 375] width 47 height 19
click at [762, 311] on span "No value." at bounding box center [745, 302] width 55 height 19
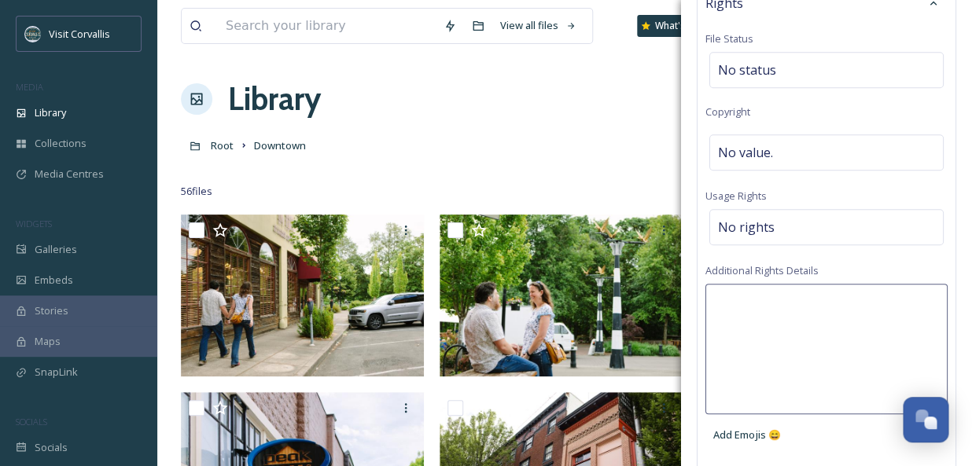
click at [750, 302] on textarea at bounding box center [827, 349] width 242 height 131
paste textarea "When using on social media credit and tag [PERSON_NAME]."
type textarea "When using on social media credit and tag [PERSON_NAME]."
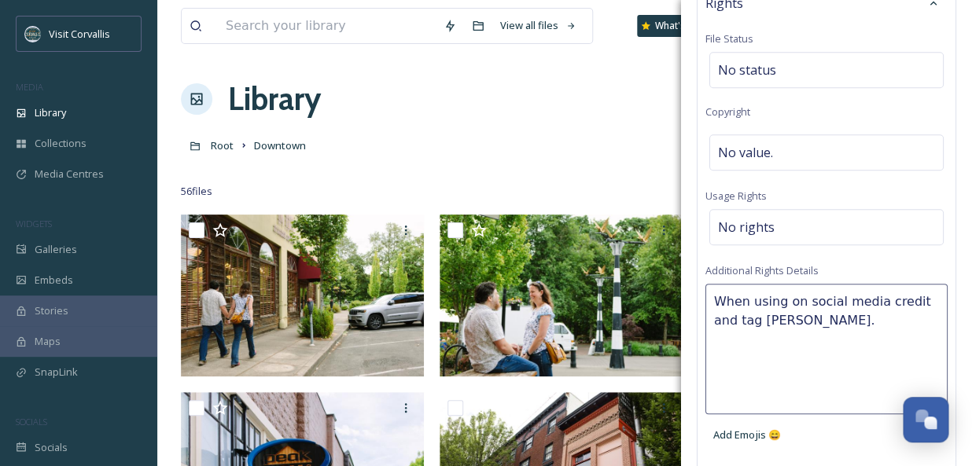
scroll to position [0, 0]
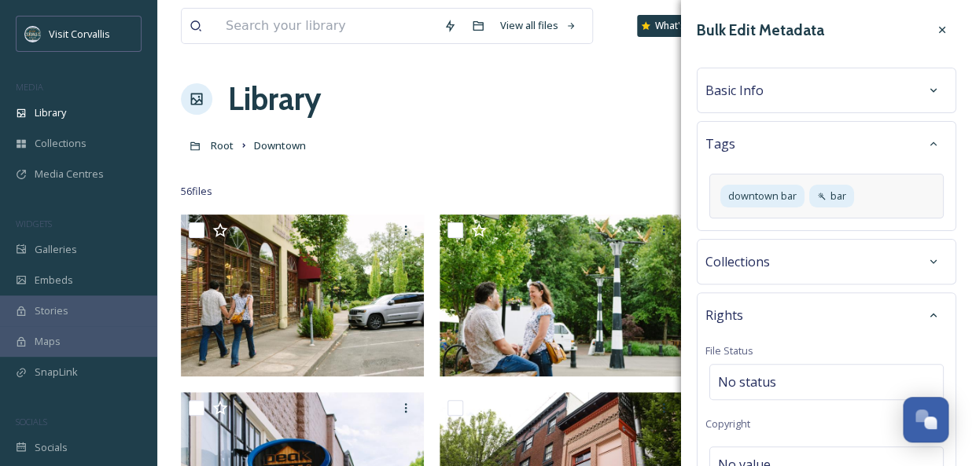
click at [765, 93] on div "Basic Info" at bounding box center [827, 90] width 242 height 28
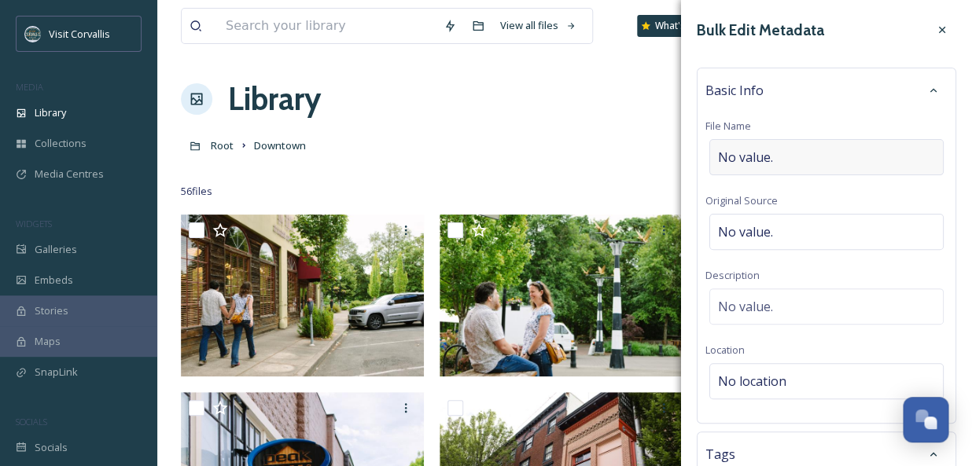
click at [758, 153] on span "No value." at bounding box center [745, 157] width 55 height 19
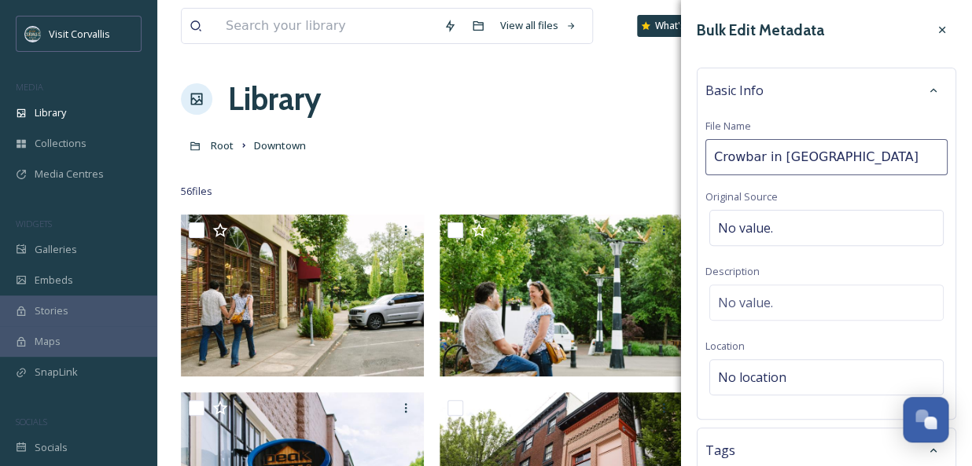
type input "Crowbar in [GEOGRAPHIC_DATA]"
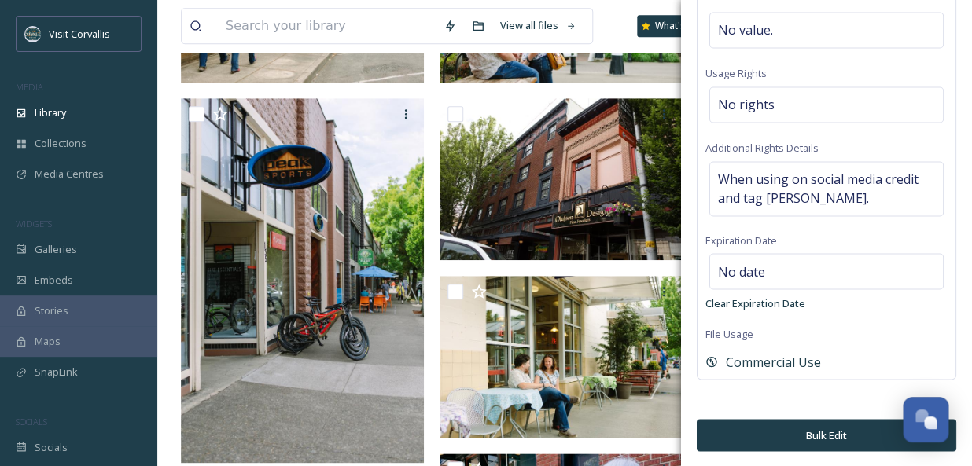
scroll to position [312, 0]
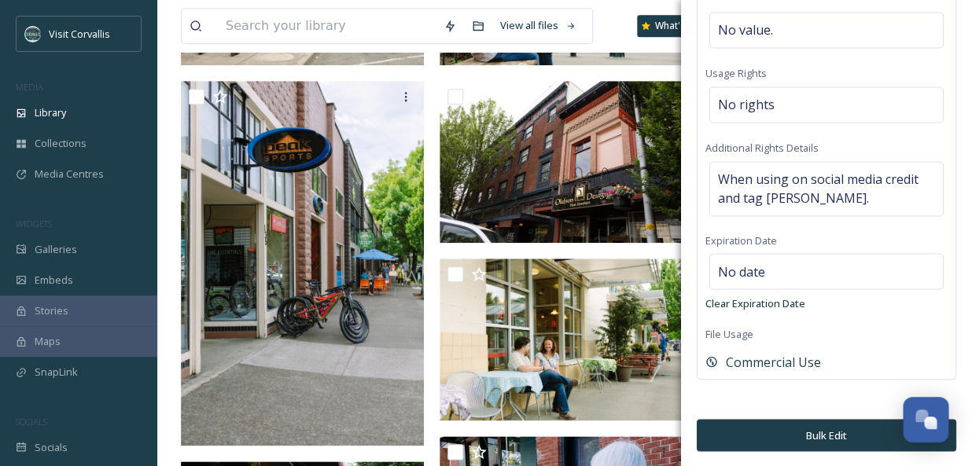
click at [791, 430] on button "Bulk Edit" at bounding box center [827, 435] width 260 height 32
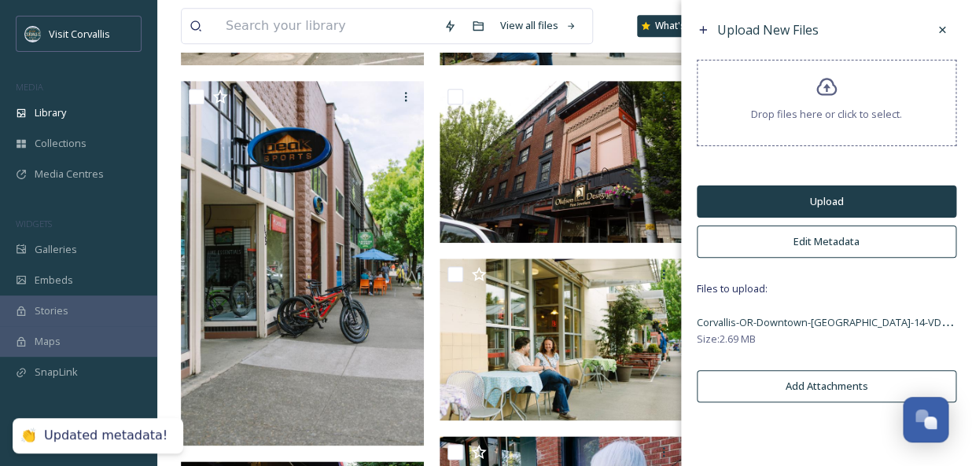
click at [785, 194] on button "Upload" at bounding box center [827, 202] width 260 height 32
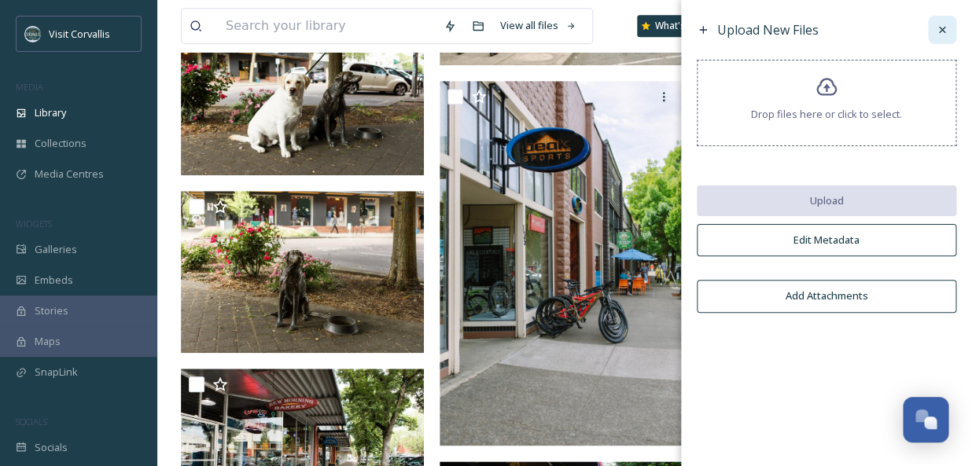
click at [940, 40] on div at bounding box center [942, 30] width 28 height 28
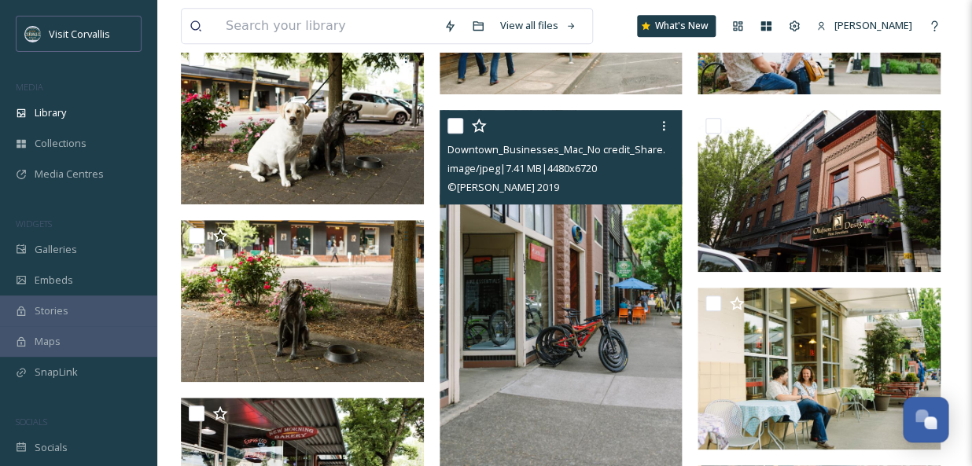
scroll to position [0, 0]
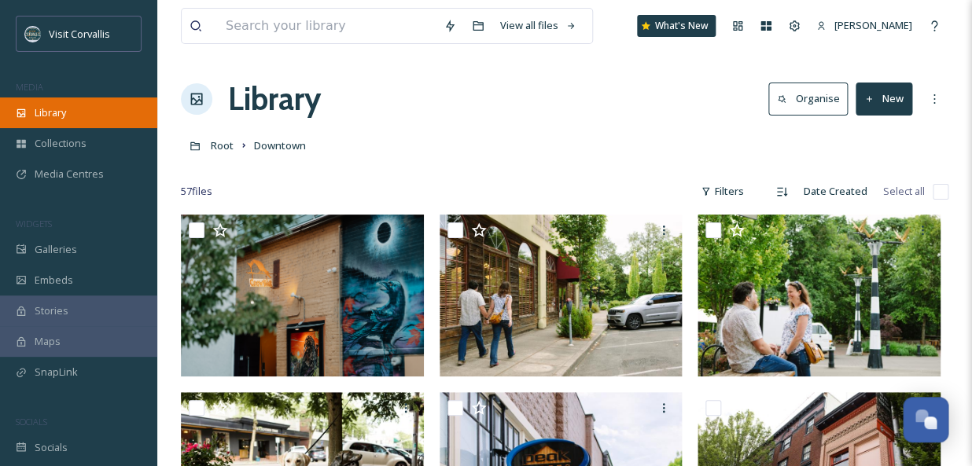
click at [52, 120] on div "Library" at bounding box center [78, 113] width 157 height 31
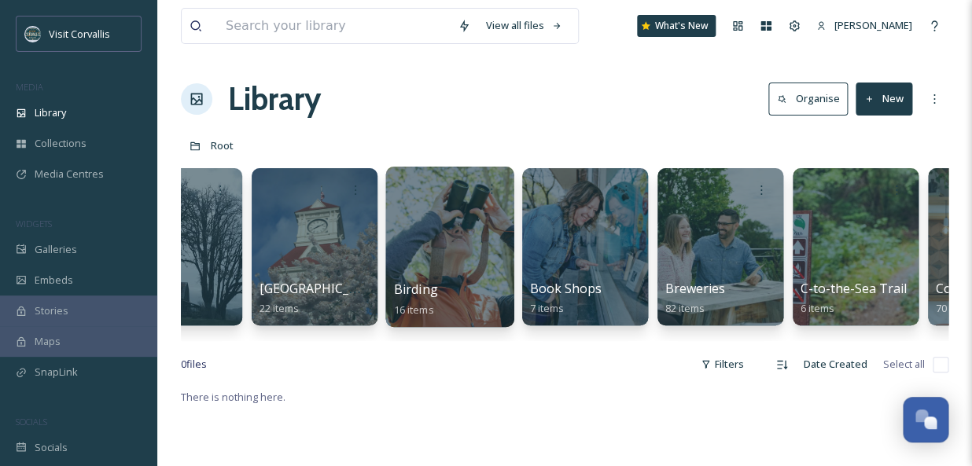
scroll to position [0, 594]
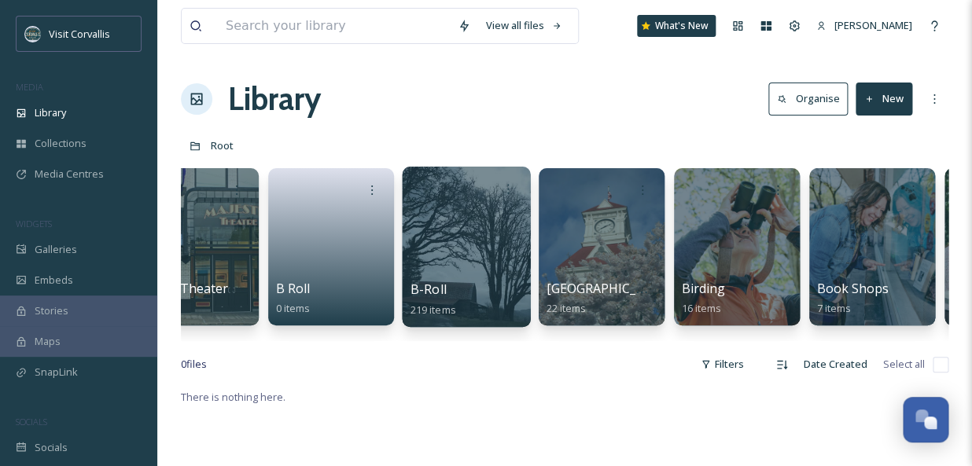
click at [463, 238] on div at bounding box center [466, 247] width 128 height 160
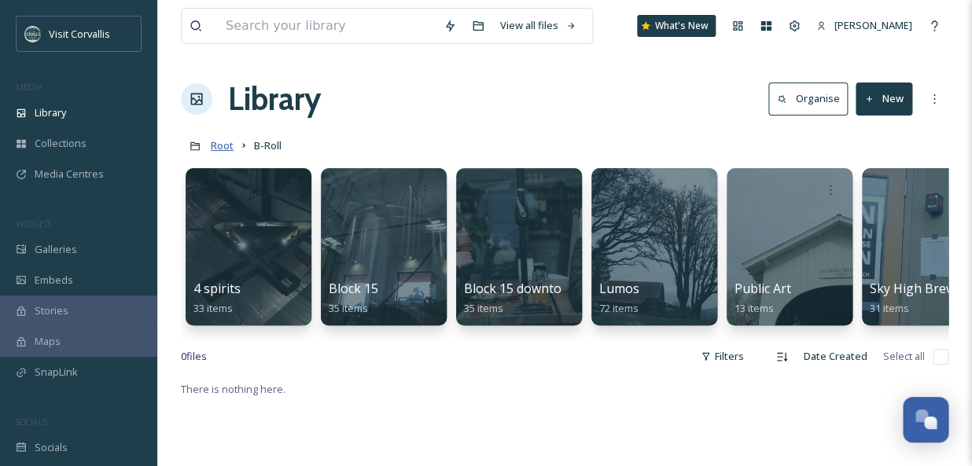
click at [218, 145] on span "Root" at bounding box center [222, 145] width 23 height 14
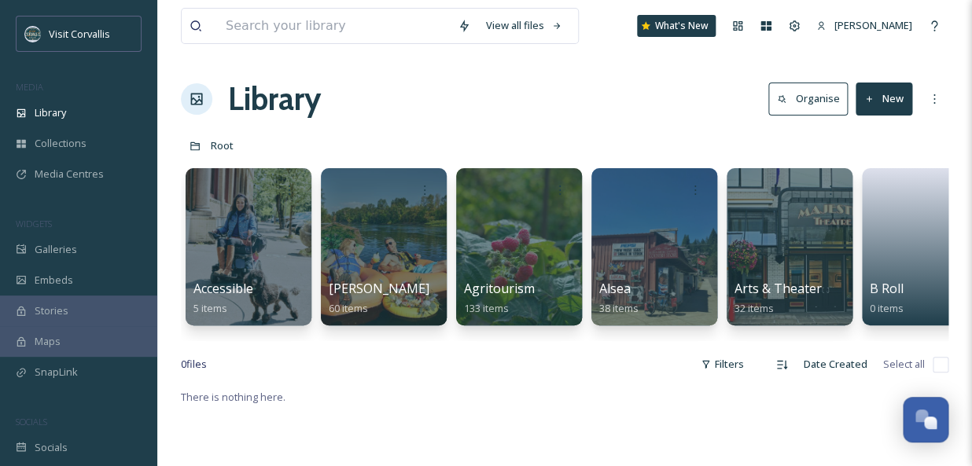
scroll to position [0, 565]
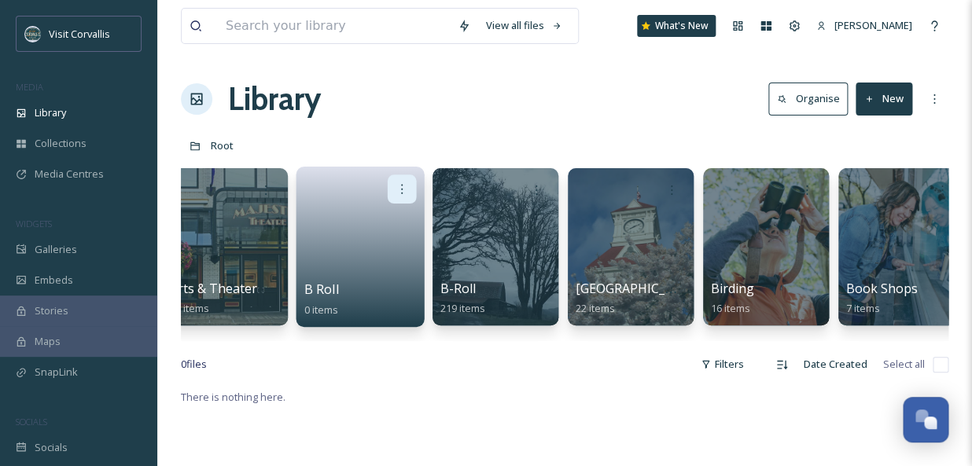
click at [402, 186] on icon at bounding box center [402, 189] width 13 height 13
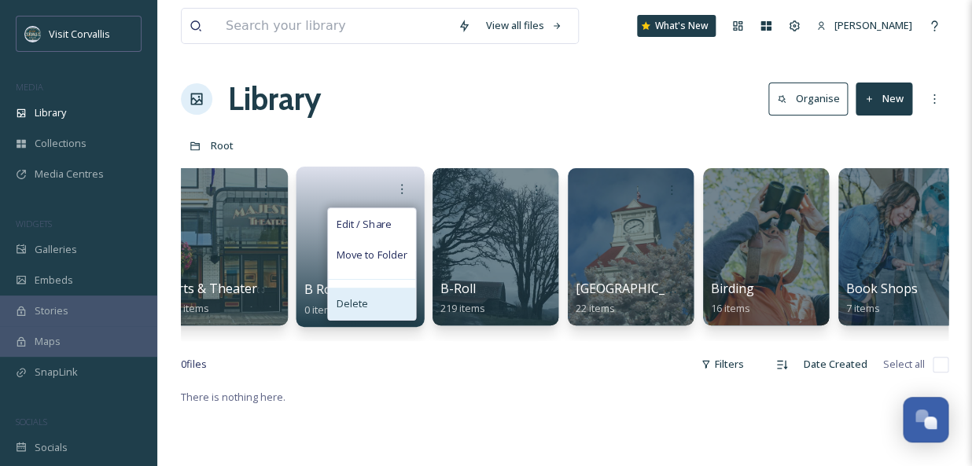
click at [368, 307] on div "Delete" at bounding box center [371, 303] width 87 height 31
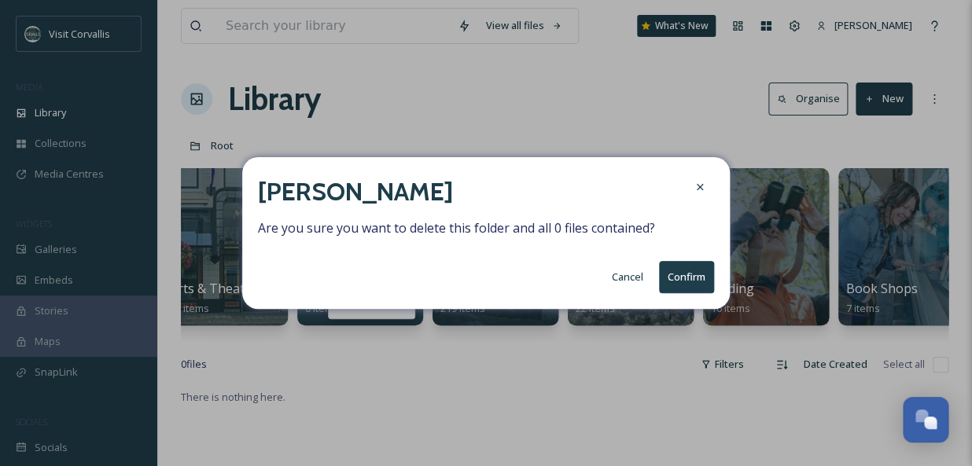
click at [687, 279] on button "Confirm" at bounding box center [686, 277] width 55 height 32
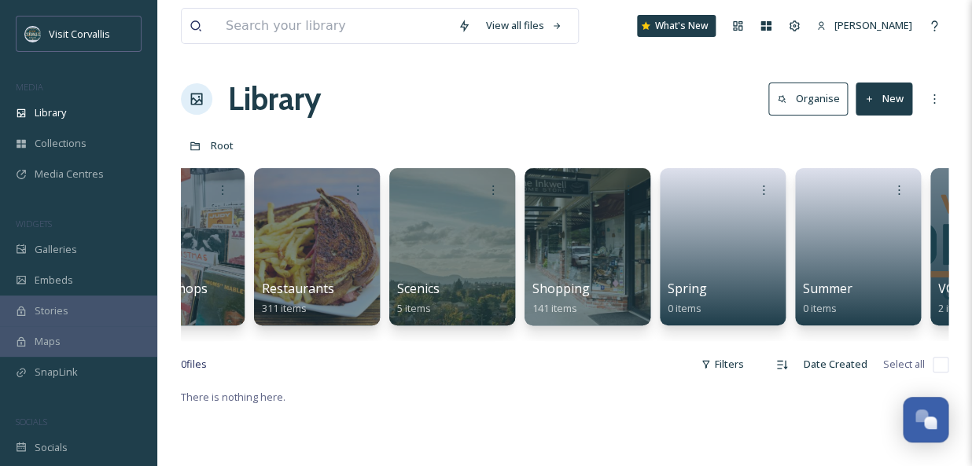
scroll to position [0, 4213]
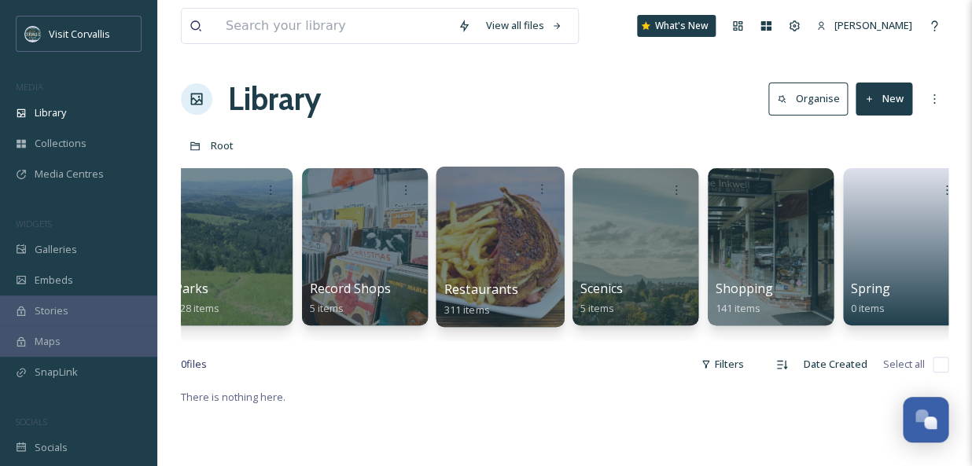
click at [524, 229] on div at bounding box center [500, 247] width 128 height 160
